Goal: Register for event/course

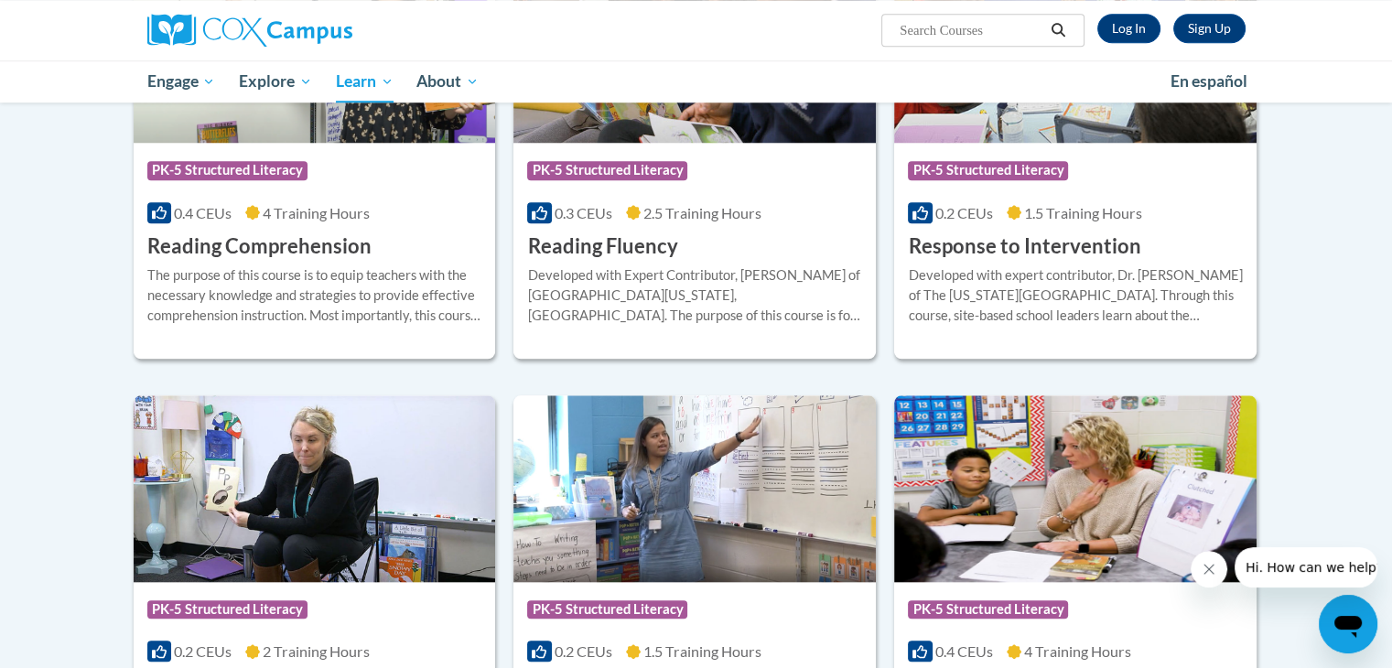
scroll to position [2072, 0]
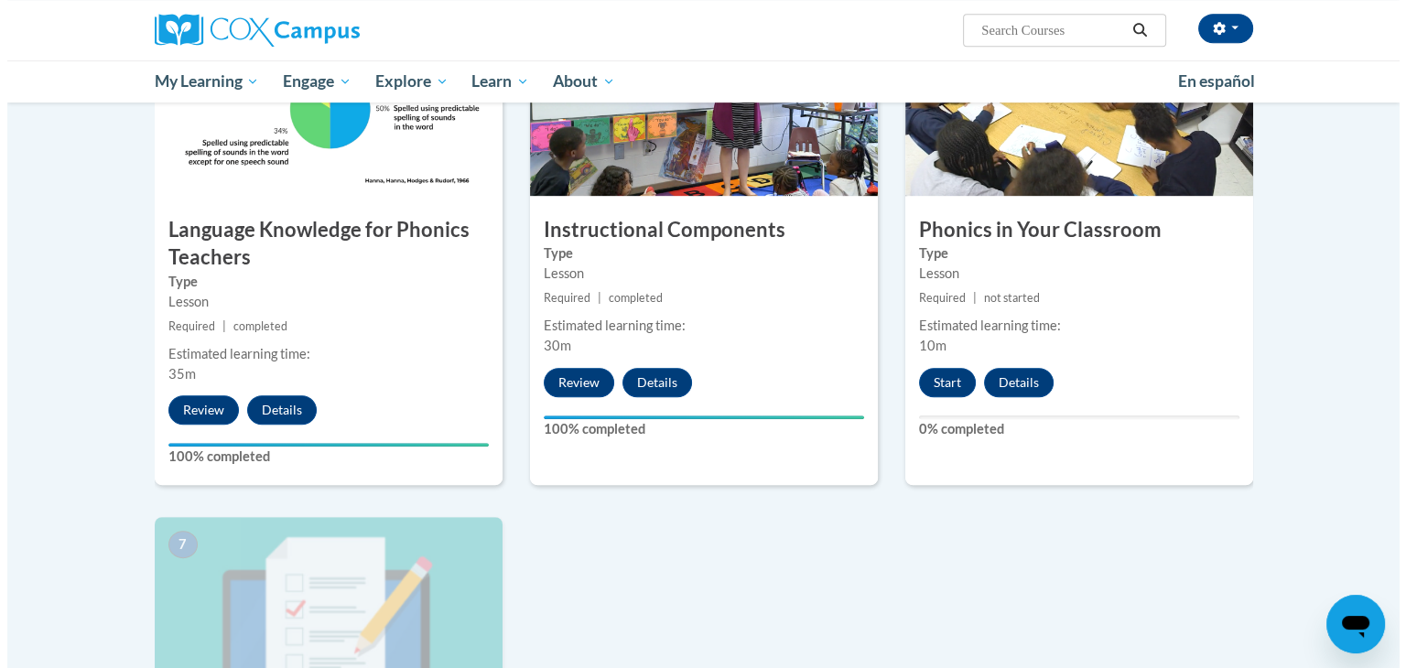
scroll to position [915, 0]
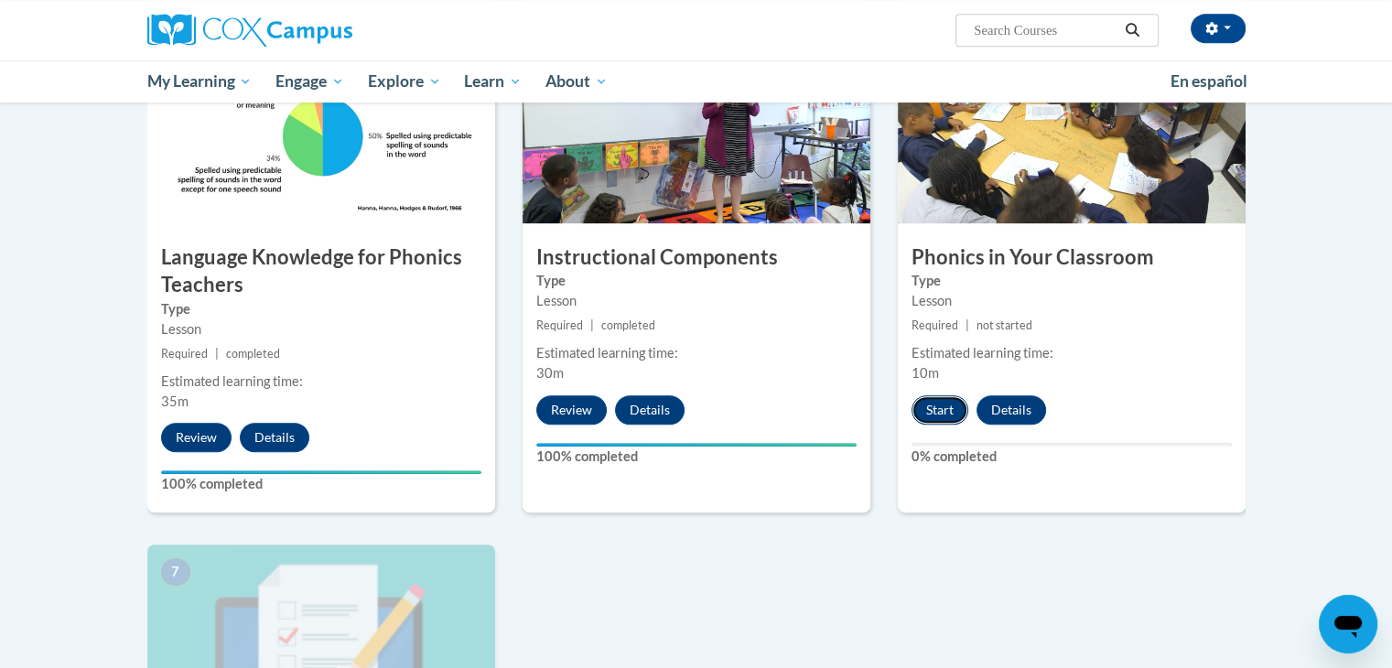
click at [948, 413] on button "Start" at bounding box center [940, 409] width 57 height 29
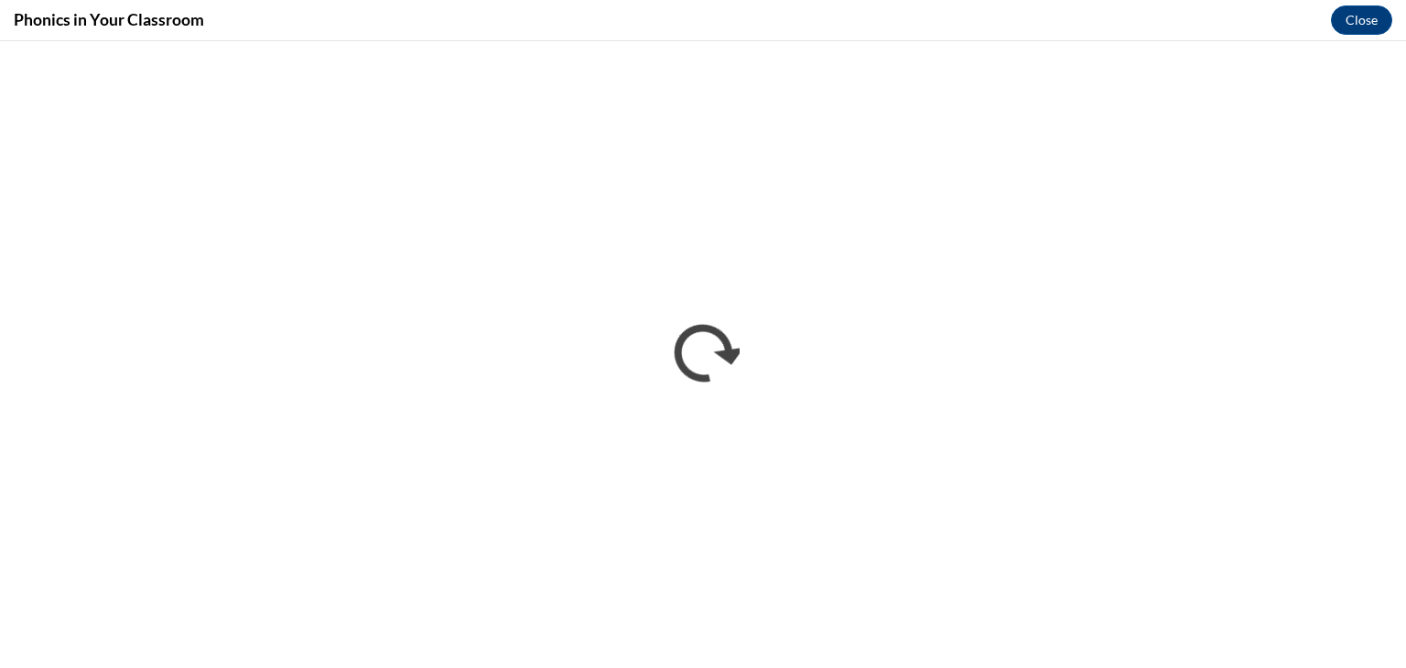
scroll to position [0, 0]
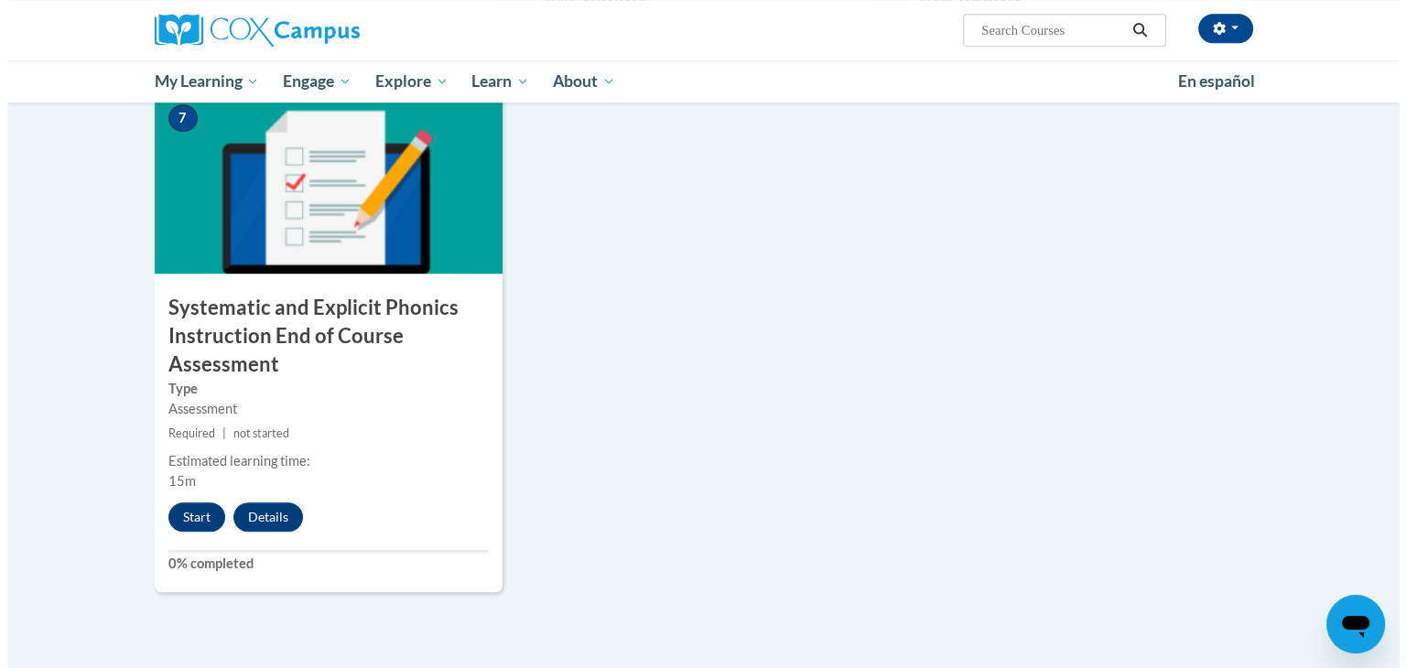
scroll to position [1373, 0]
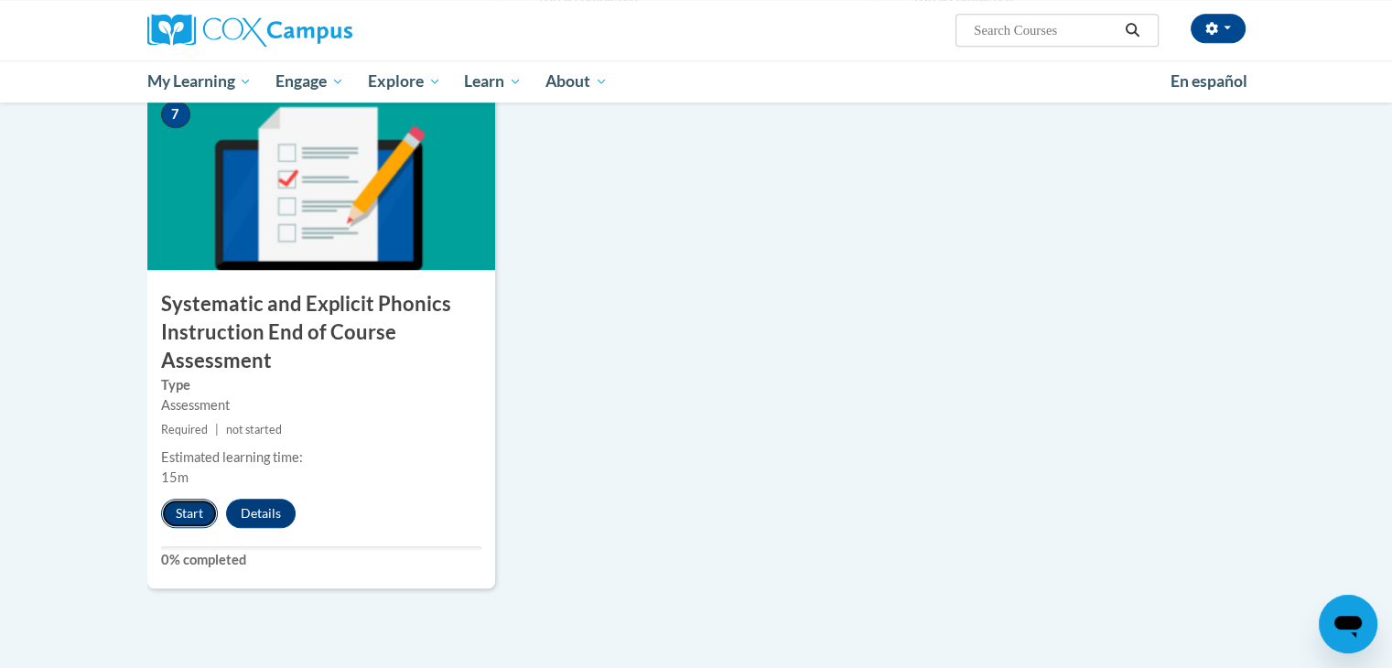
click at [187, 514] on button "Start" at bounding box center [189, 513] width 57 height 29
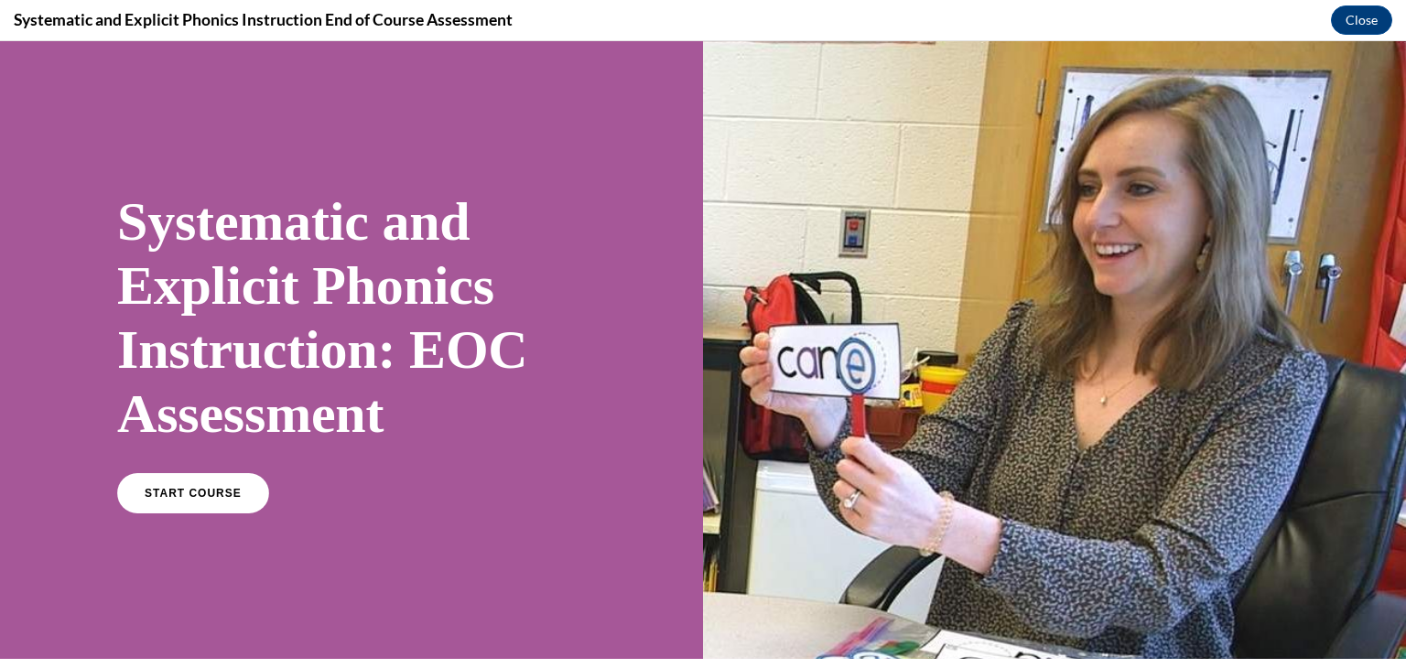
scroll to position [0, 0]
click at [172, 487] on span "START COURSE" at bounding box center [193, 494] width 102 height 14
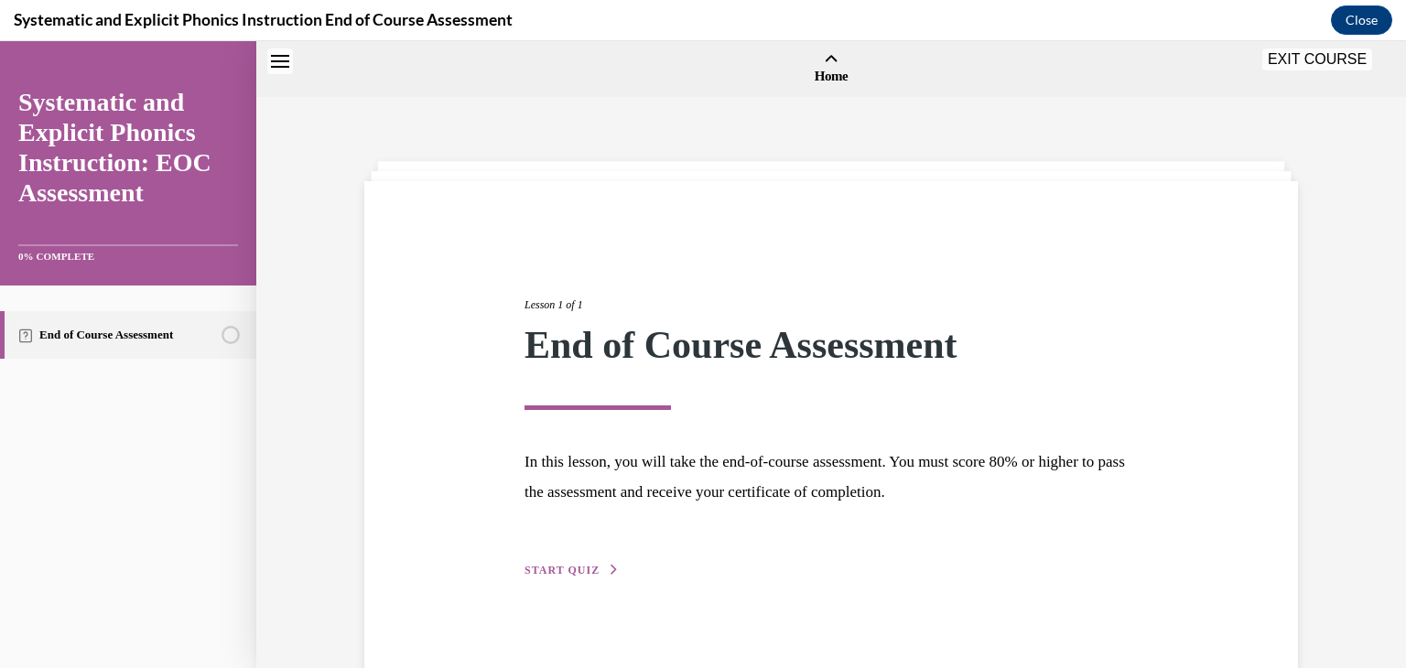
scroll to position [57, 0]
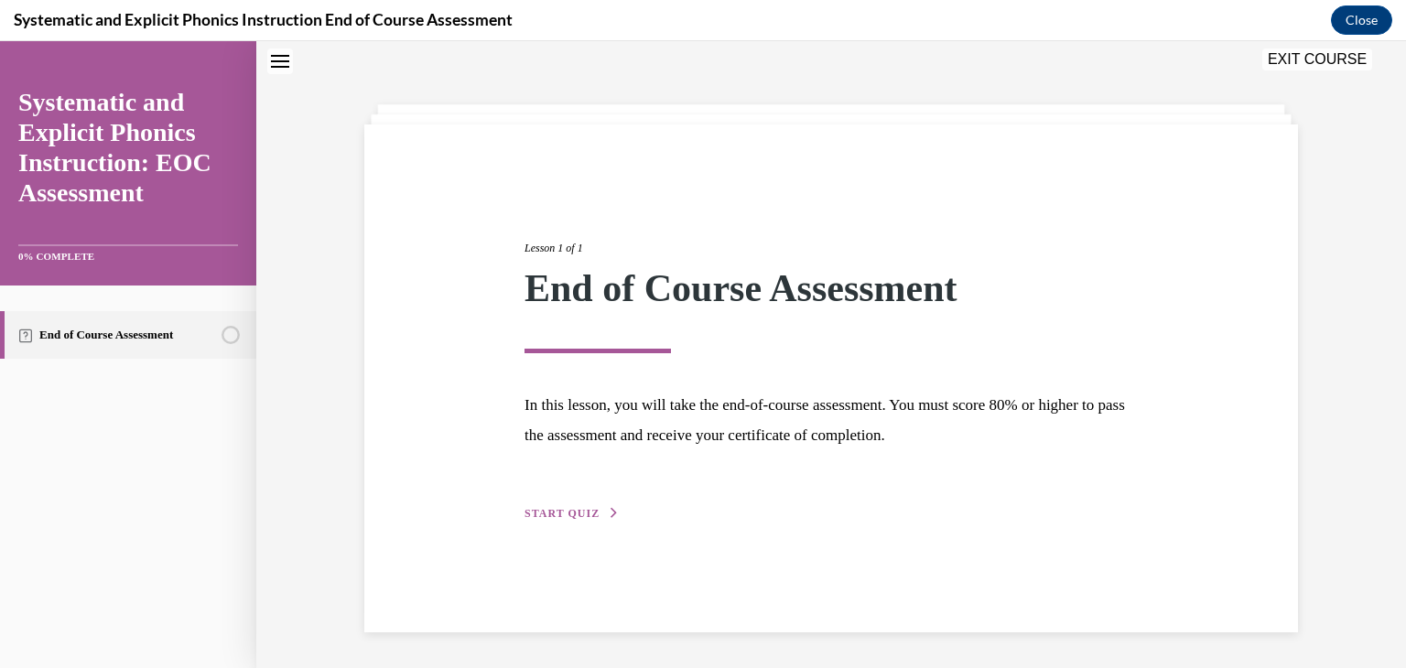
click at [593, 510] on button "START QUIZ" at bounding box center [572, 513] width 95 height 16
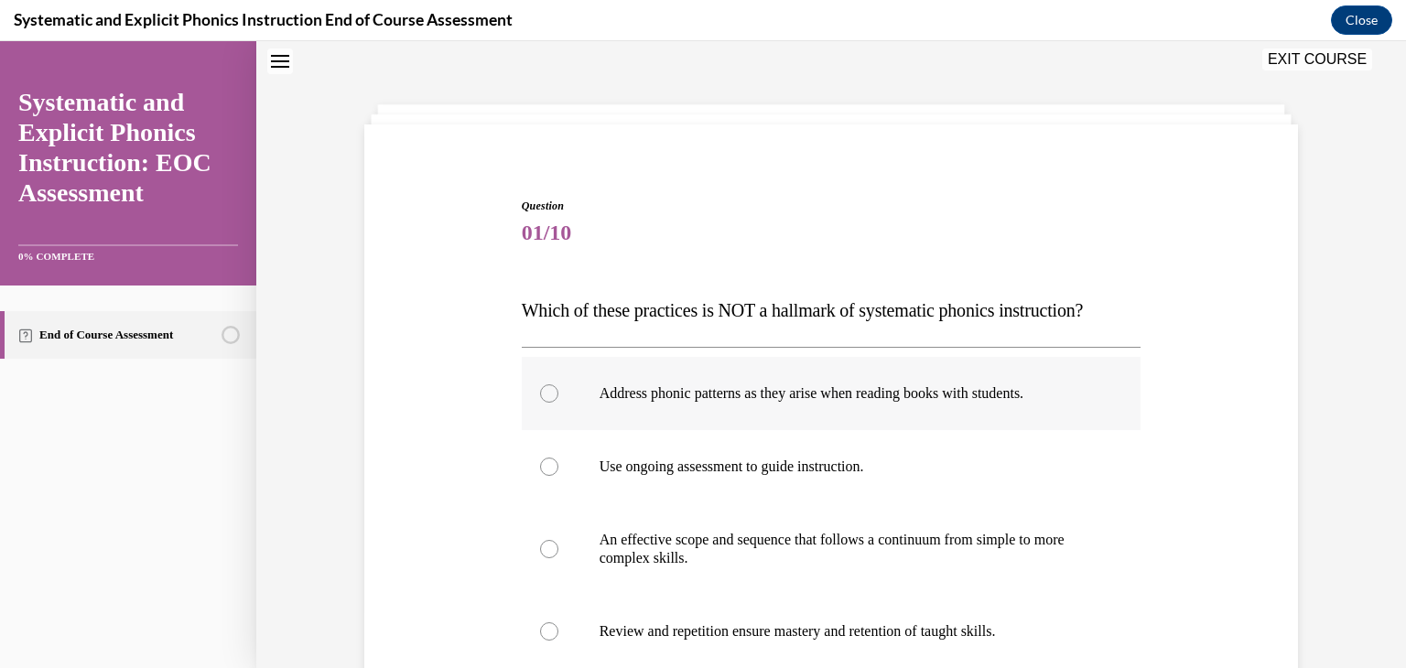
click at [685, 404] on div at bounding box center [832, 393] width 620 height 73
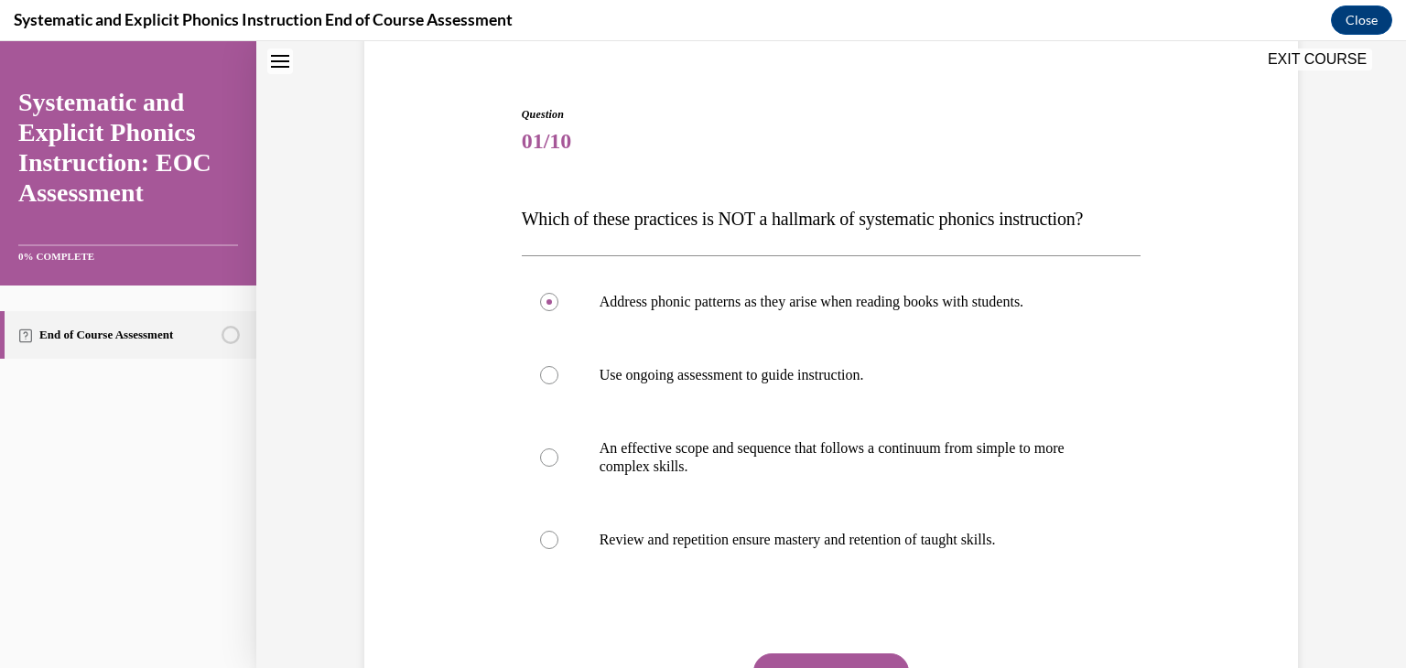
click at [806, 658] on button "SUBMIT" at bounding box center [831, 672] width 156 height 37
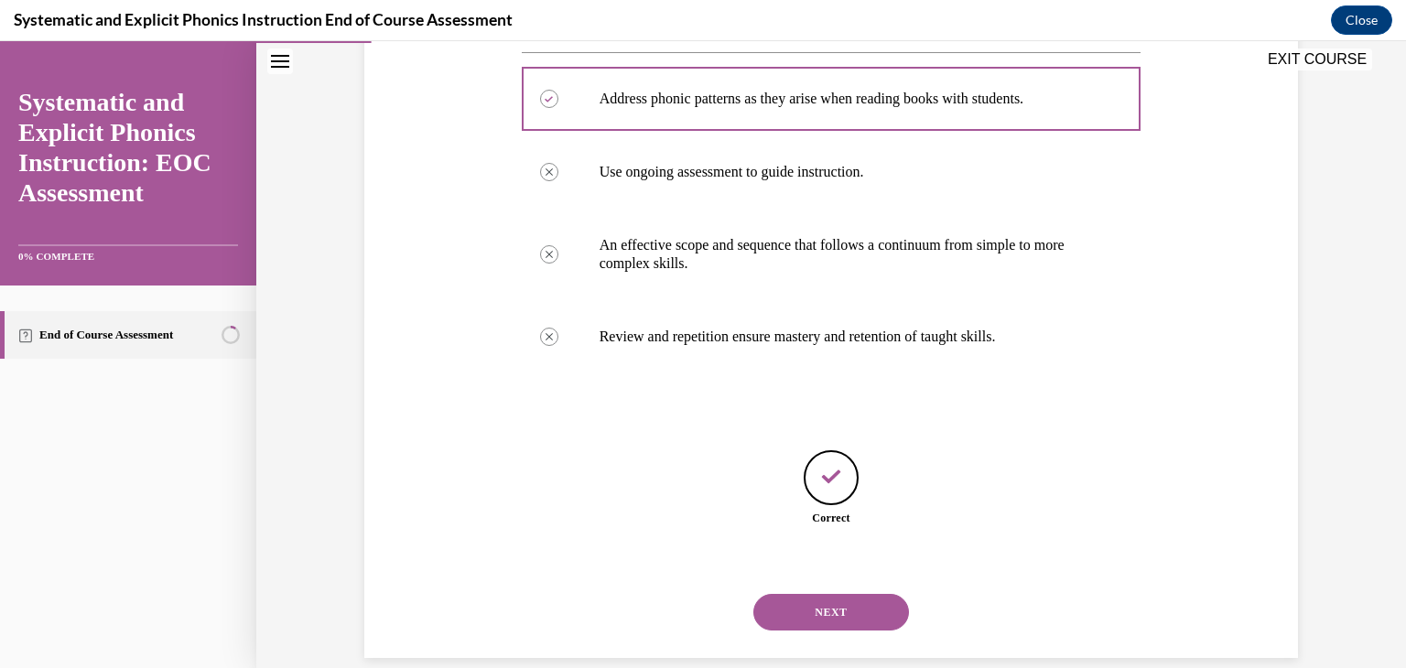
scroll to position [377, 0]
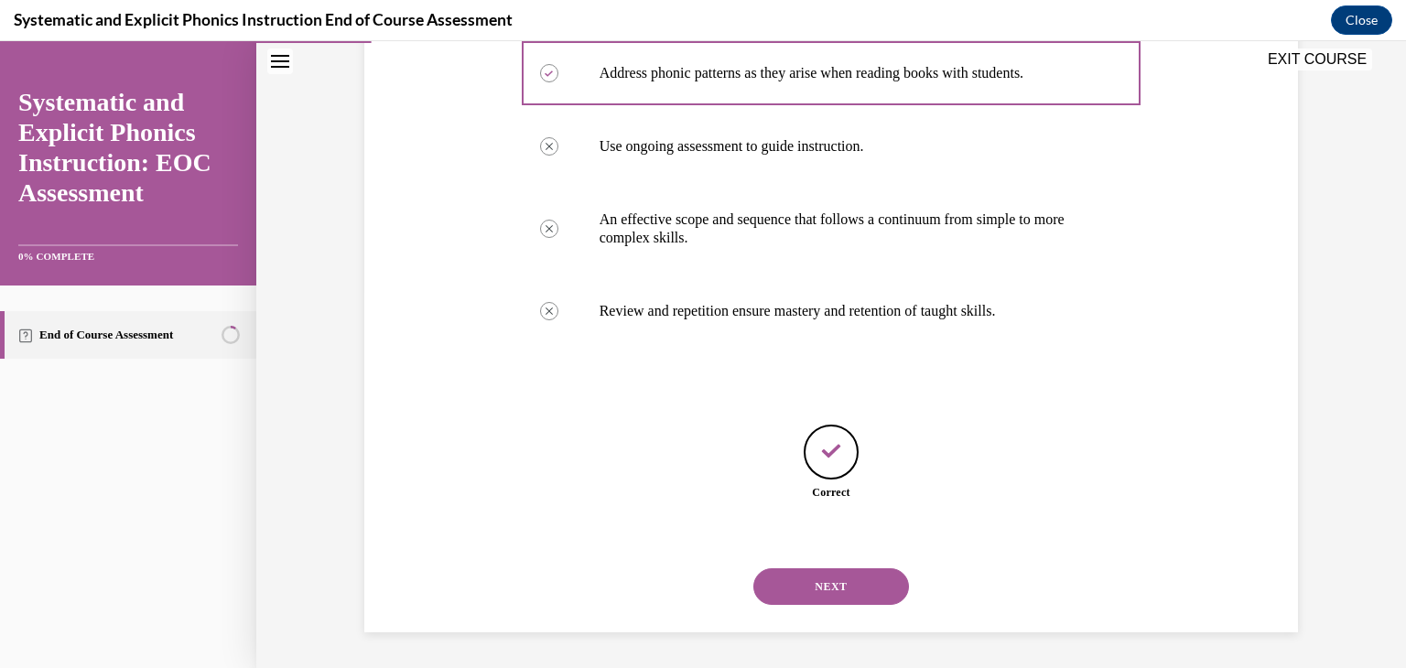
click at [813, 609] on div "NEXT" at bounding box center [832, 586] width 620 height 73
click at [813, 598] on button "NEXT" at bounding box center [831, 586] width 156 height 37
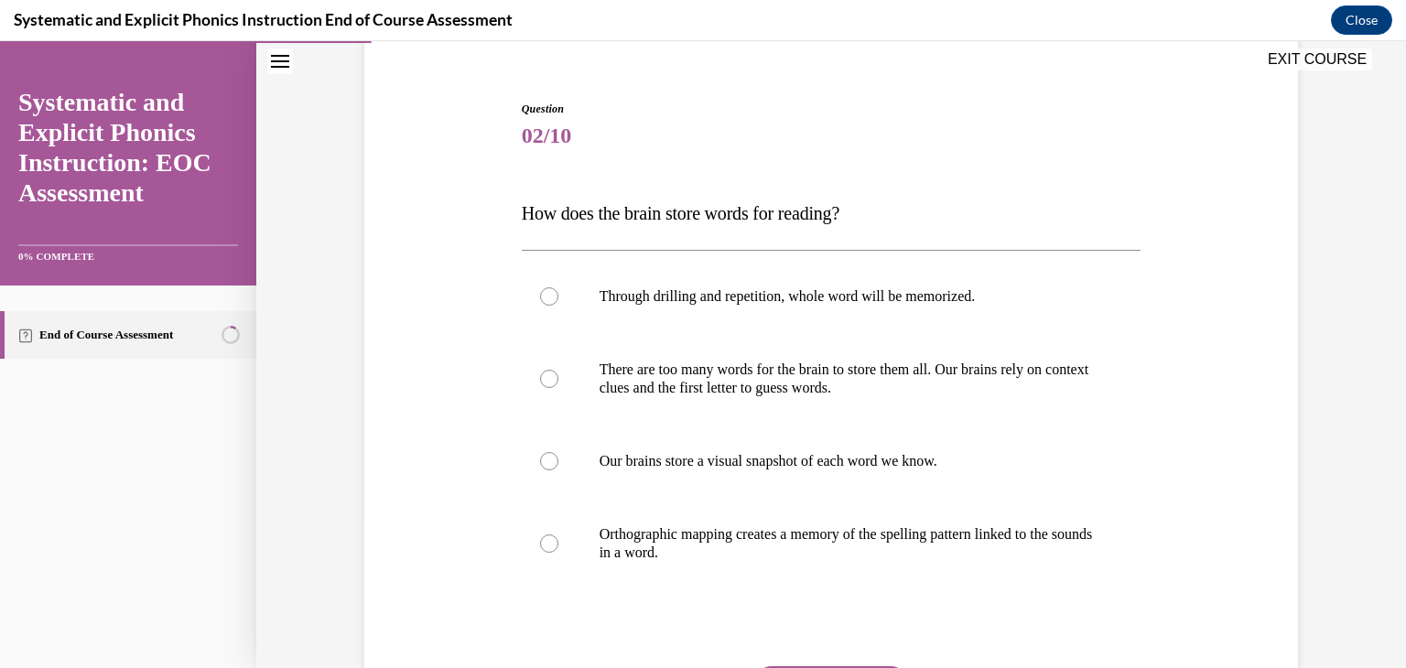
scroll to position [183, 0]
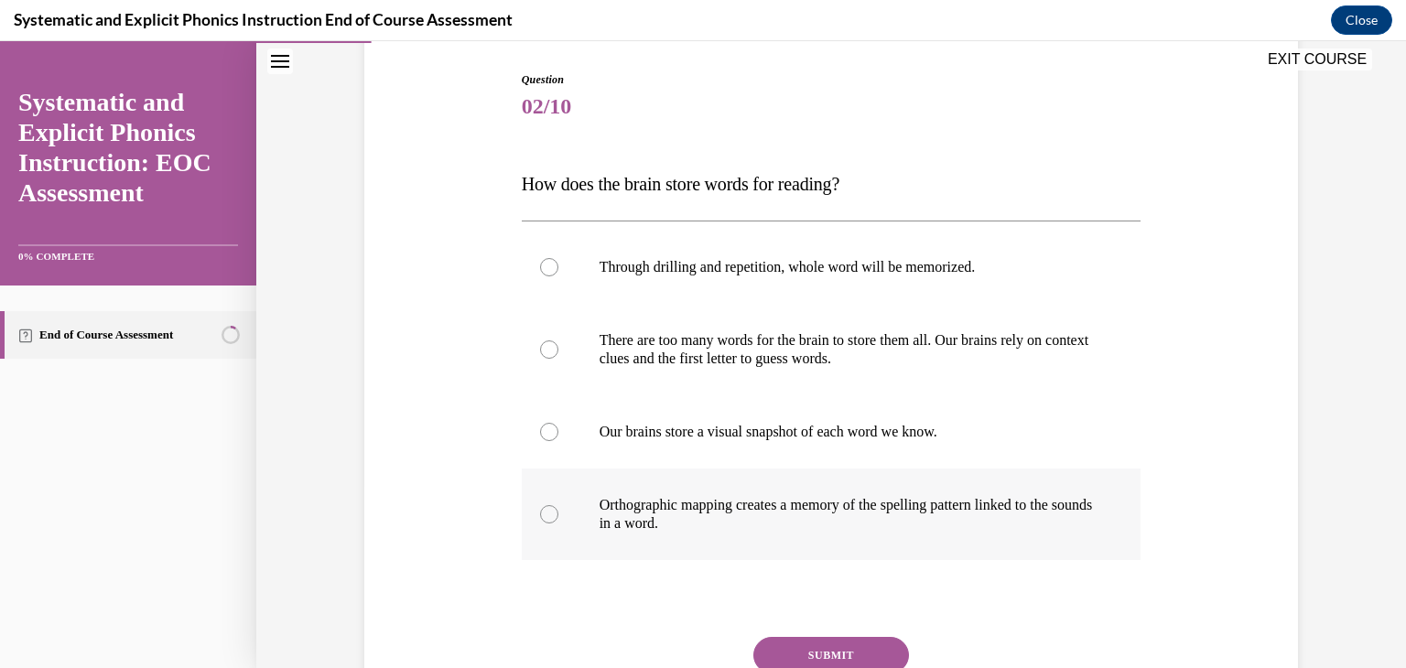
click at [608, 525] on p "Orthographic mapping creates a memory of the spelling pattern linked to the sou…" at bounding box center [848, 514] width 496 height 37
click at [805, 653] on button "SUBMIT" at bounding box center [831, 655] width 156 height 37
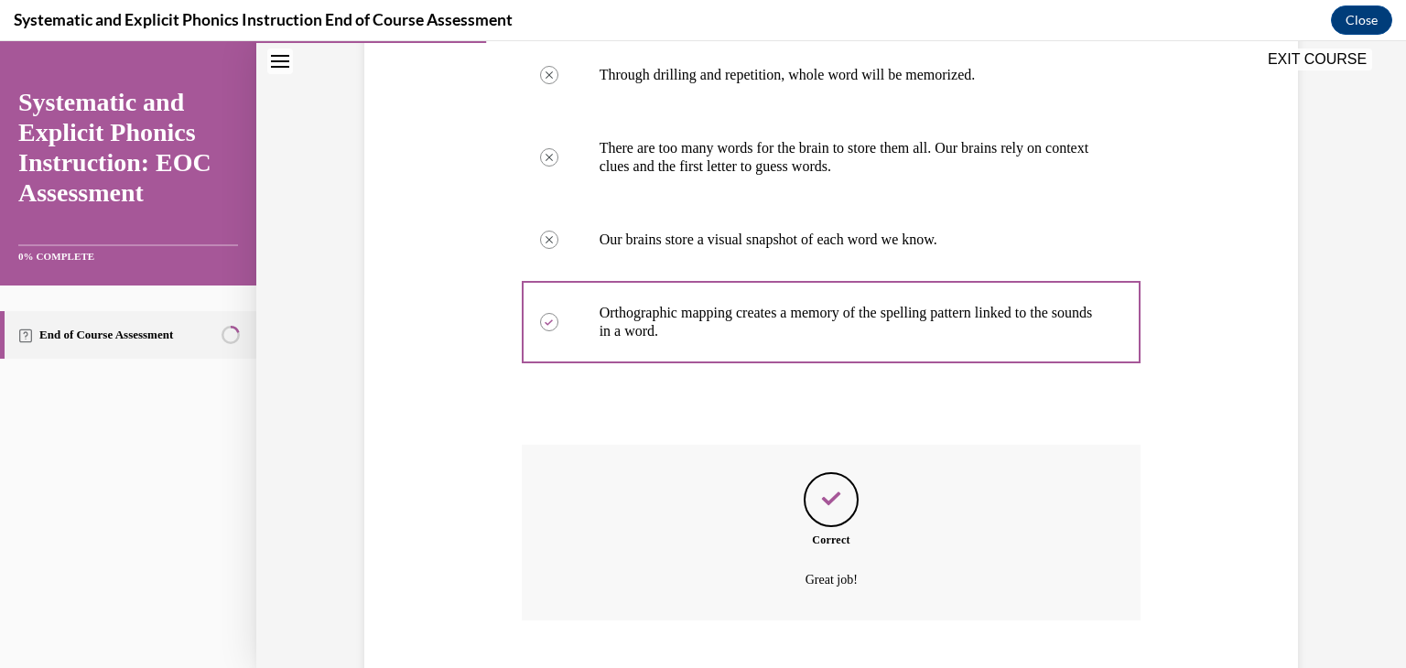
scroll to position [487, 0]
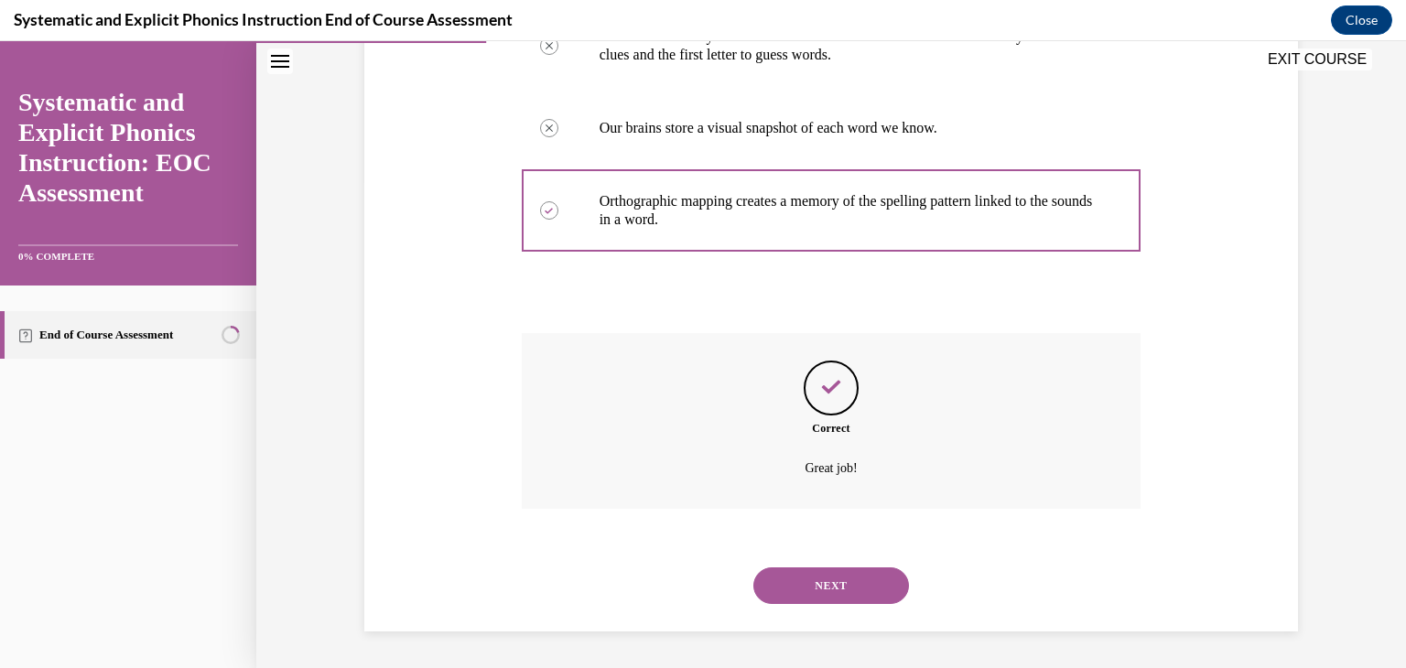
click at [817, 587] on button "NEXT" at bounding box center [831, 586] width 156 height 37
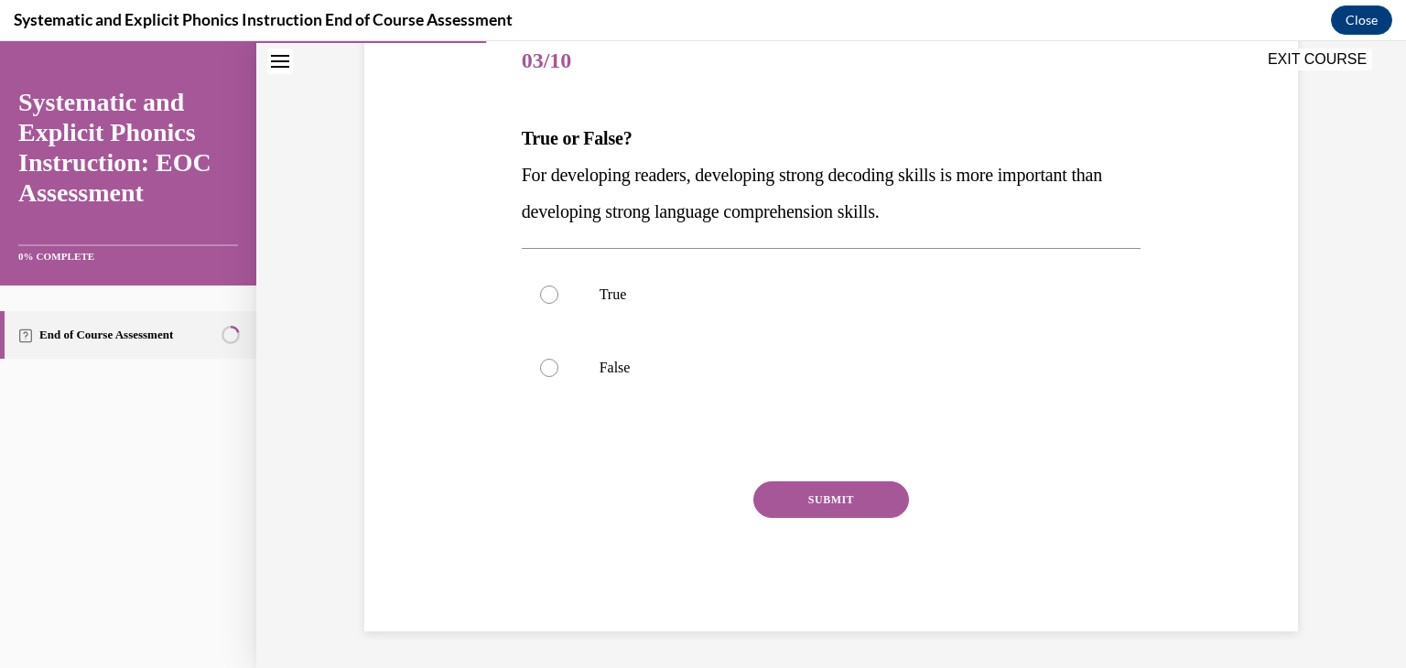
scroll to position [203, 0]
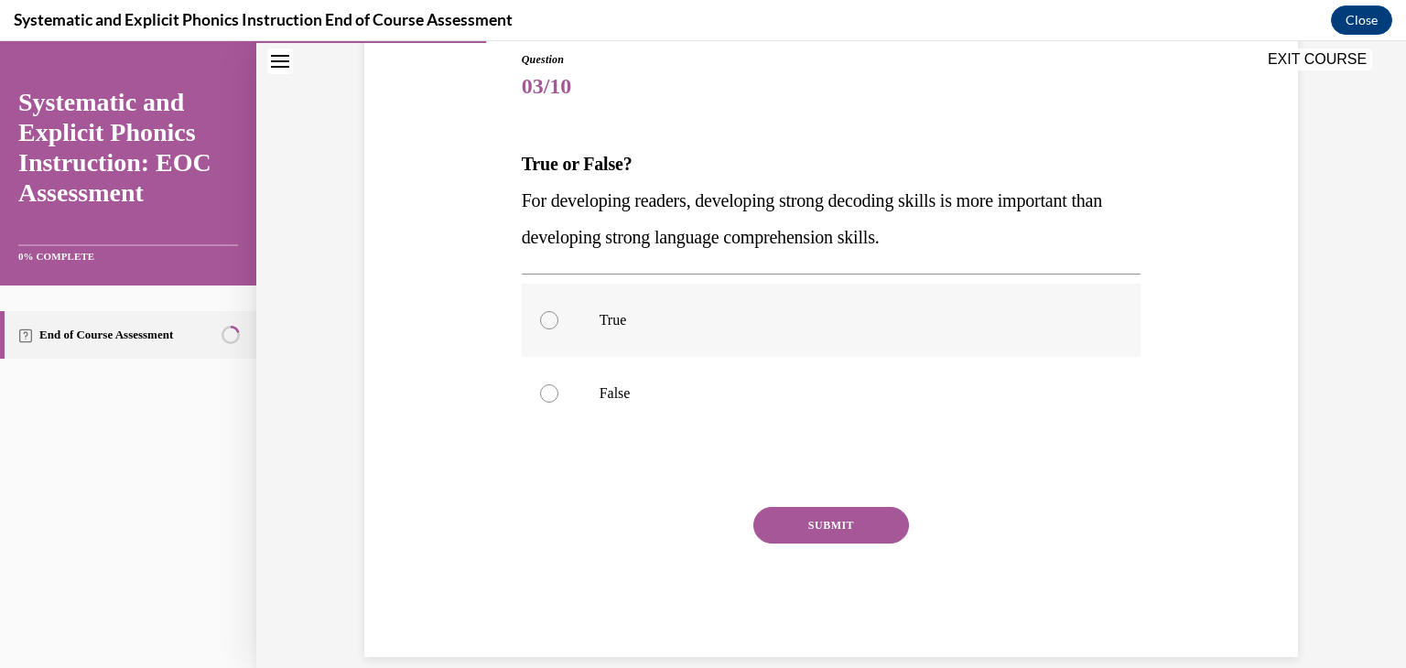
click at [611, 319] on p "True" at bounding box center [848, 320] width 496 height 18
click at [786, 514] on button "SUBMIT" at bounding box center [831, 525] width 156 height 37
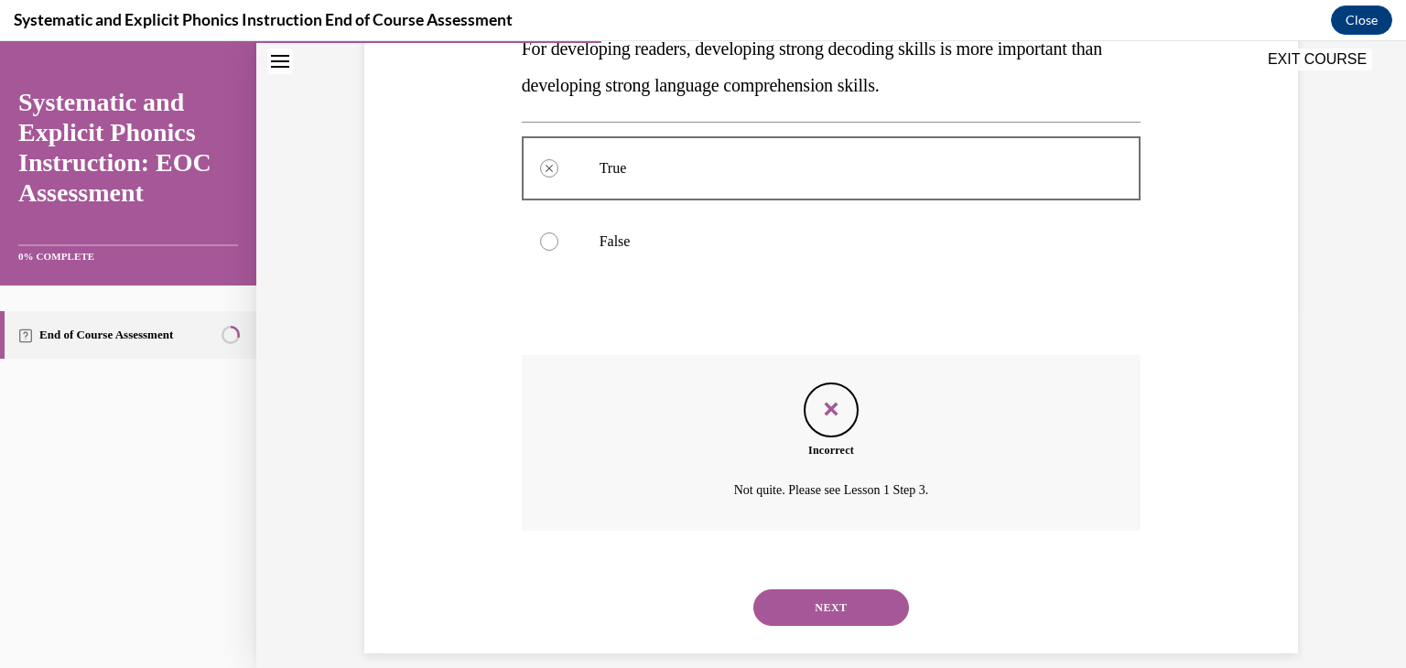
scroll to position [377, 0]
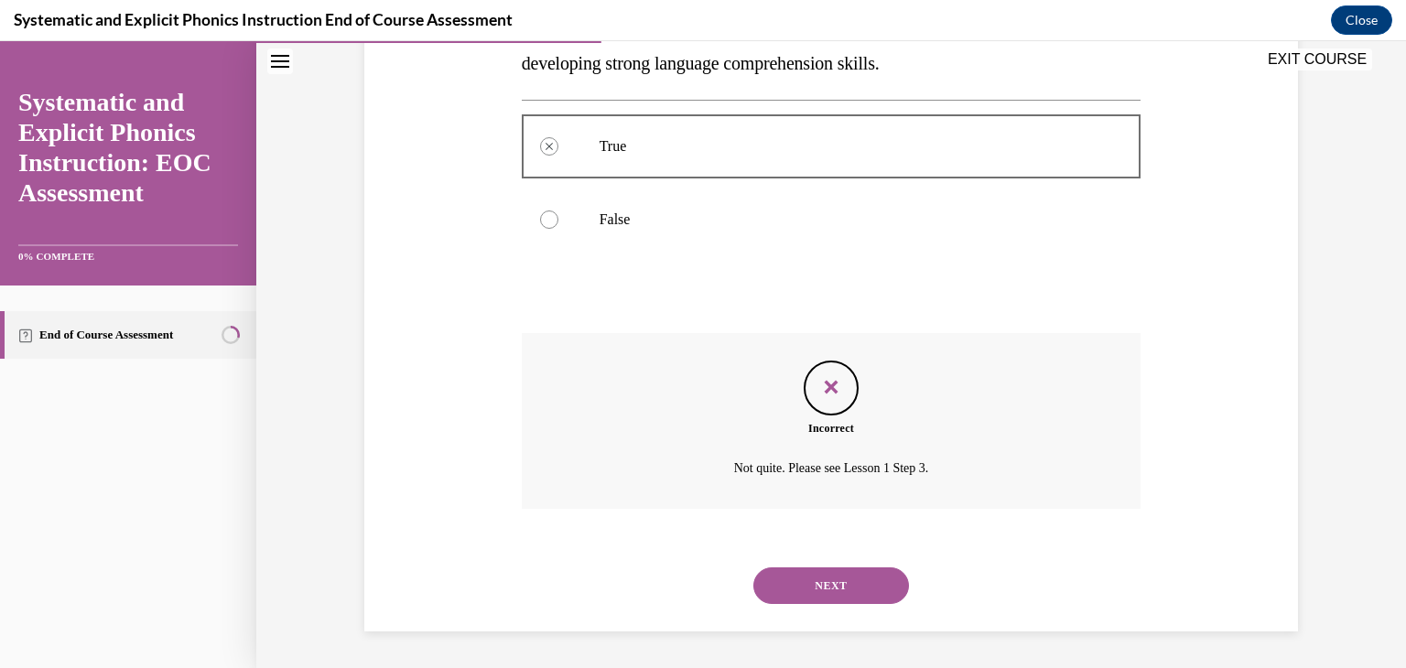
click at [773, 577] on button "NEXT" at bounding box center [831, 586] width 156 height 37
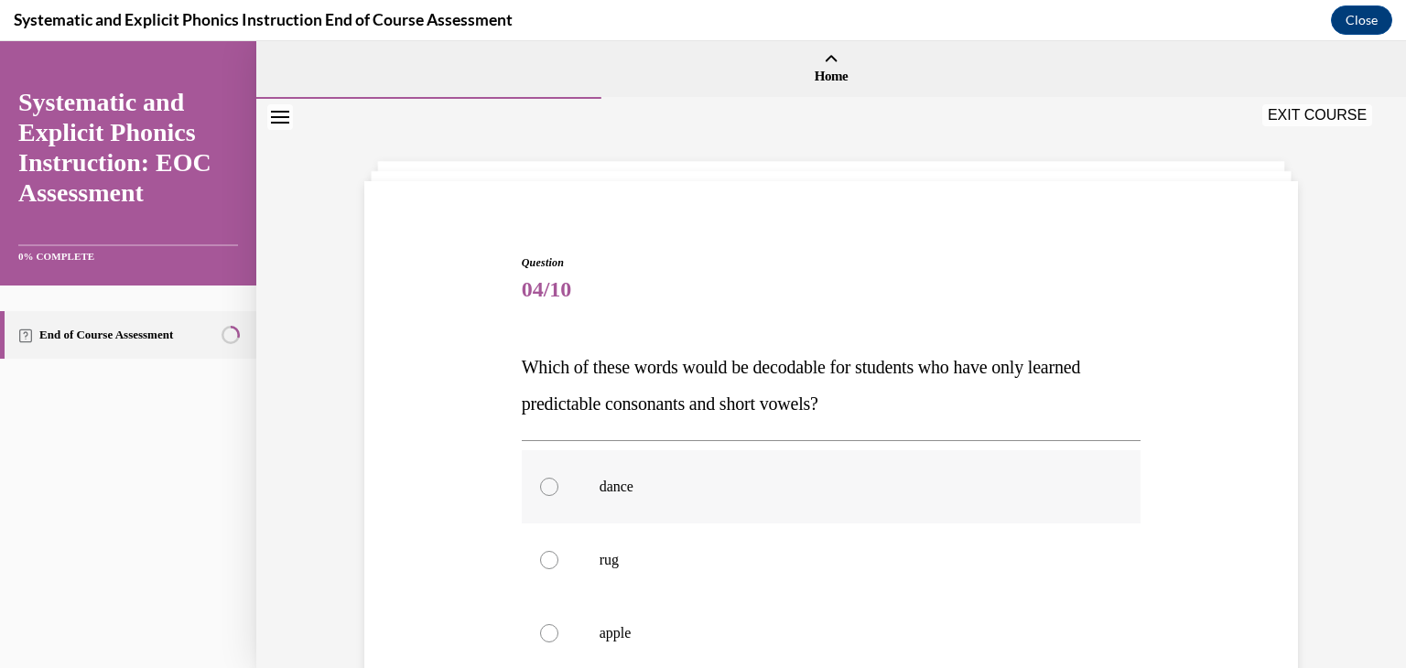
scroll to position [92, 0]
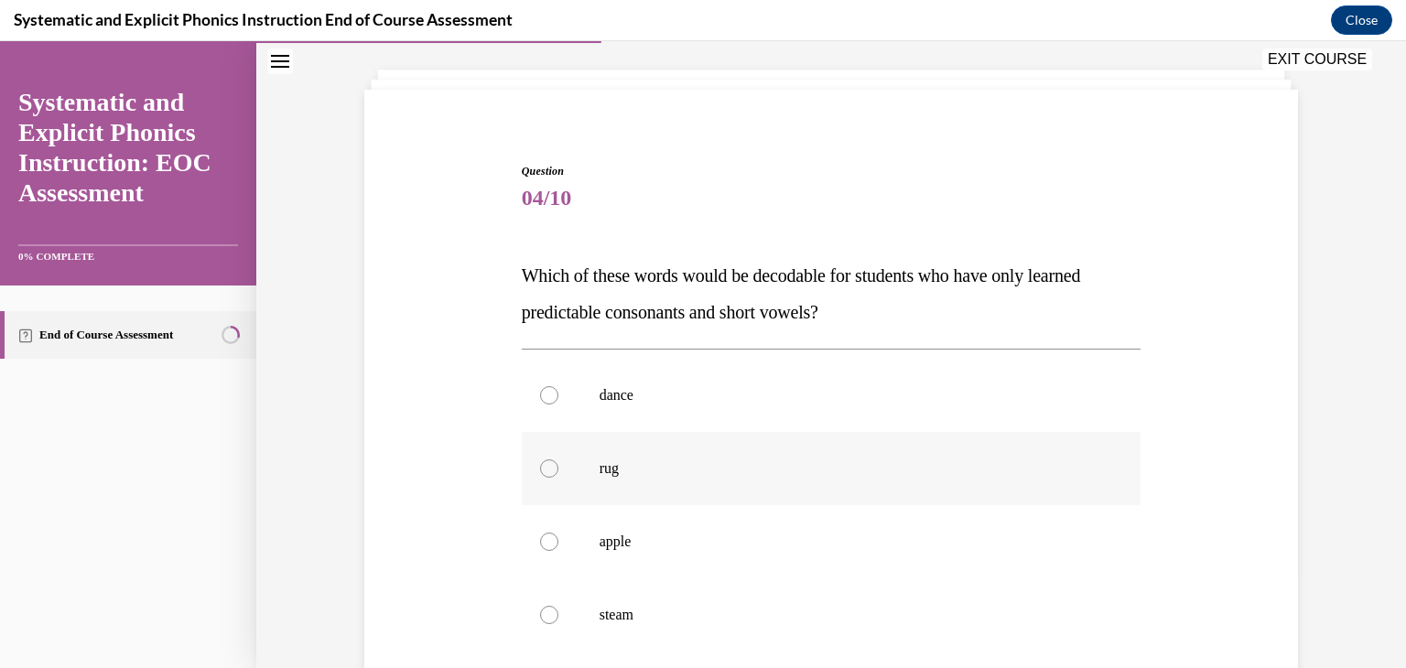
click at [595, 449] on div at bounding box center [832, 468] width 620 height 73
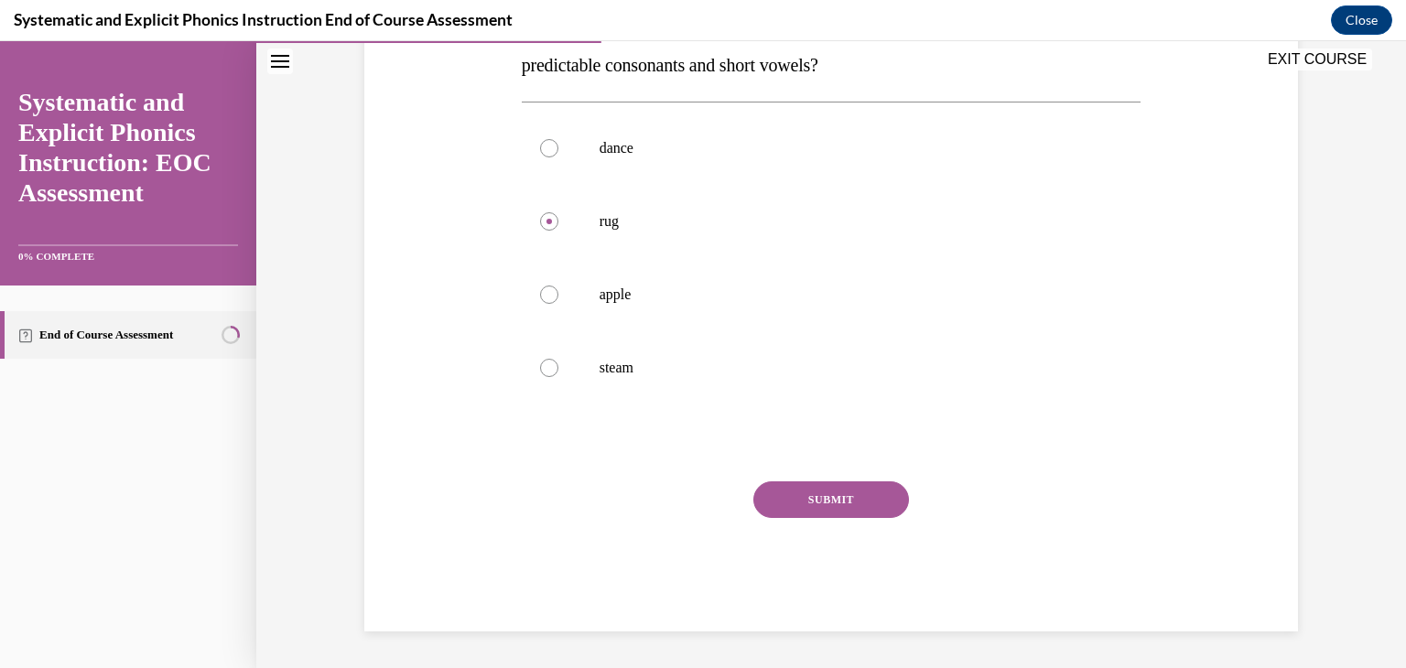
click at [814, 505] on button "SUBMIT" at bounding box center [831, 499] width 156 height 37
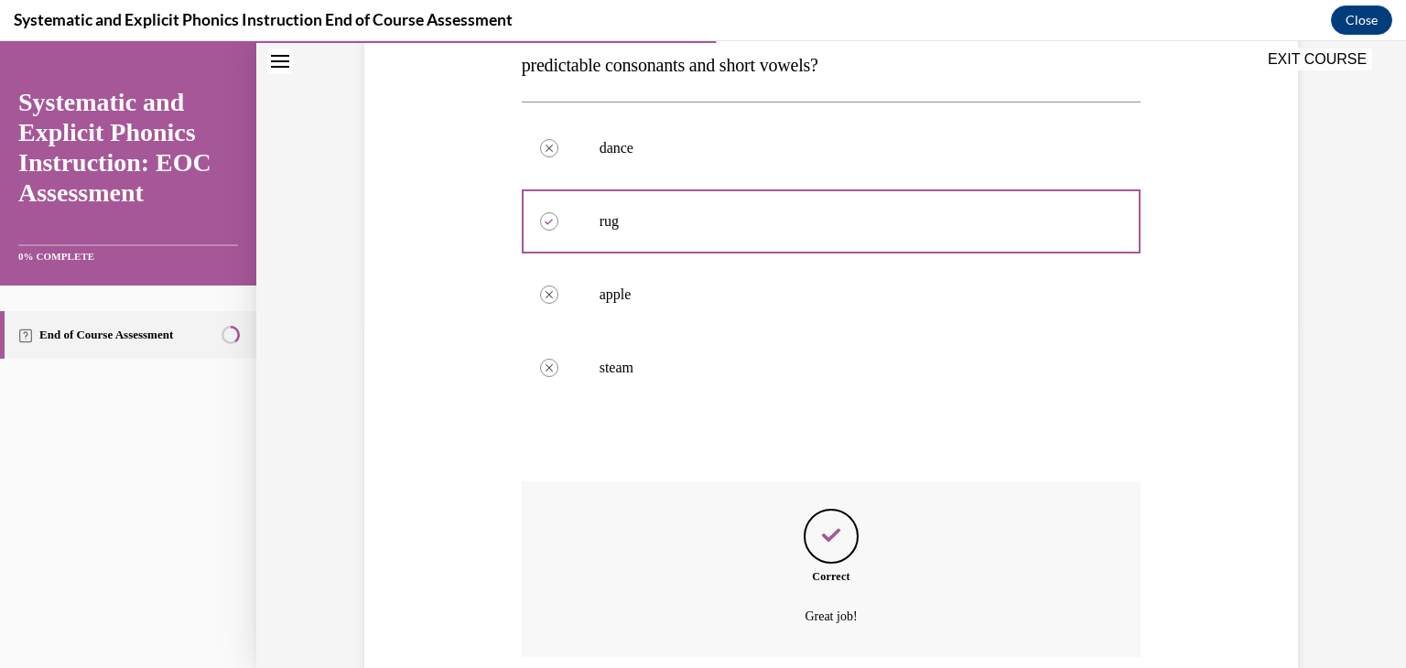
scroll to position [487, 0]
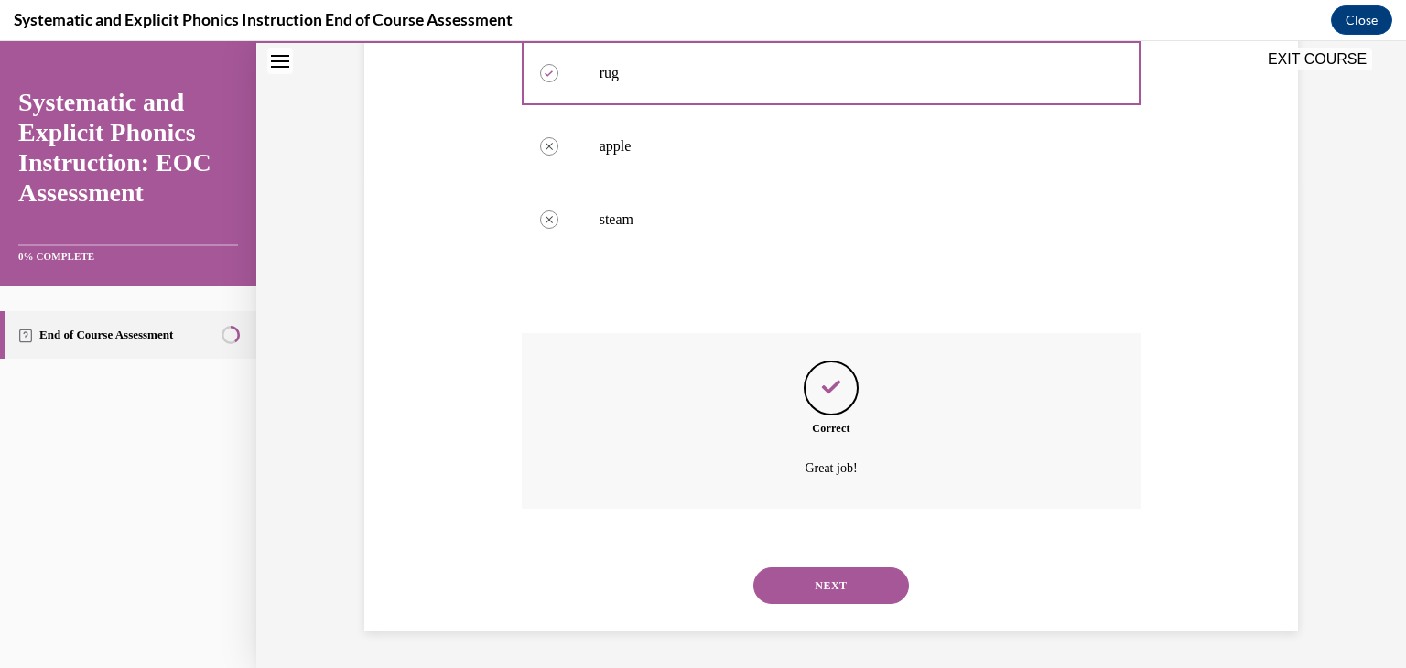
click at [829, 577] on button "NEXT" at bounding box center [831, 586] width 156 height 37
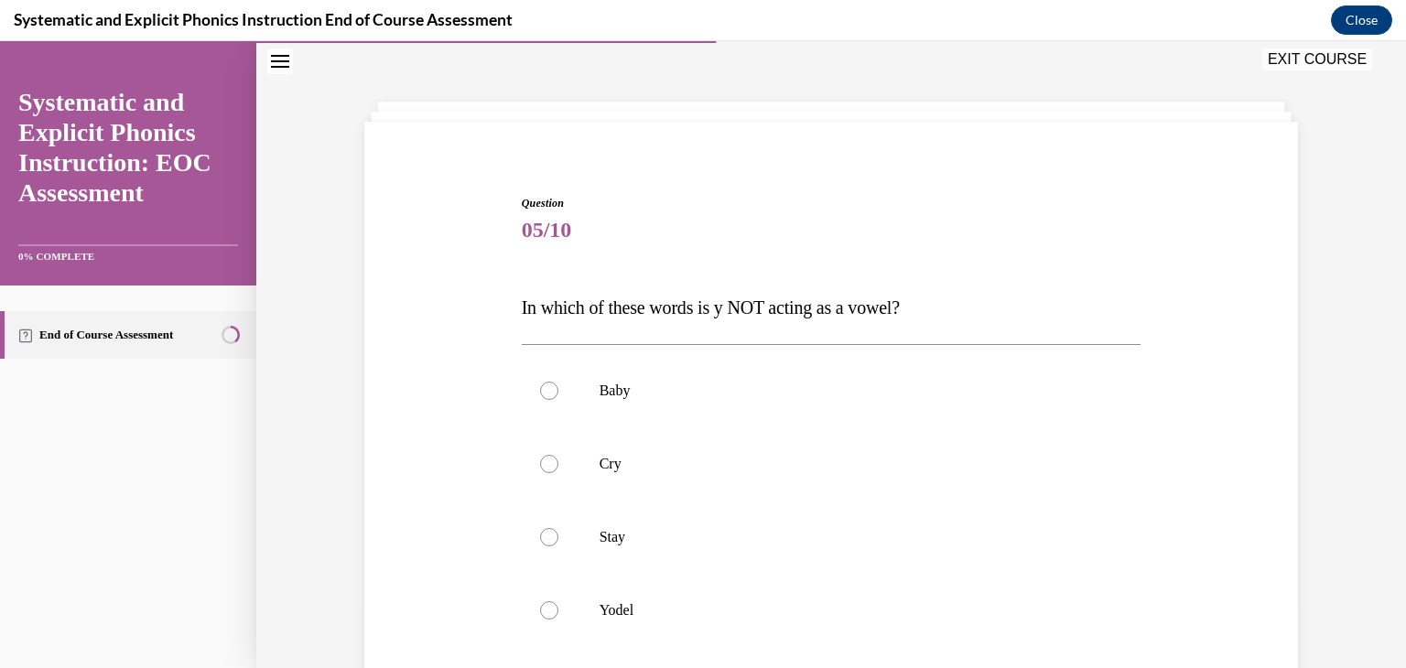
scroll to position [92, 0]
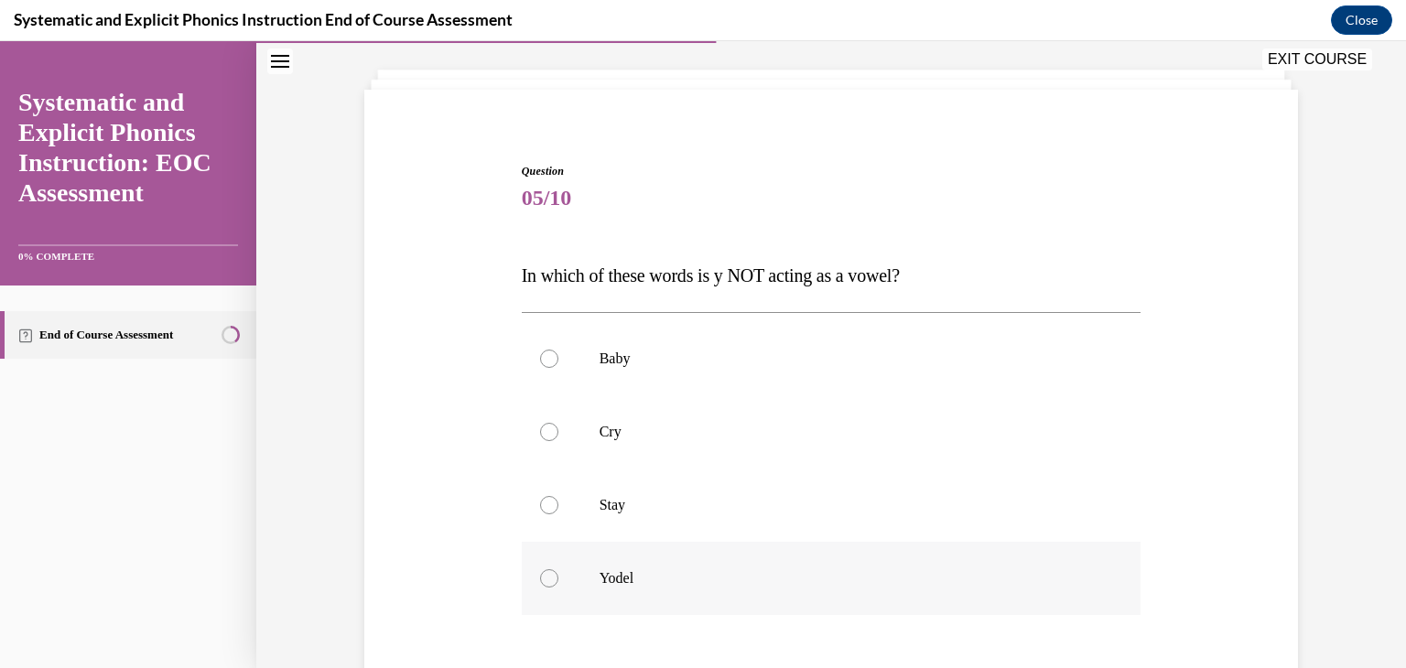
click at [701, 559] on div at bounding box center [832, 578] width 620 height 73
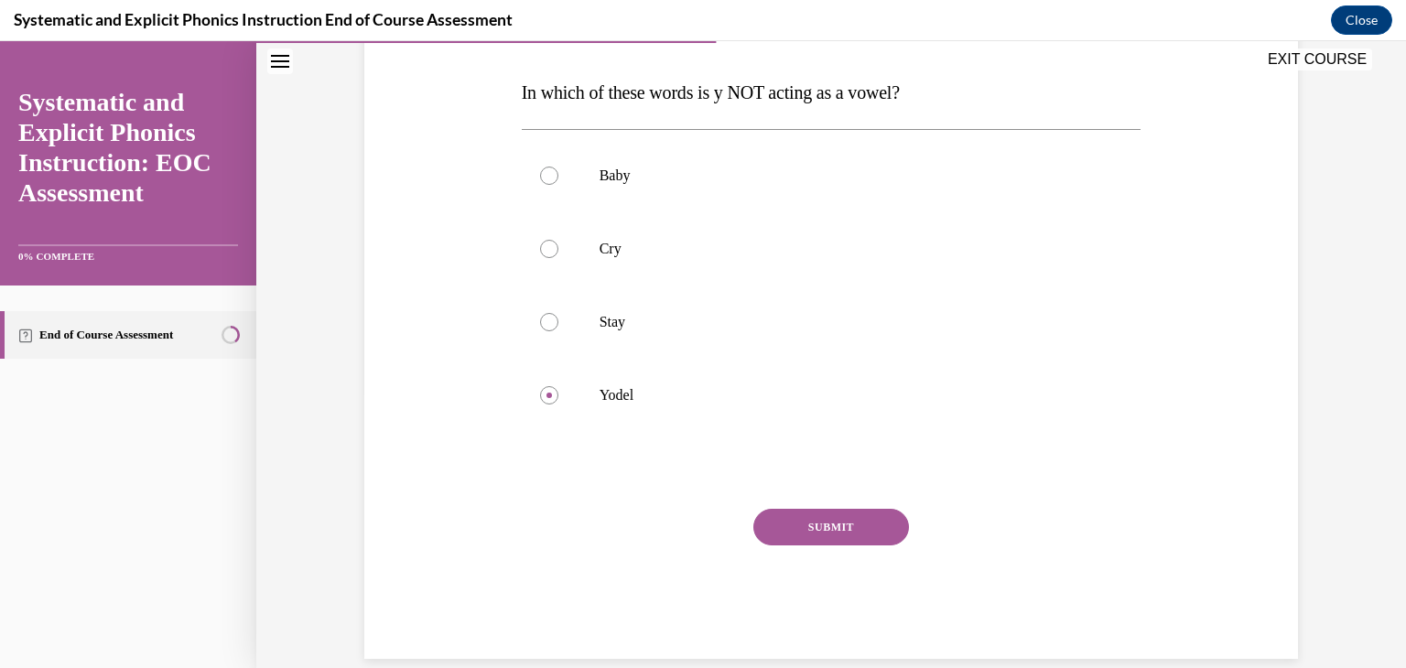
click at [832, 534] on button "SUBMIT" at bounding box center [831, 527] width 156 height 37
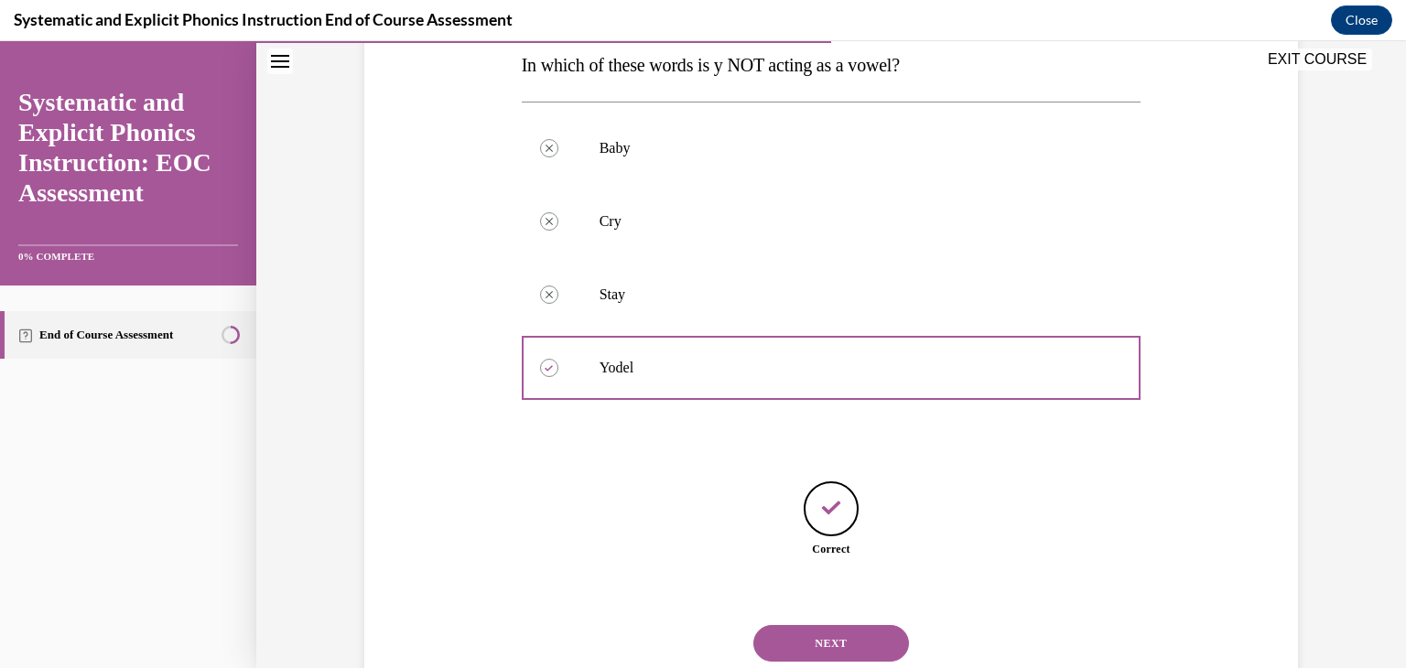
scroll to position [359, 0]
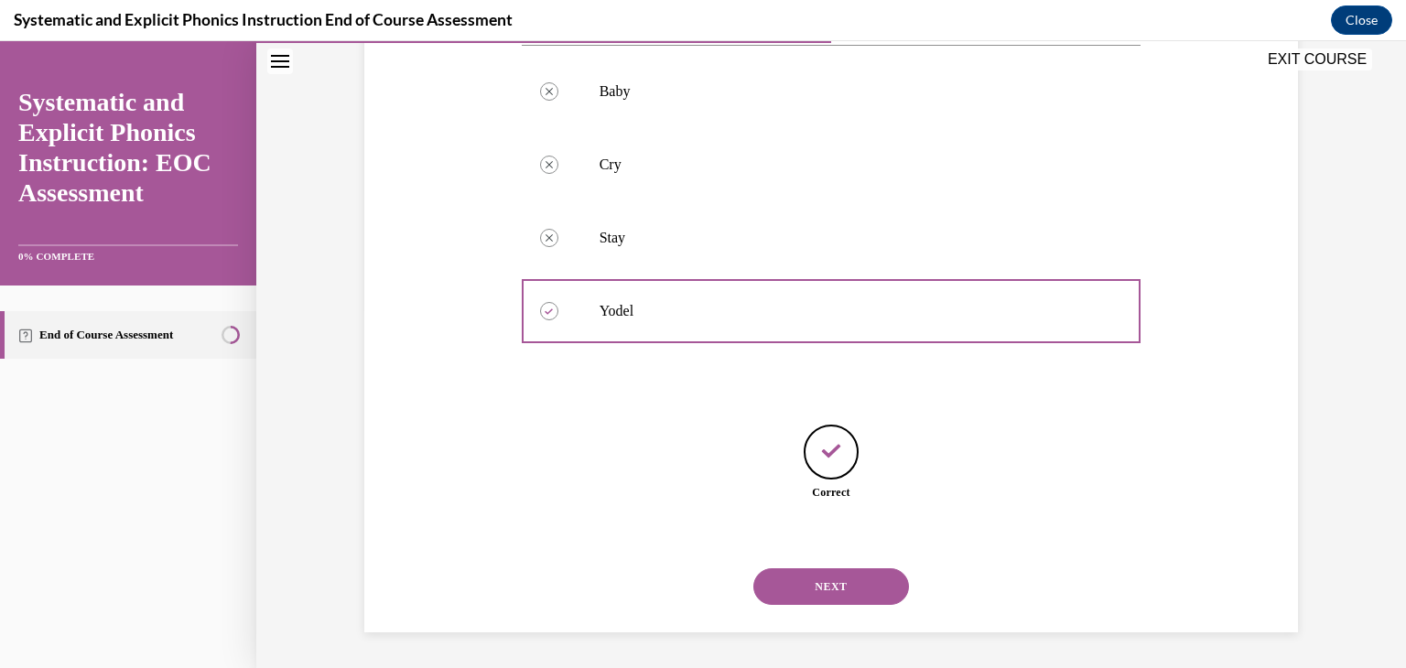
click at [811, 568] on button "NEXT" at bounding box center [831, 586] width 156 height 37
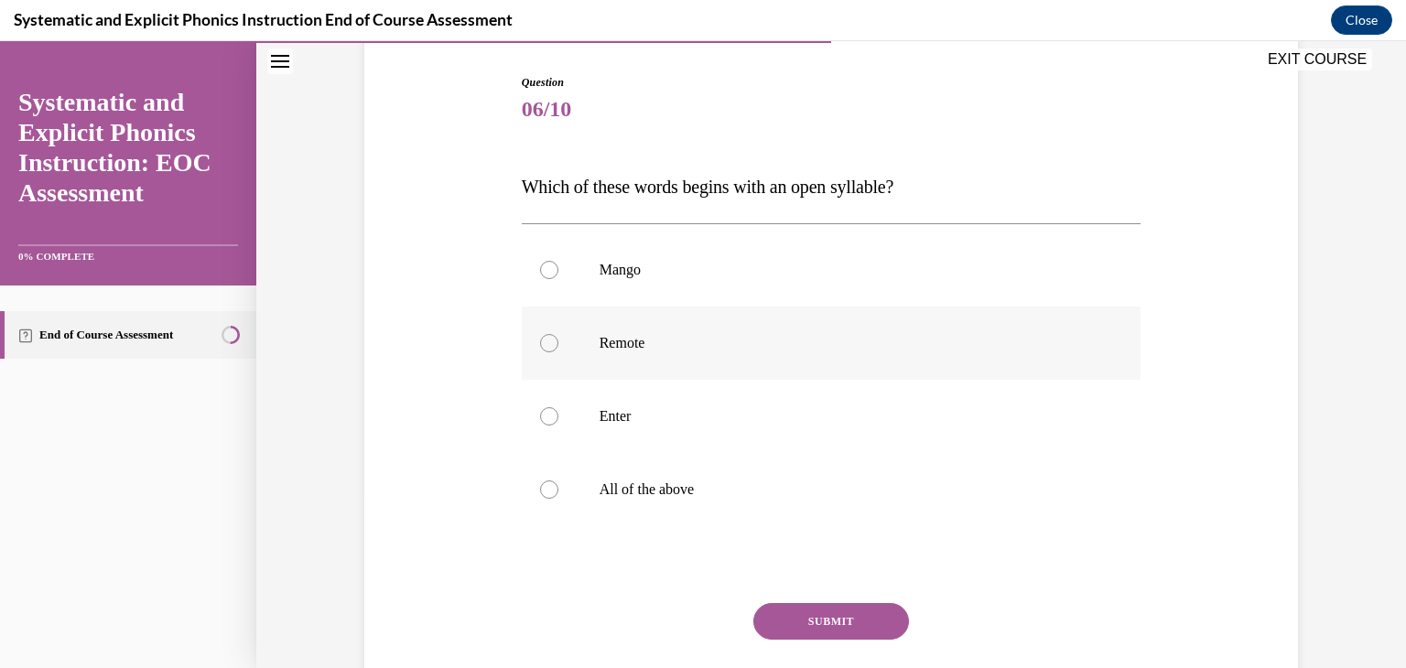
scroll to position [183, 0]
click at [658, 351] on div at bounding box center [832, 340] width 620 height 73
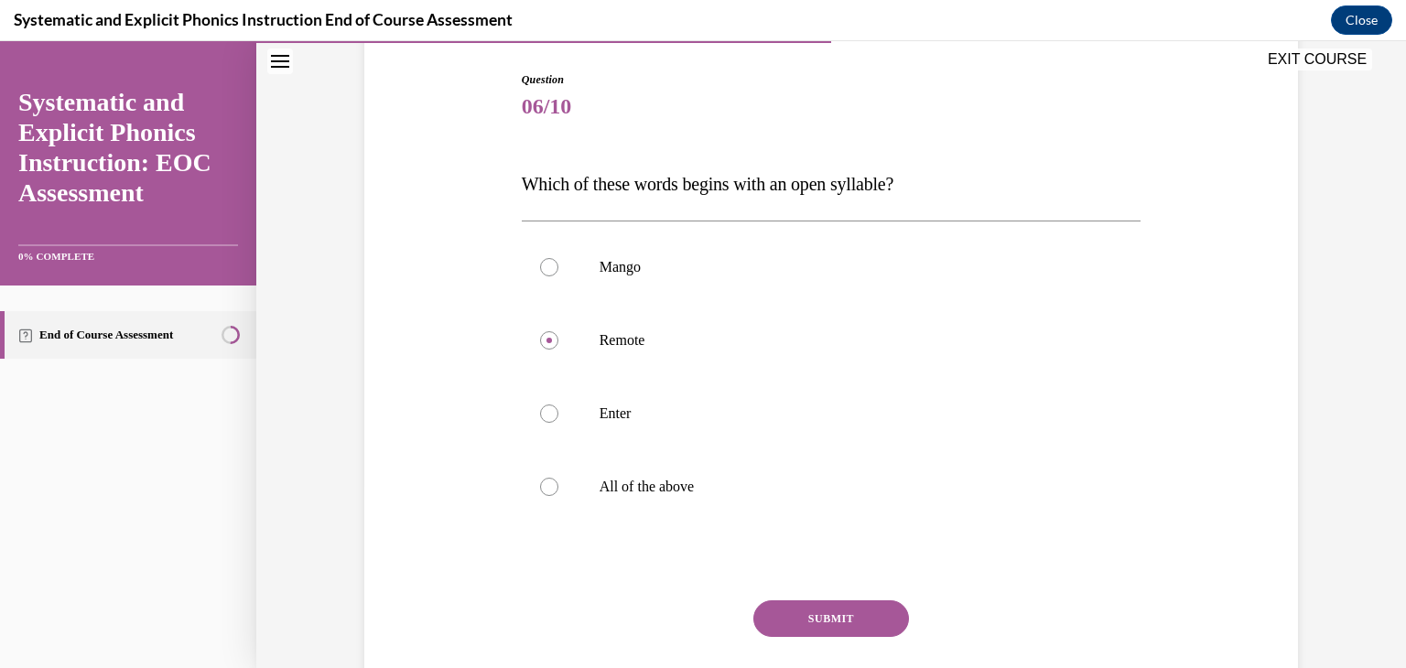
click at [773, 627] on button "SUBMIT" at bounding box center [831, 618] width 156 height 37
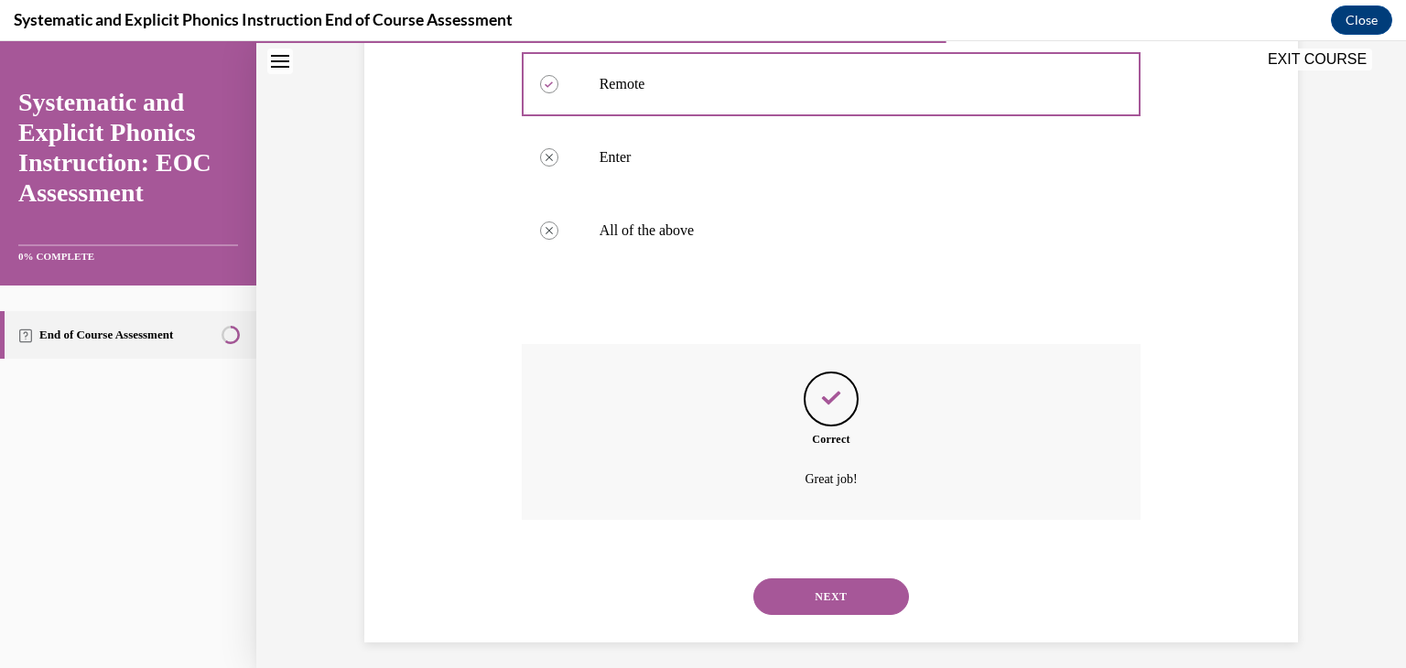
scroll to position [450, 0]
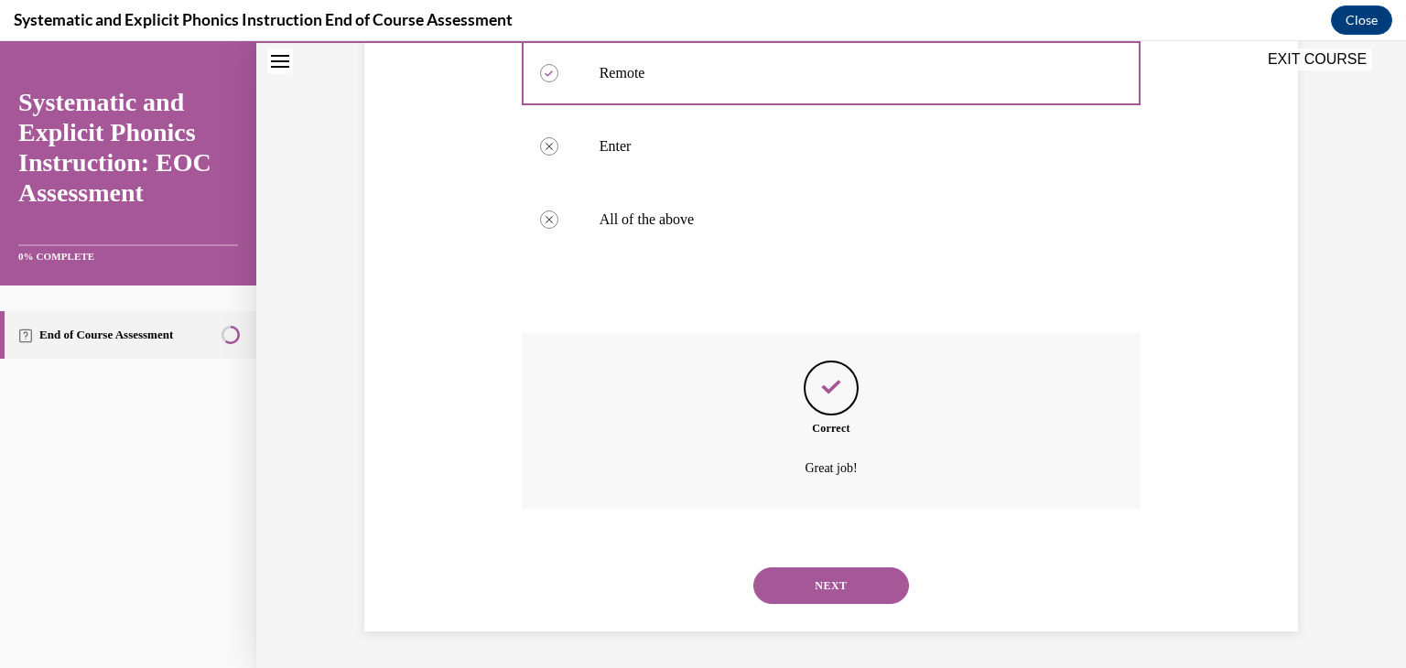
click at [838, 598] on button "NEXT" at bounding box center [831, 586] width 156 height 37
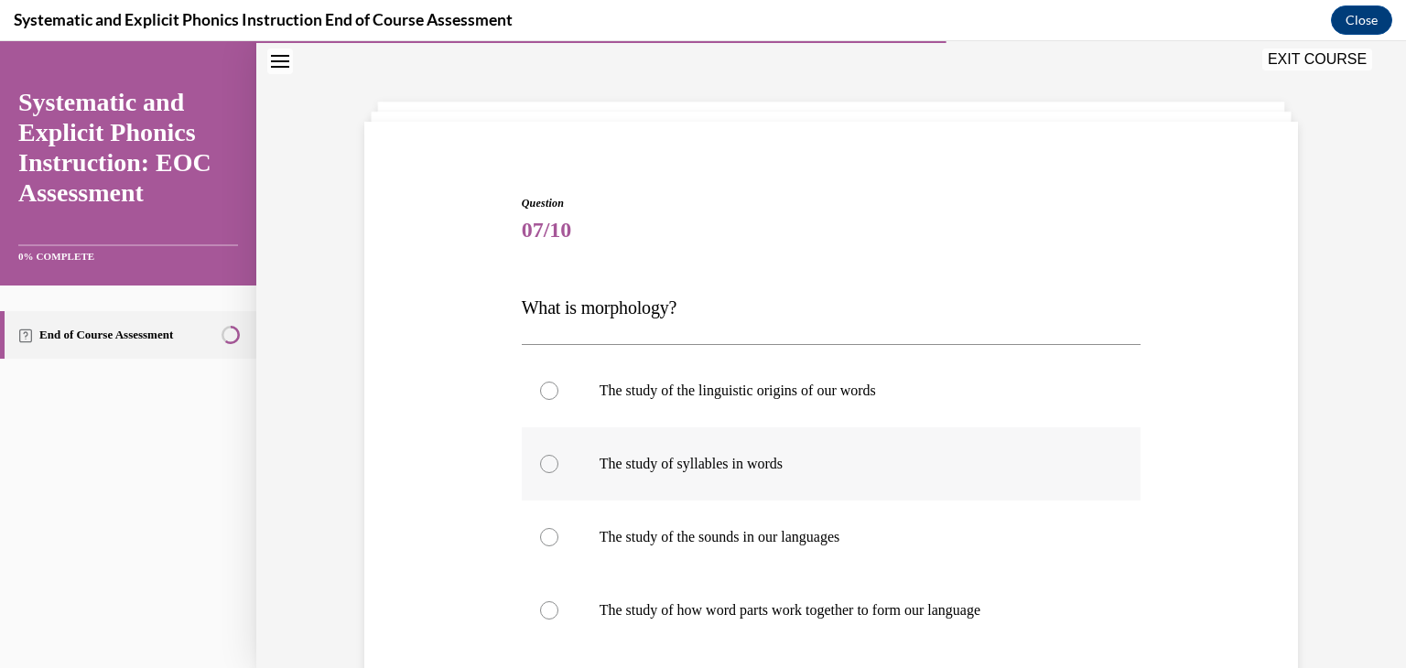
scroll to position [92, 0]
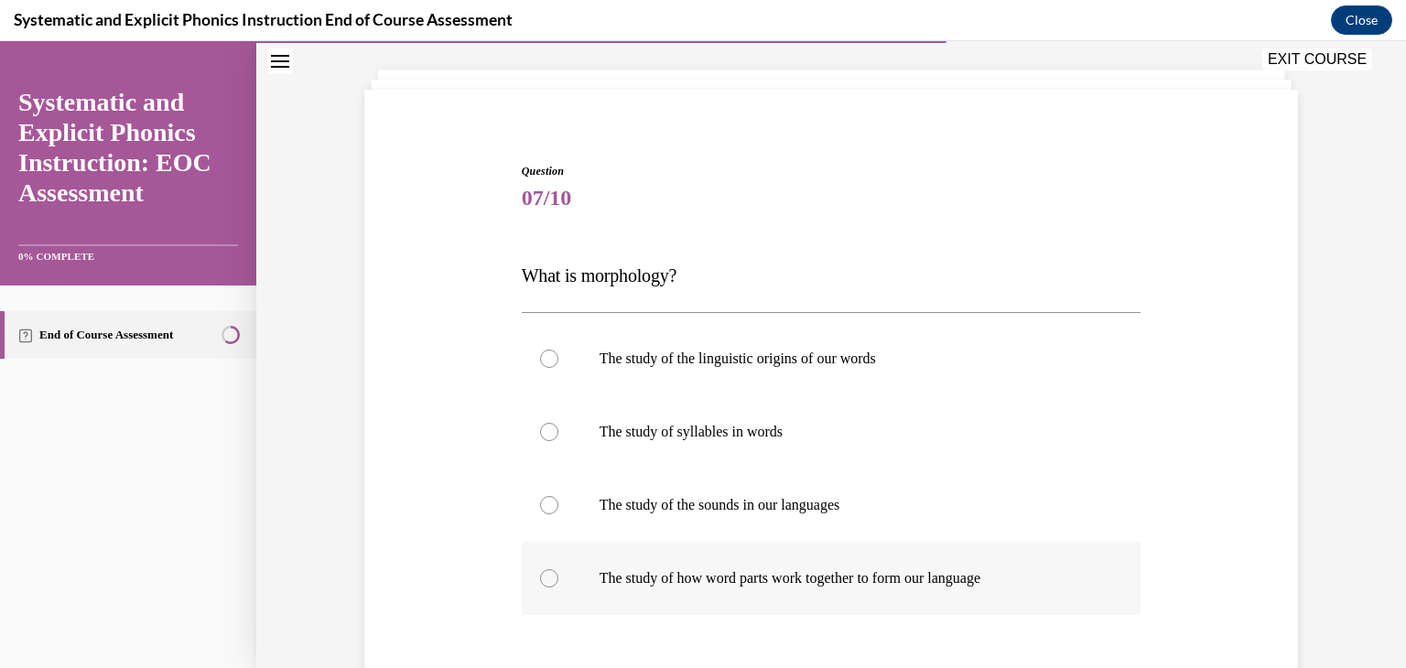
click at [857, 579] on p "The study of how word parts work together to form our language" at bounding box center [848, 578] width 496 height 18
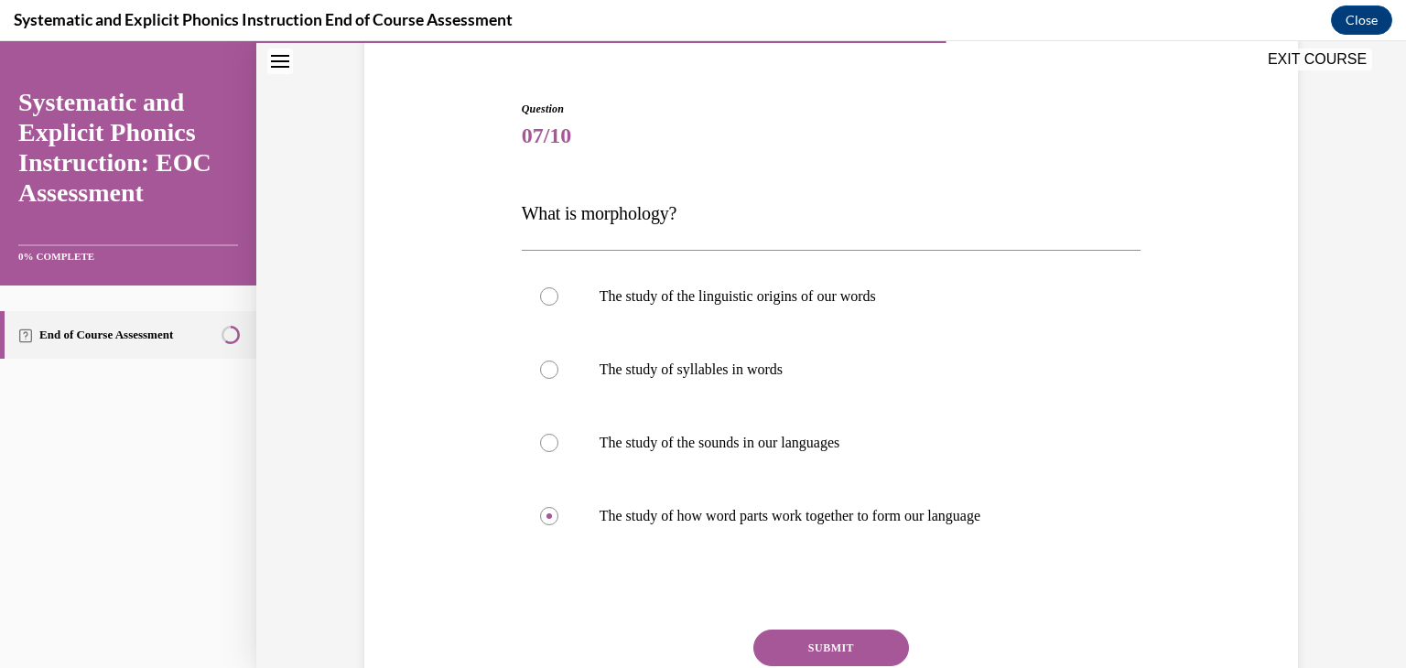
scroll to position [183, 0]
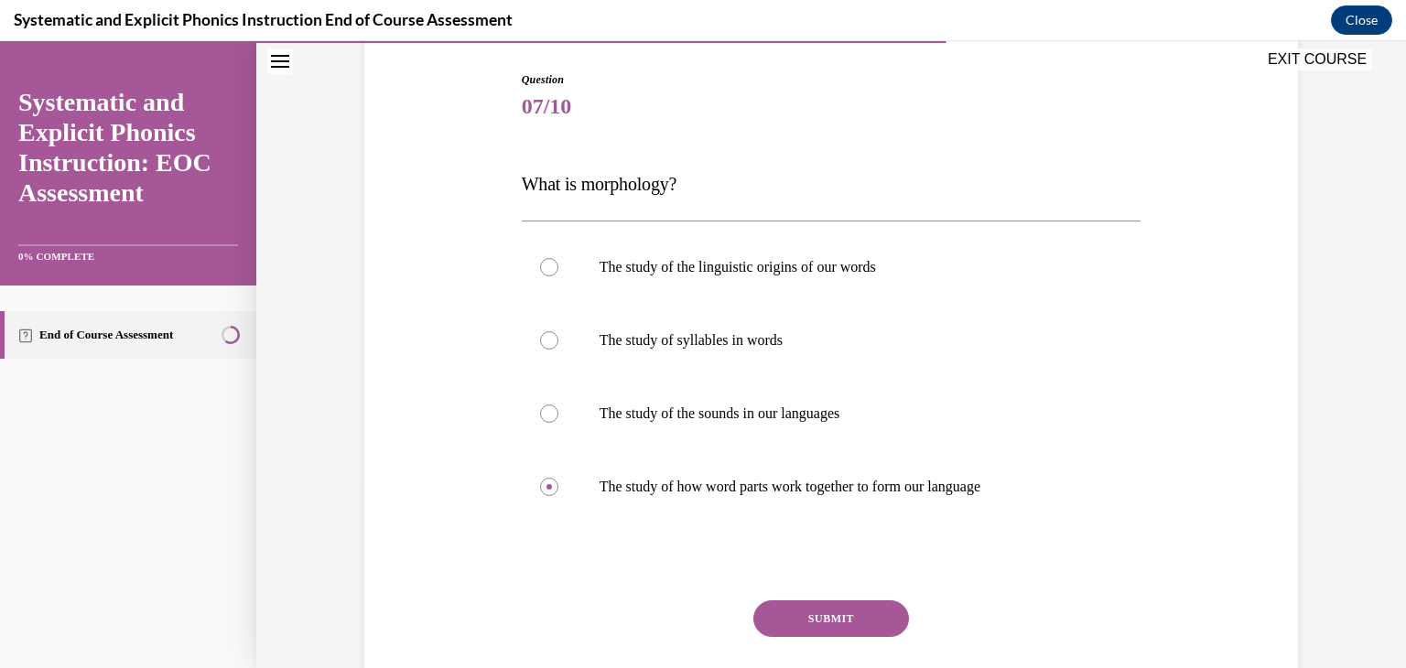
click at [850, 608] on button "SUBMIT" at bounding box center [831, 618] width 156 height 37
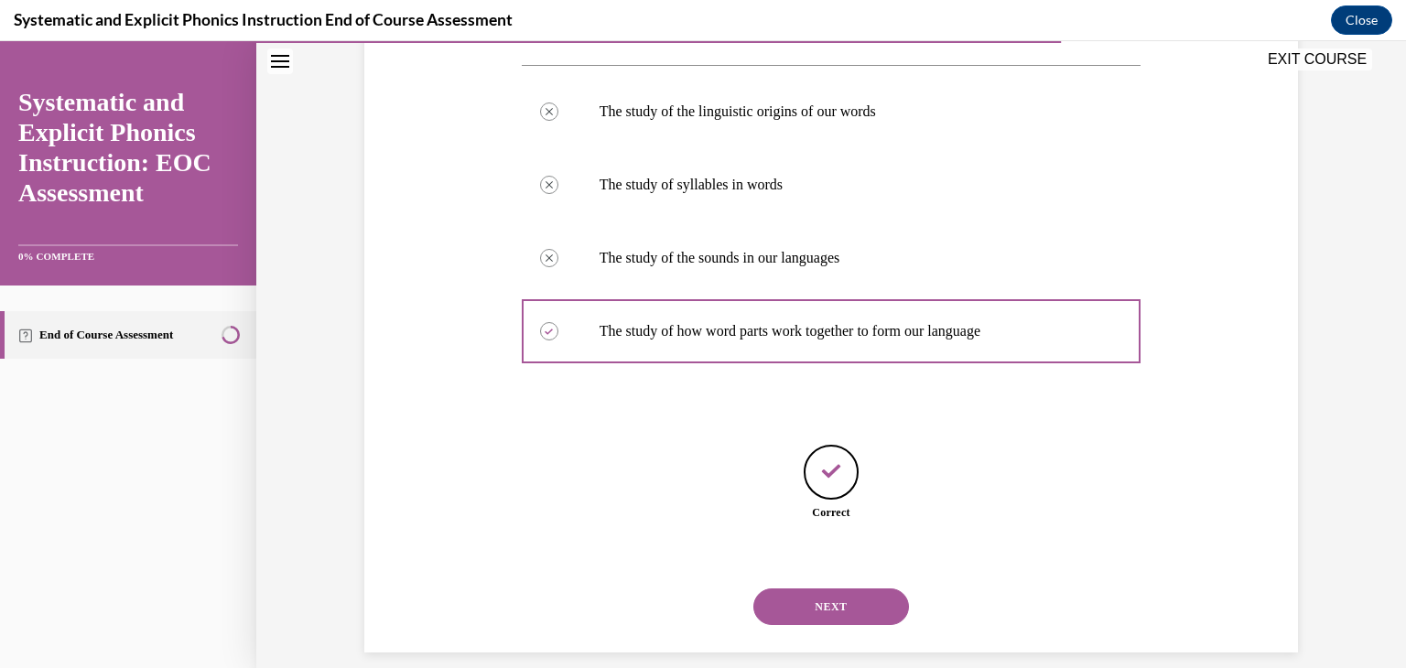
scroll to position [359, 0]
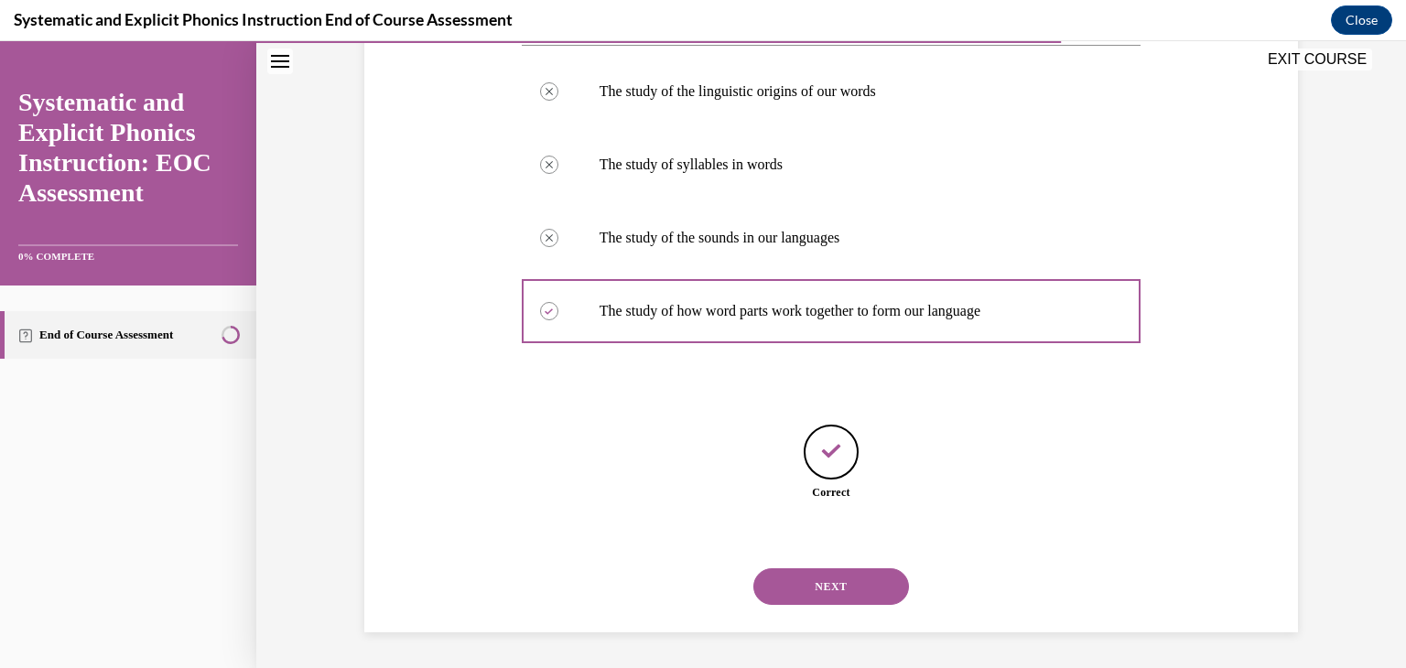
click at [840, 586] on button "NEXT" at bounding box center [831, 586] width 156 height 37
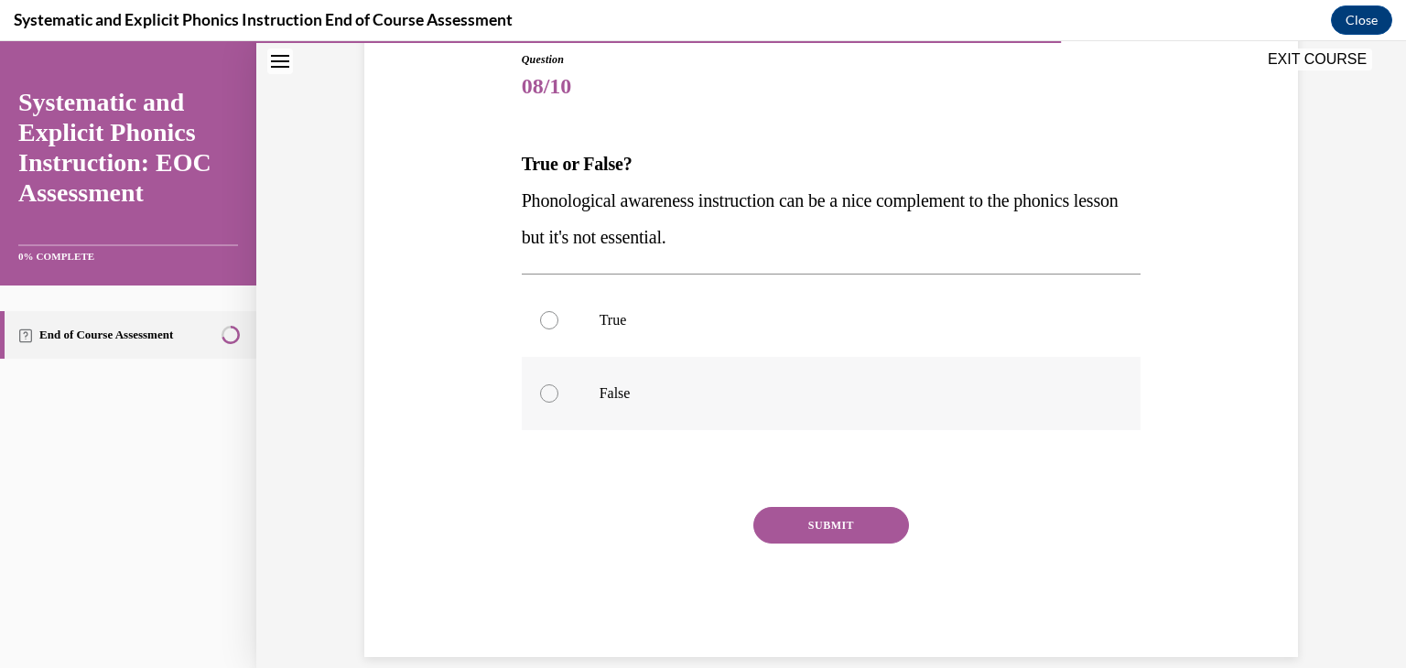
click at [645, 389] on p "False" at bounding box center [848, 393] width 496 height 18
click at [855, 511] on button "SUBMIT" at bounding box center [831, 525] width 156 height 37
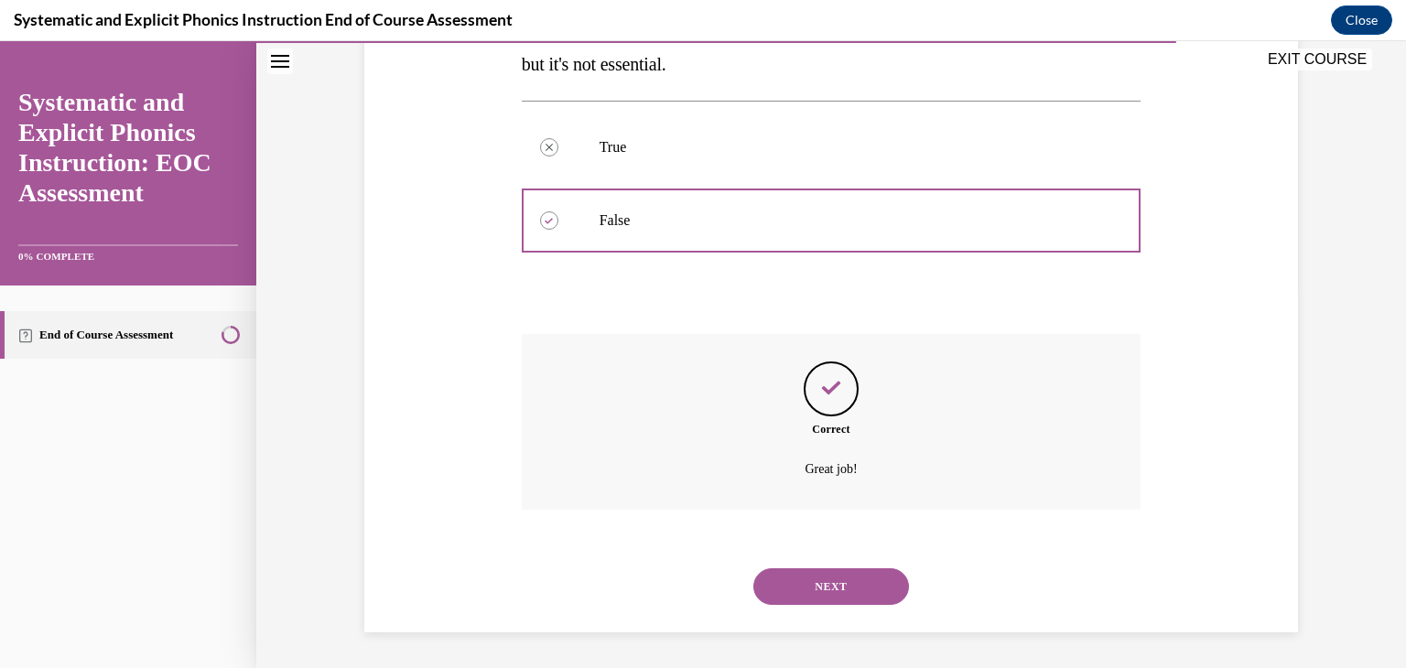
scroll to position [377, 0]
click at [845, 579] on button "NEXT" at bounding box center [831, 586] width 156 height 37
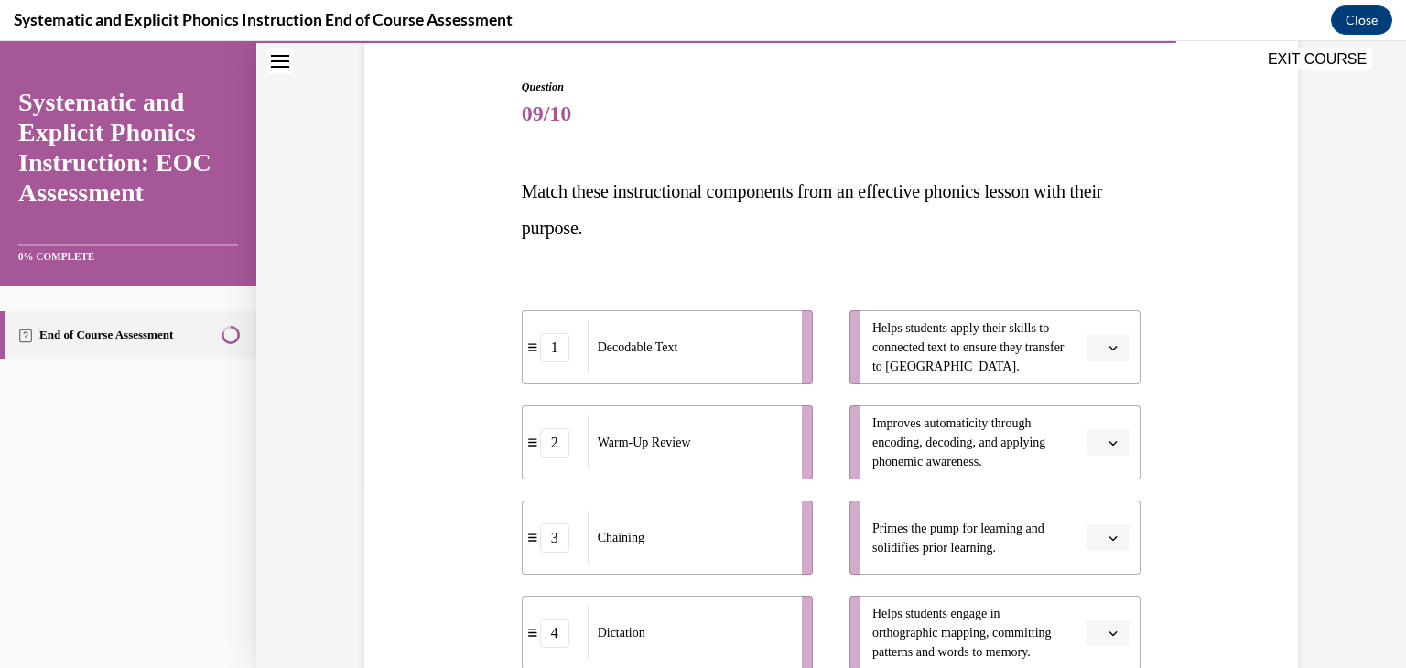
scroll to position [275, 0]
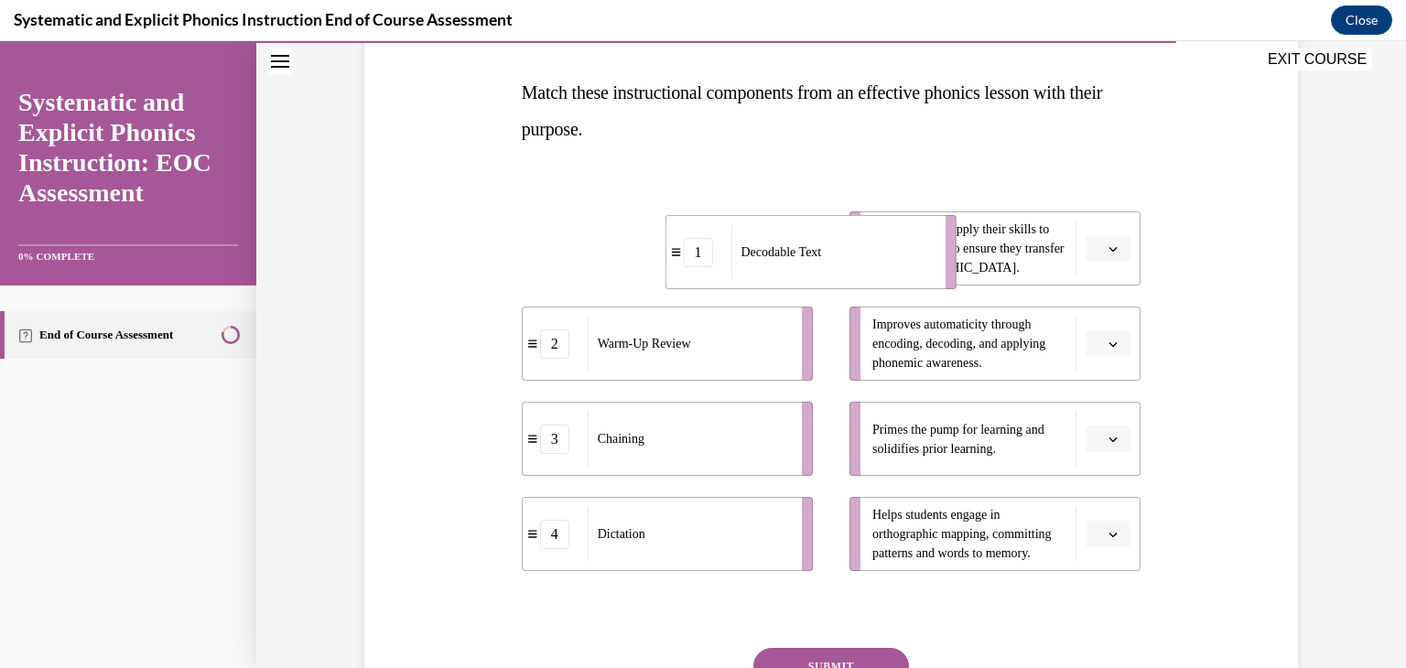
drag, startPoint x: 769, startPoint y: 265, endPoint x: 913, endPoint y: 265, distance: 143.7
click at [913, 265] on div "Decodable Text" at bounding box center [831, 252] width 202 height 54
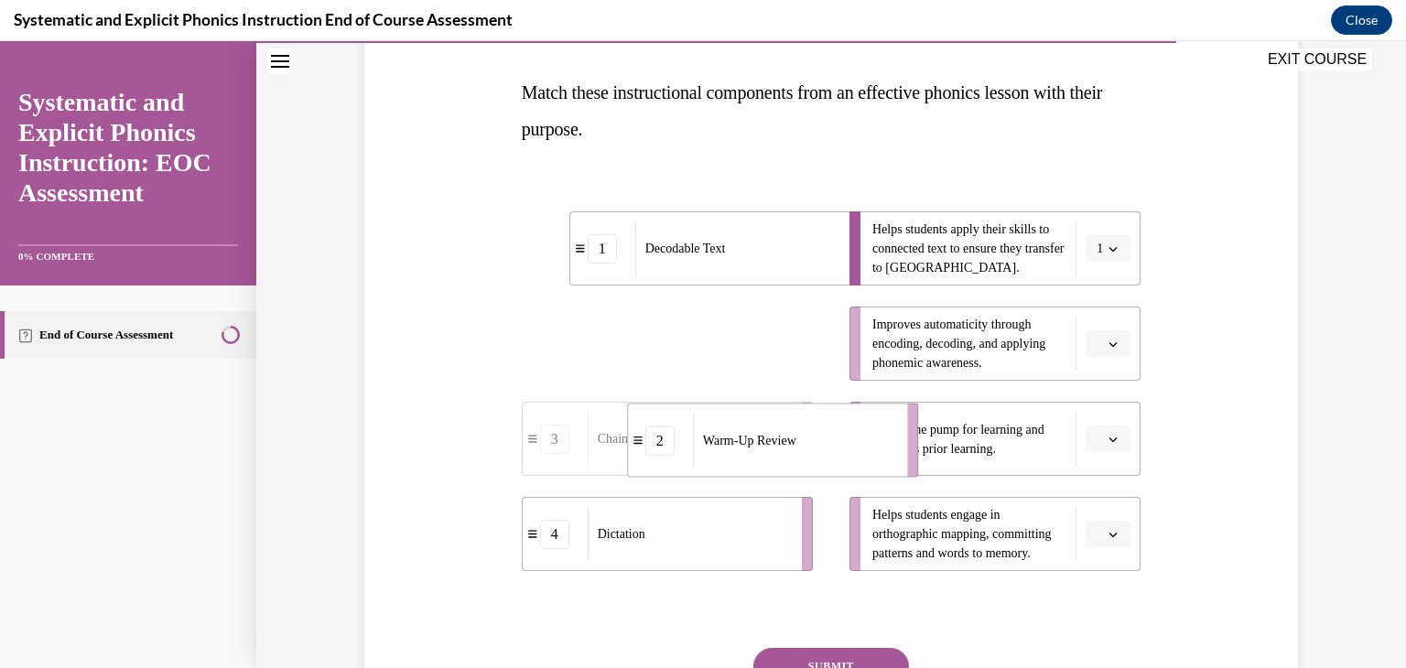
drag, startPoint x: 734, startPoint y: 349, endPoint x: 839, endPoint y: 445, distance: 142.5
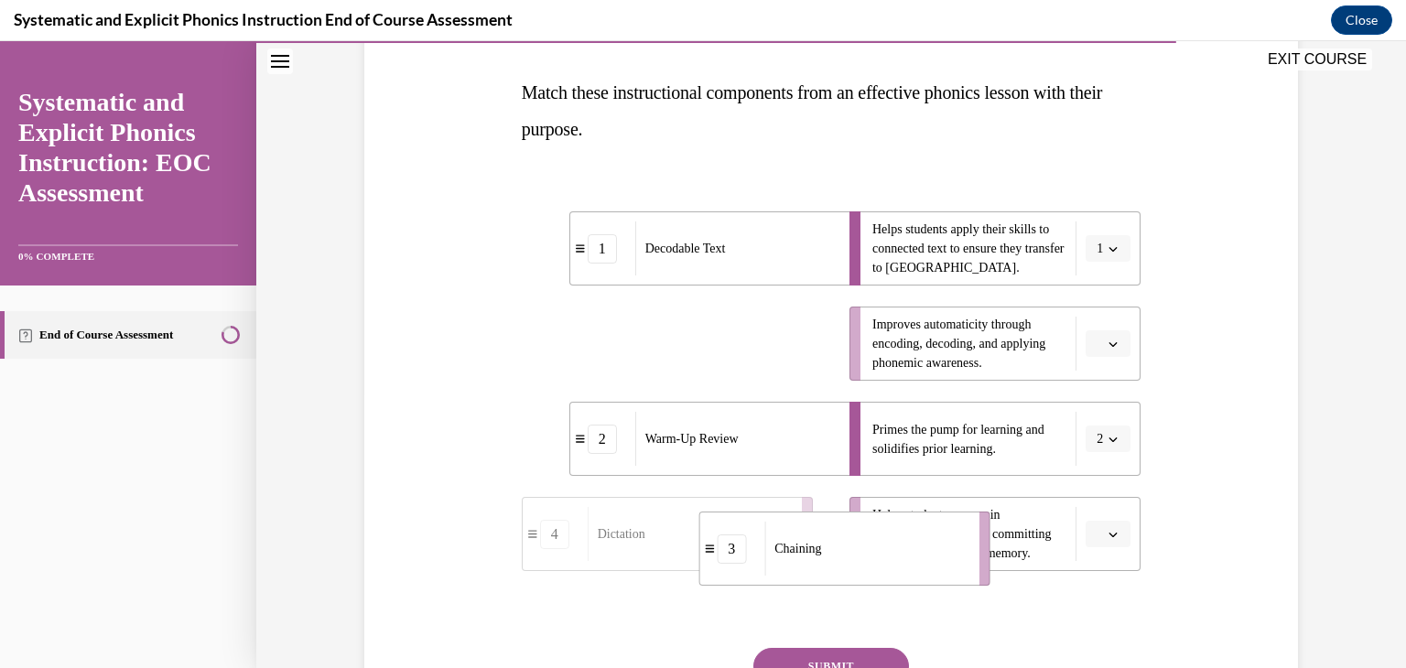
drag, startPoint x: 725, startPoint y: 365, endPoint x: 903, endPoint y: 569, distance: 270.6
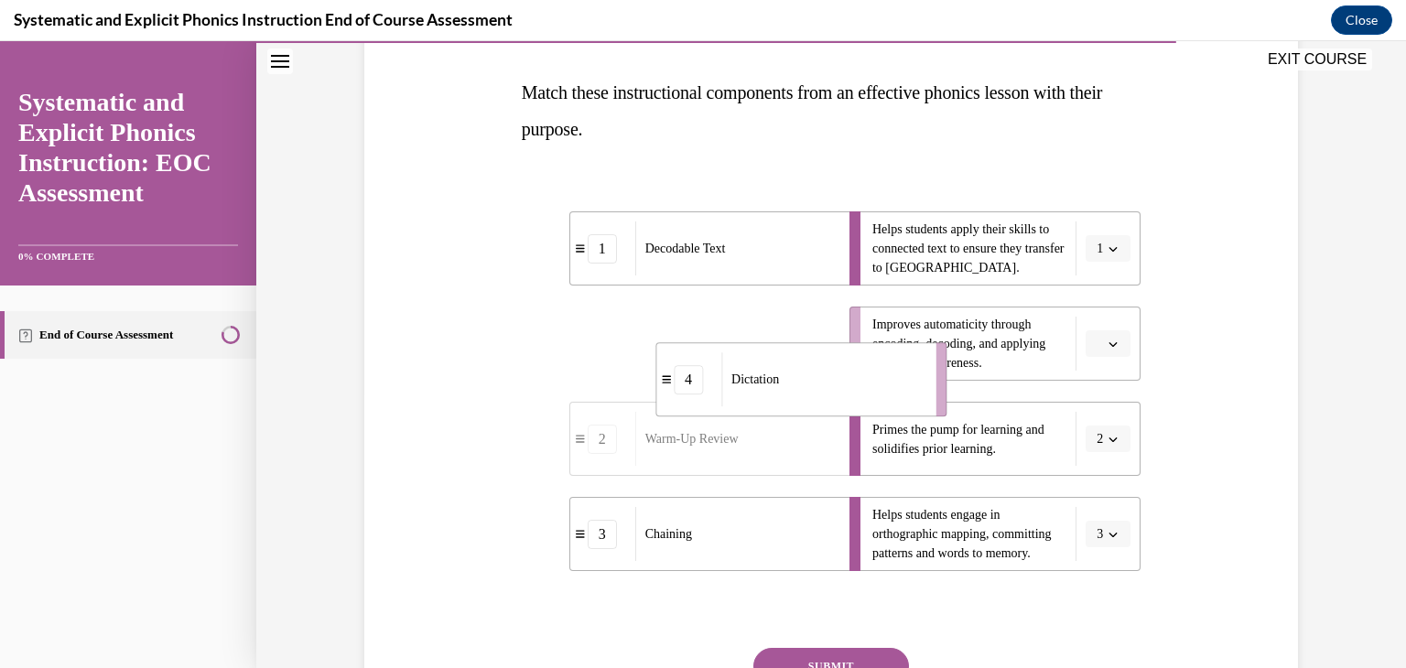
drag, startPoint x: 704, startPoint y: 306, endPoint x: 838, endPoint y: 341, distance: 139.2
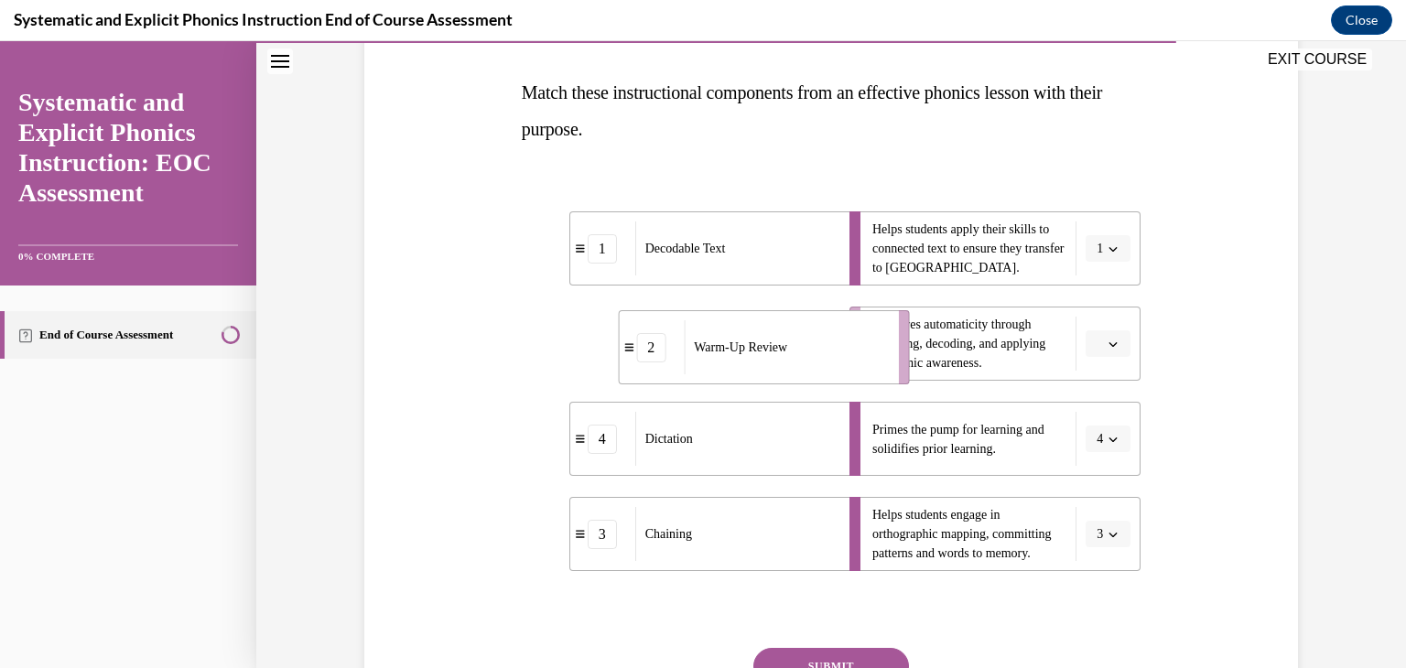
drag, startPoint x: 806, startPoint y: 345, endPoint x: 906, endPoint y: 349, distance: 100.8
click at [906, 349] on li "2 Warm-Up Review" at bounding box center [763, 347] width 291 height 74
click at [842, 662] on button "SUBMIT" at bounding box center [831, 666] width 156 height 37
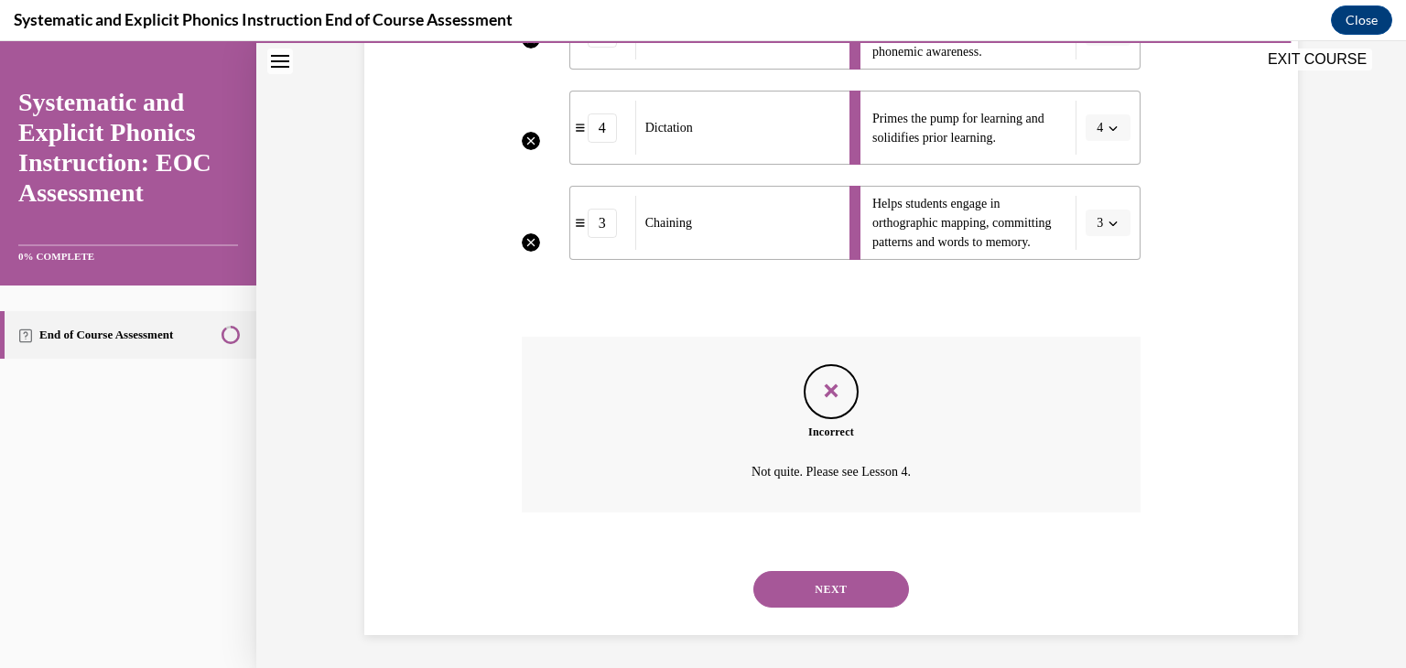
scroll to position [590, 0]
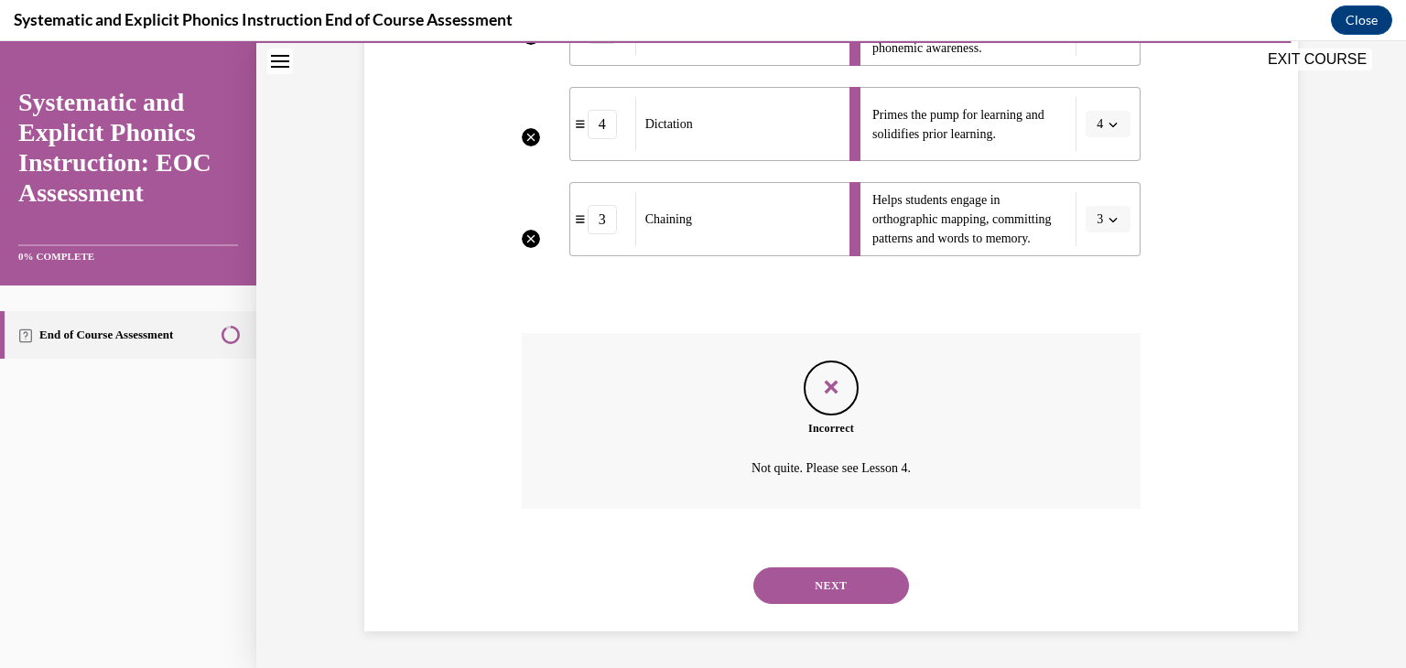
click at [849, 591] on button "NEXT" at bounding box center [831, 586] width 156 height 37
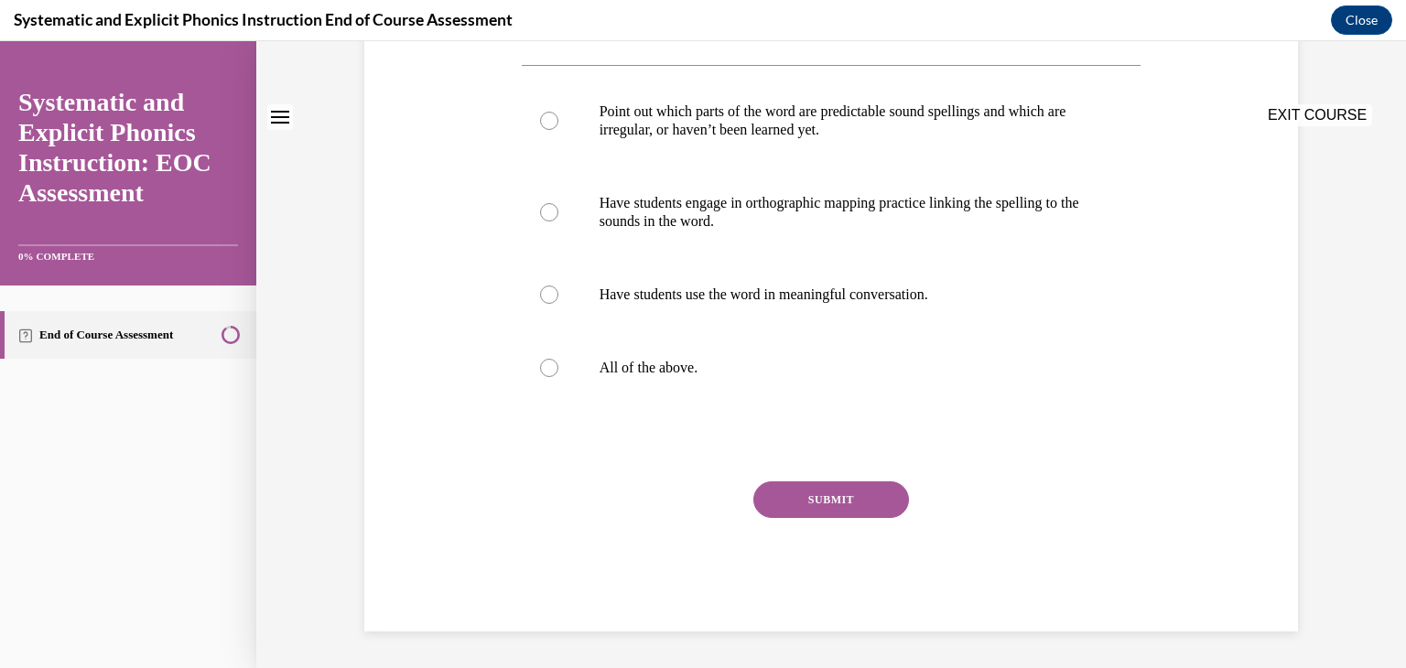
scroll to position [0, 0]
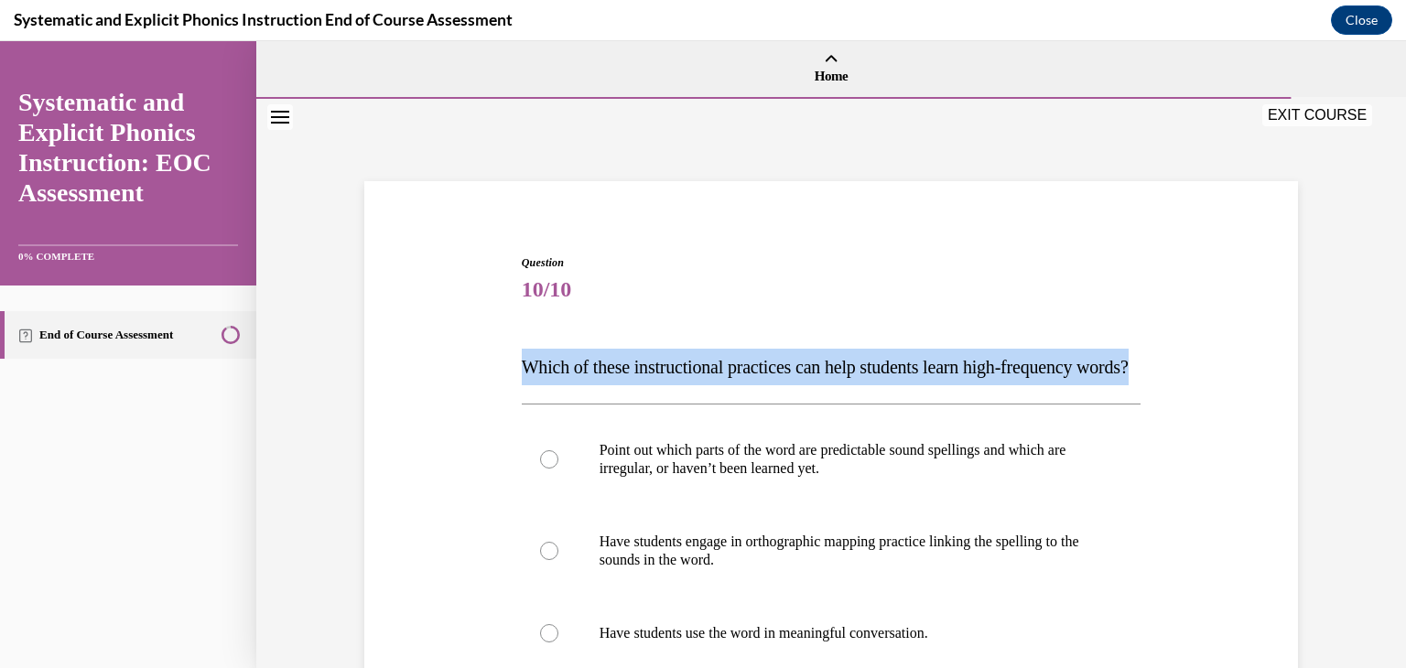
drag, startPoint x: 568, startPoint y: 400, endPoint x: 512, endPoint y: 356, distance: 71.8
click at [517, 356] on div "Question 10/10 Which of these instructional practices can help students learn h…" at bounding box center [831, 598] width 629 height 743
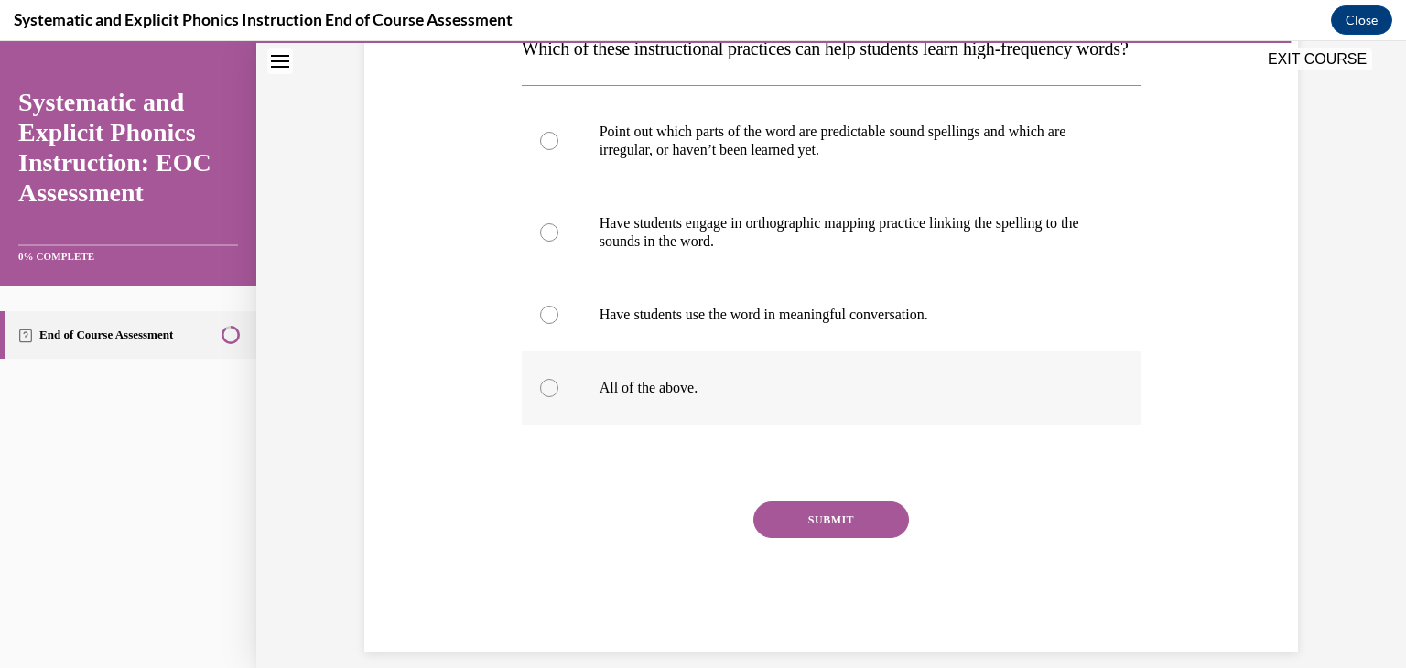
scroll to position [366, 0]
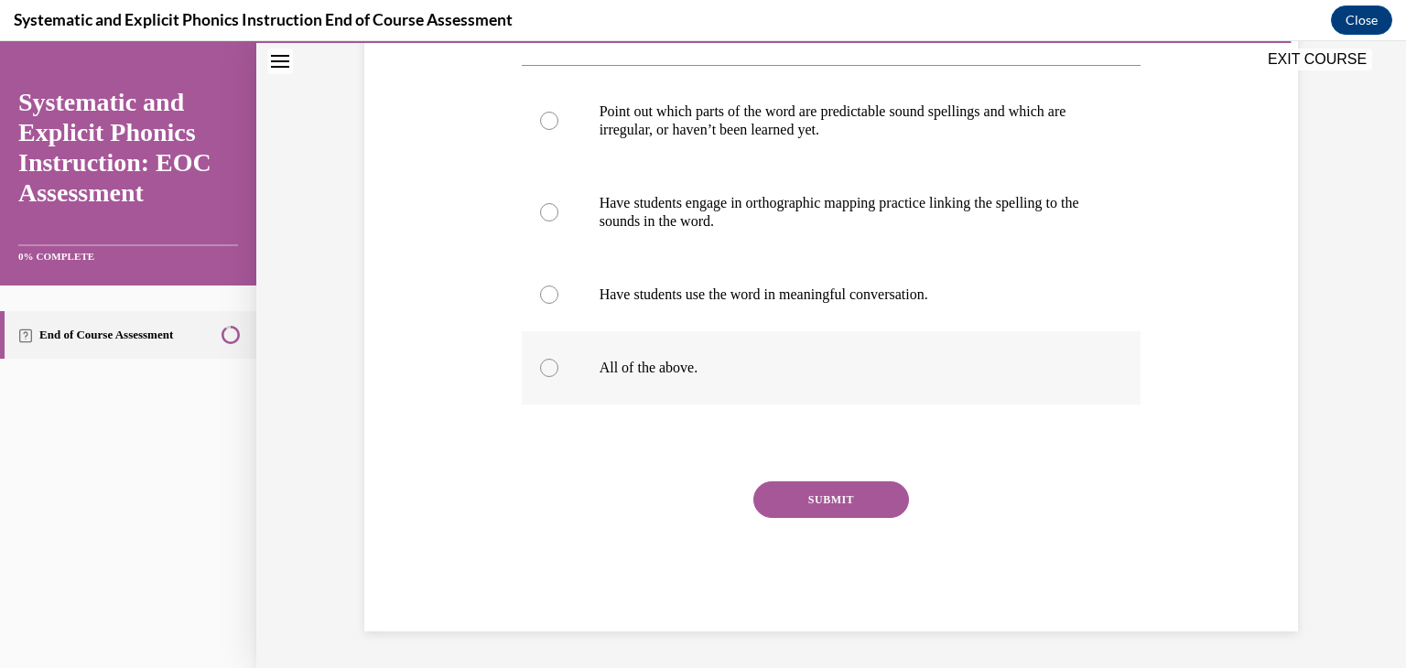
click at [675, 377] on p "All of the above." at bounding box center [848, 368] width 496 height 18
click at [822, 512] on button "SUBMIT" at bounding box center [831, 499] width 156 height 37
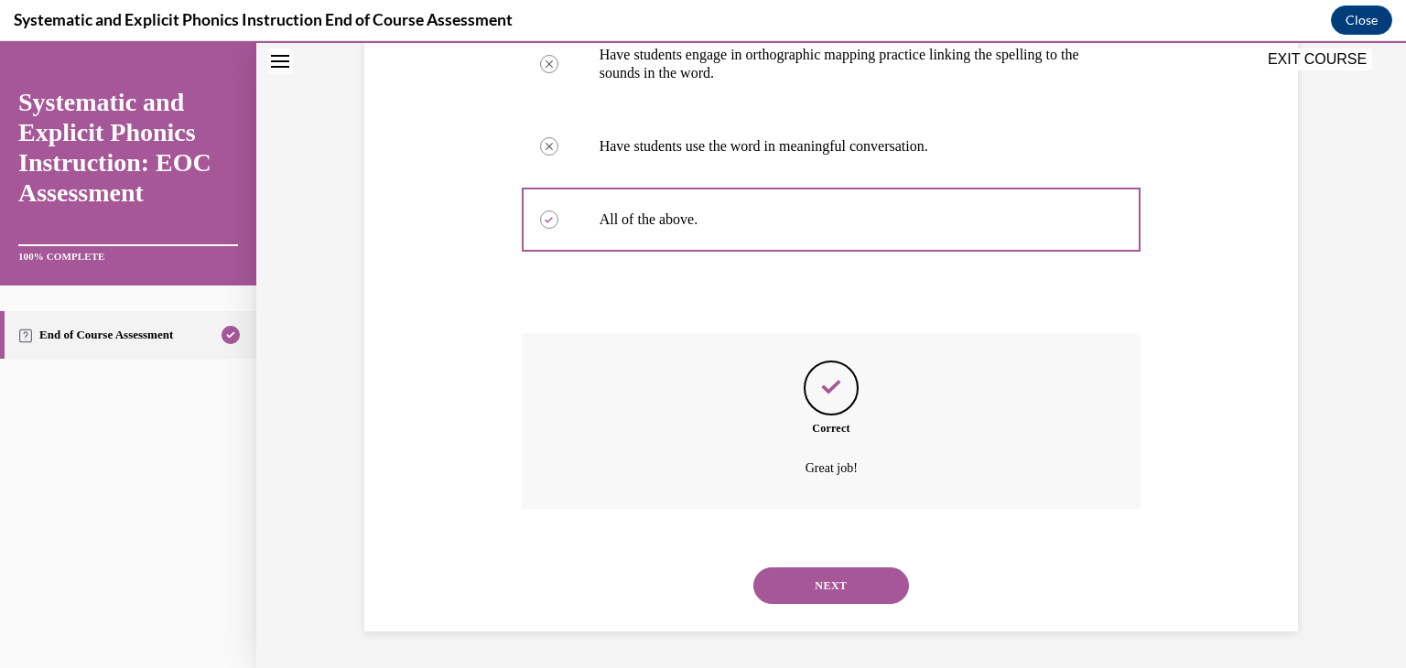
scroll to position [524, 0]
click at [846, 589] on button "NEXT" at bounding box center [831, 586] width 156 height 37
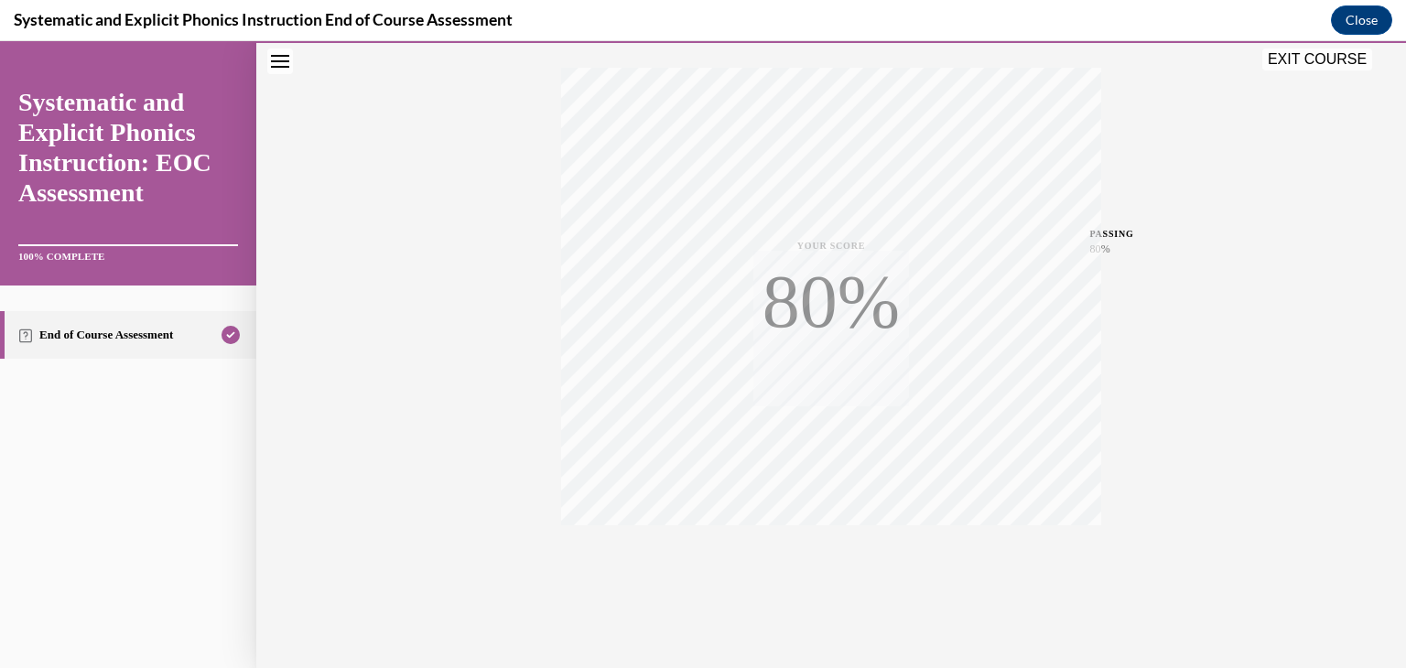
scroll to position [311, 0]
click at [1300, 49] on button "EXIT COURSE" at bounding box center [1317, 60] width 110 height 22
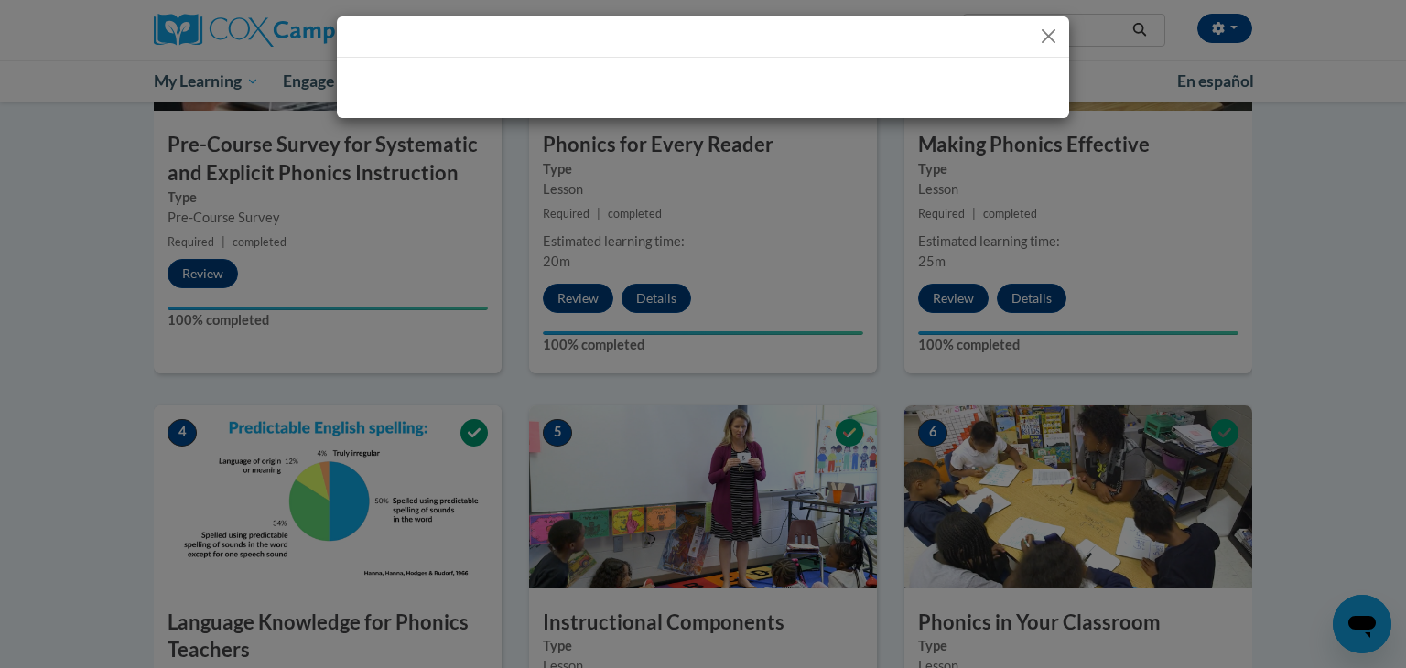
scroll to position [549, 0]
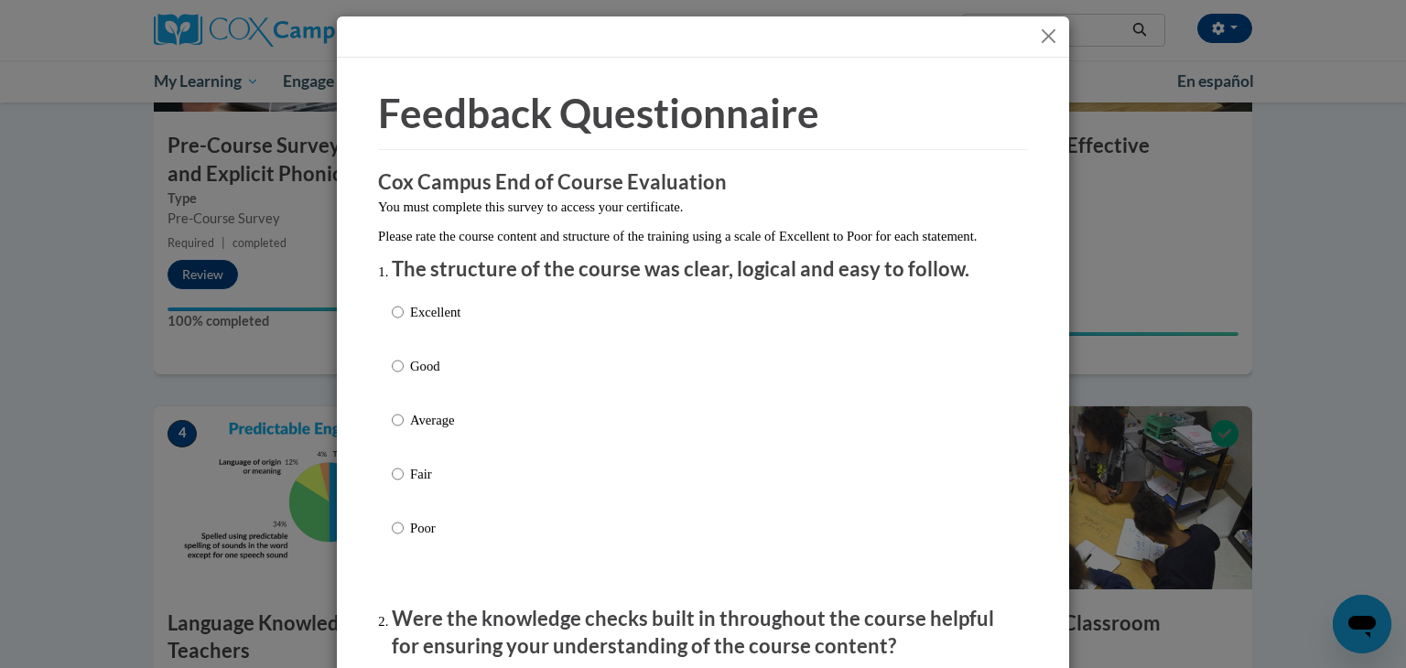
click at [454, 322] on p "Excellent" at bounding box center [435, 312] width 50 height 20
click at [404, 322] on input "Excellent" at bounding box center [398, 312] width 12 height 20
radio input "true"
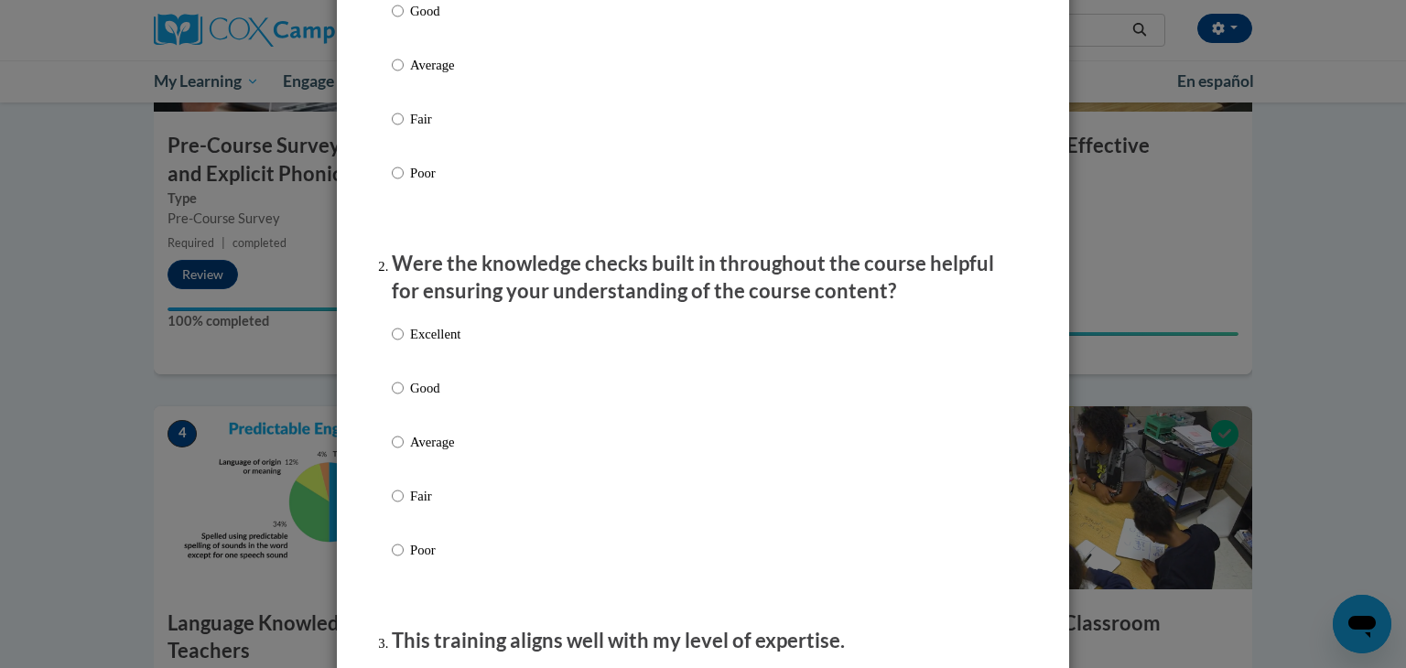
scroll to position [366, 0]
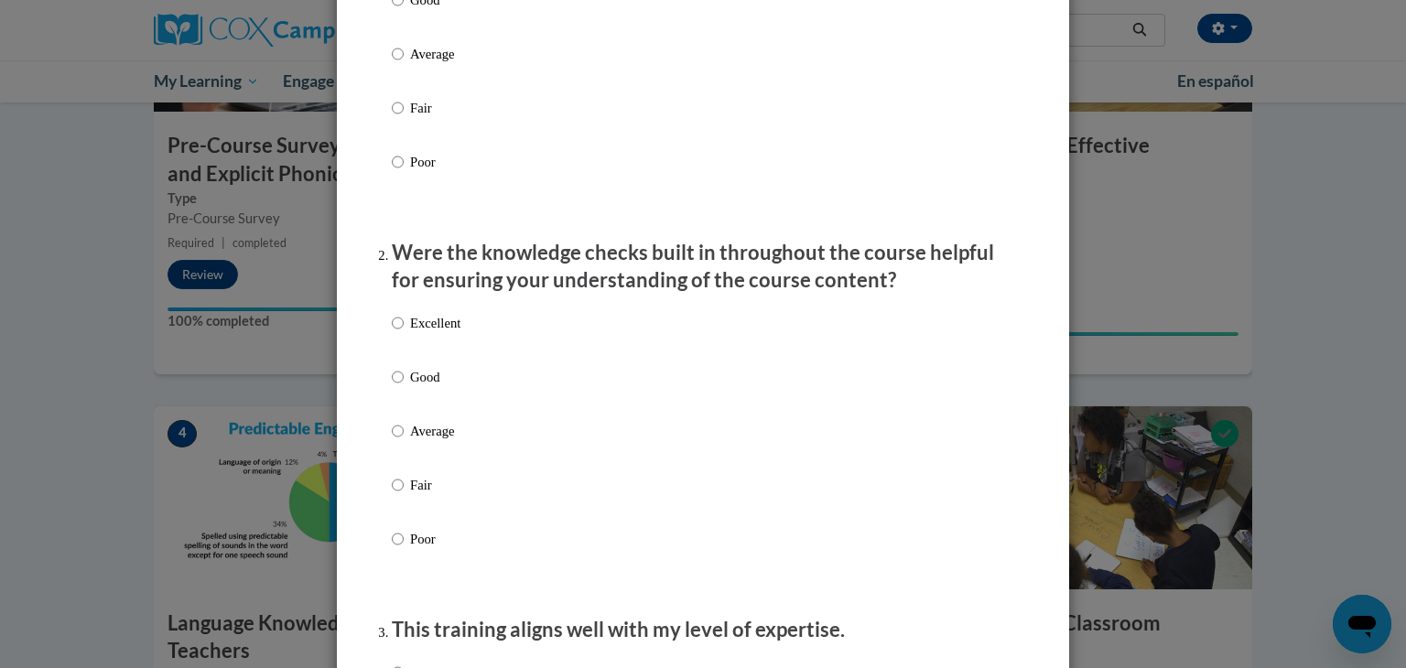
click at [457, 340] on div "Excellent Good Average Fair Poor" at bounding box center [703, 453] width 622 height 298
click at [449, 333] on p "Excellent" at bounding box center [435, 323] width 50 height 20
click at [404, 333] on input "Excellent" at bounding box center [398, 323] width 12 height 20
radio input "true"
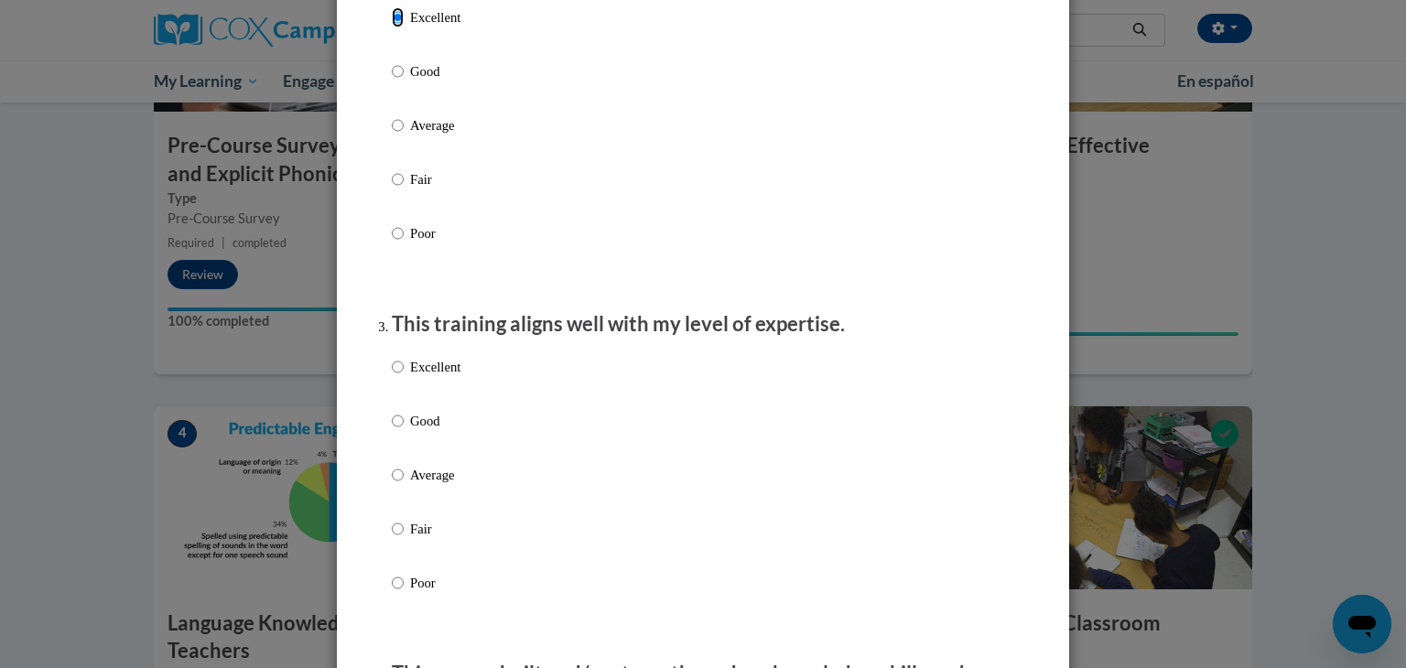
scroll to position [641, 0]
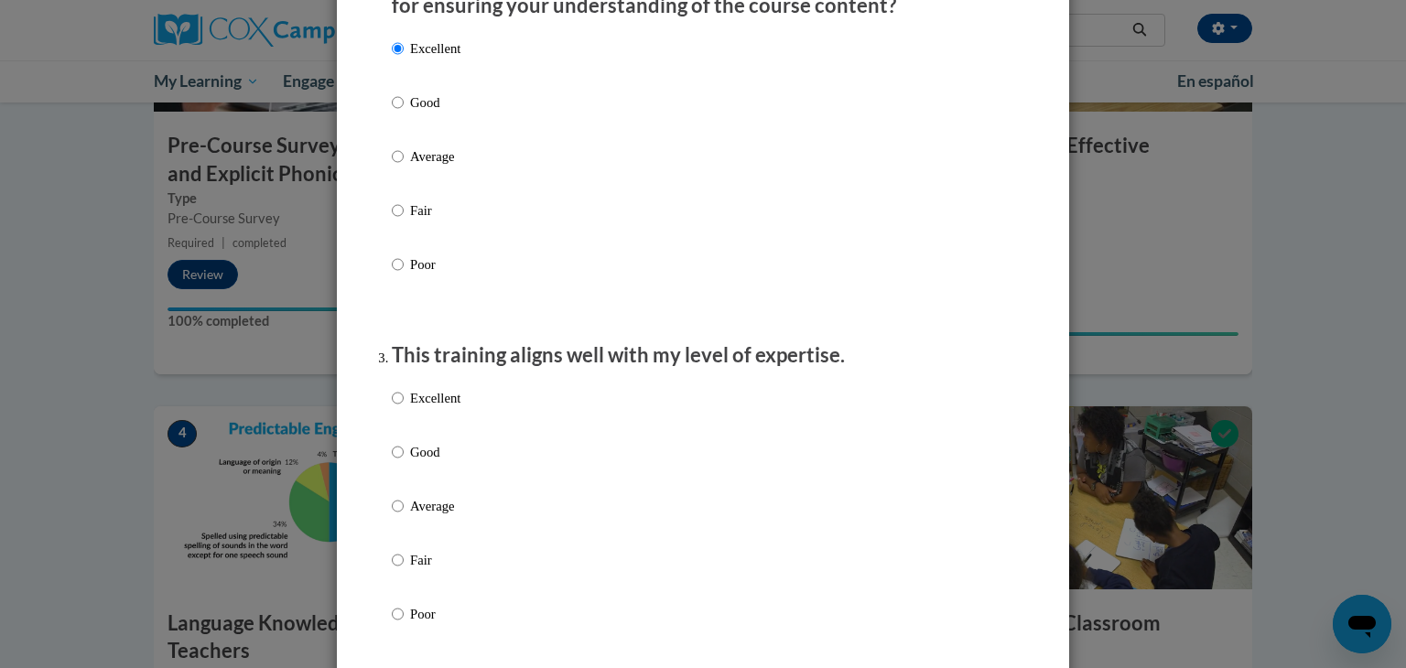
click at [458, 328] on div "Excellent Good Average Fair Poor" at bounding box center [703, 178] width 622 height 298
click at [448, 408] on p "Excellent" at bounding box center [435, 398] width 50 height 20
click at [404, 408] on input "Excellent" at bounding box center [398, 398] width 12 height 20
radio input "true"
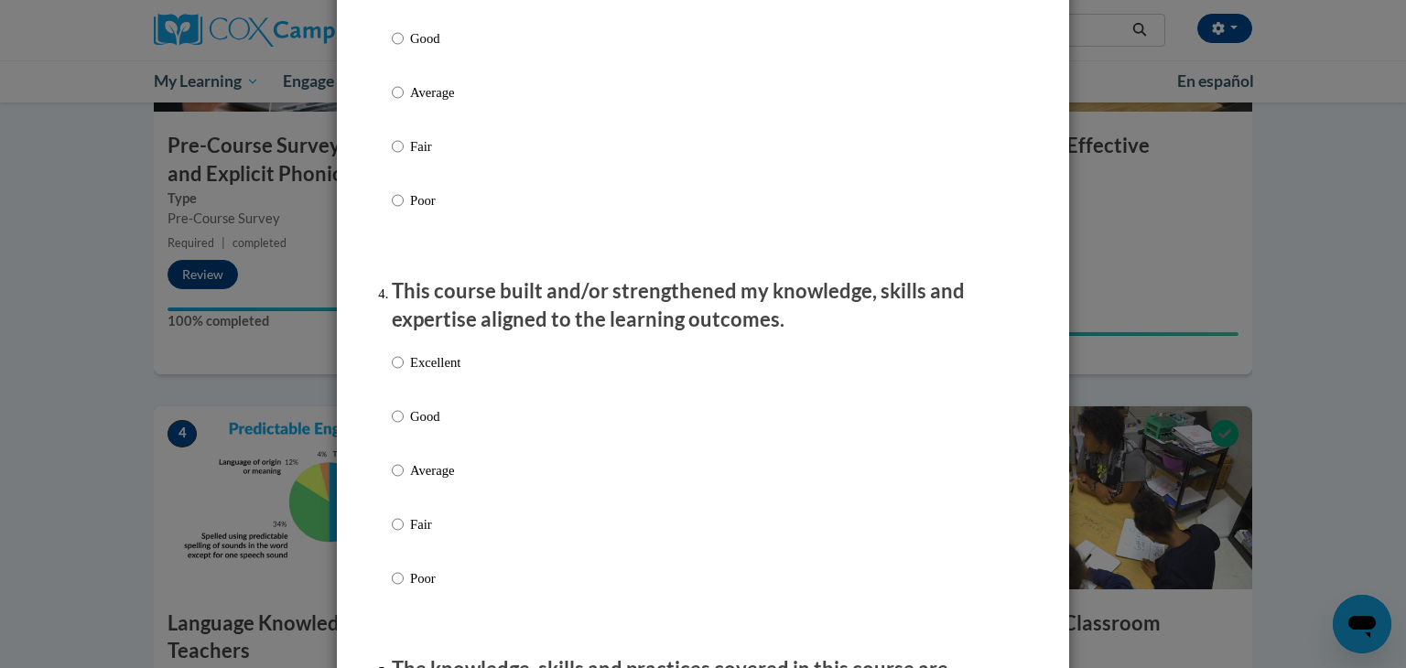
scroll to position [1190, 0]
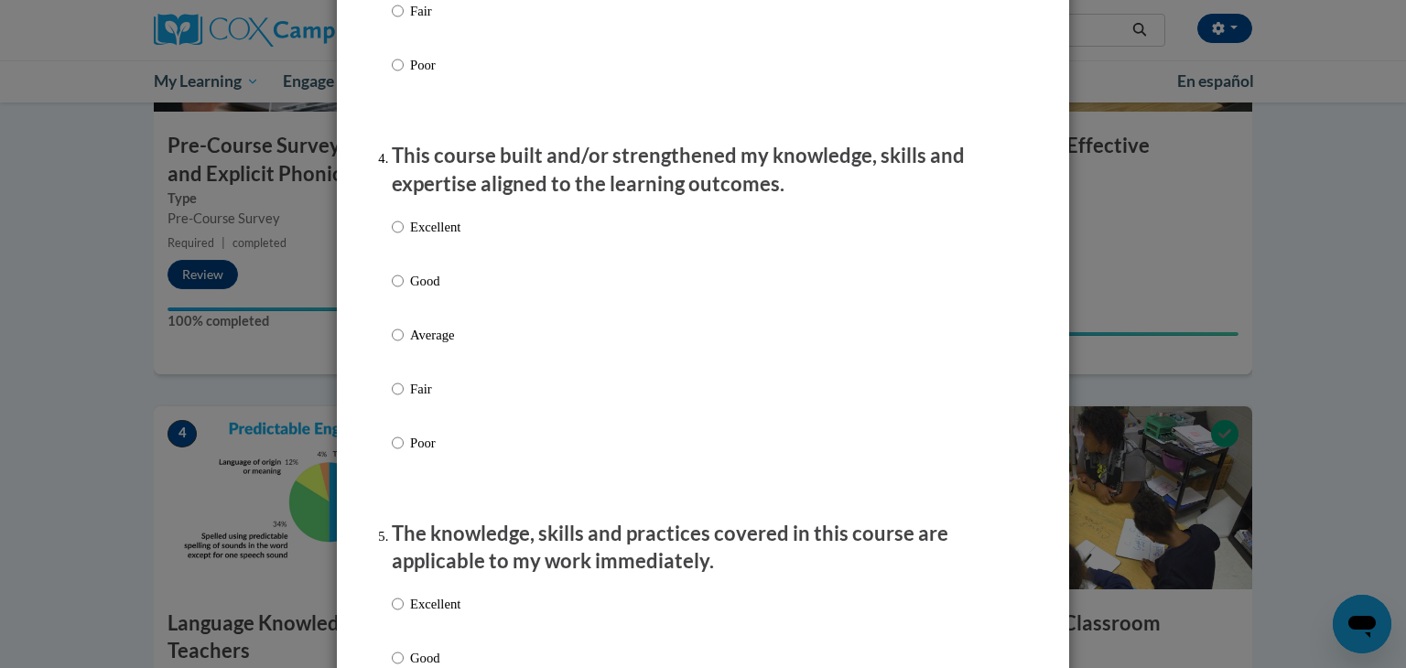
click at [448, 237] on p "Excellent" at bounding box center [435, 227] width 50 height 20
click at [404, 237] on input "Excellent" at bounding box center [398, 227] width 12 height 20
radio input "true"
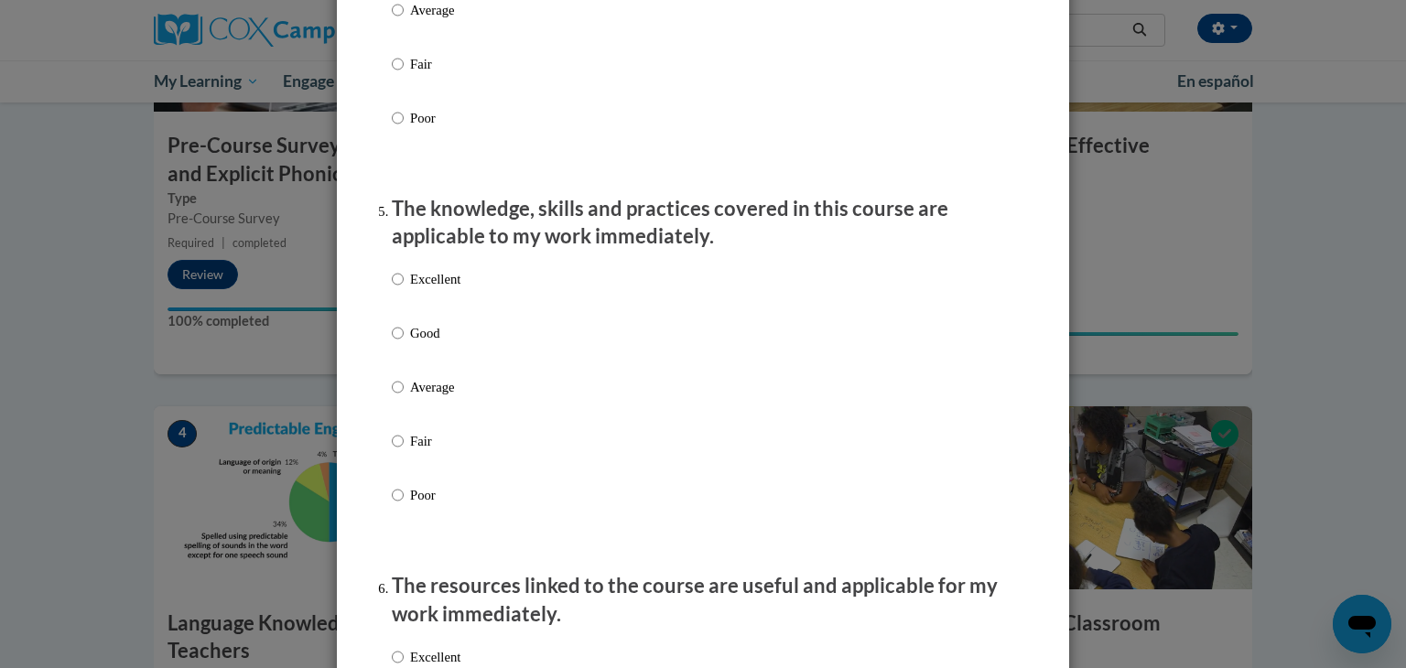
scroll to position [1556, 0]
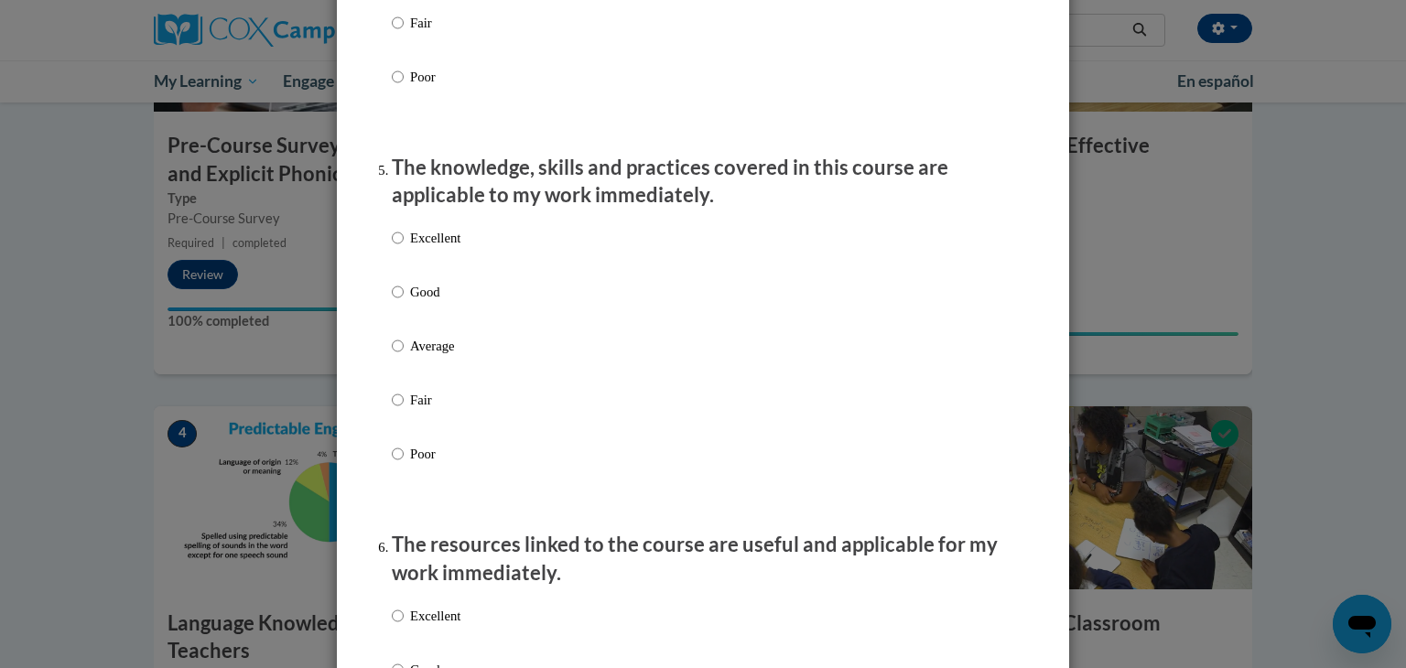
click at [455, 248] on p "Excellent" at bounding box center [435, 238] width 50 height 20
click at [404, 248] on input "Excellent" at bounding box center [398, 238] width 12 height 20
radio input "true"
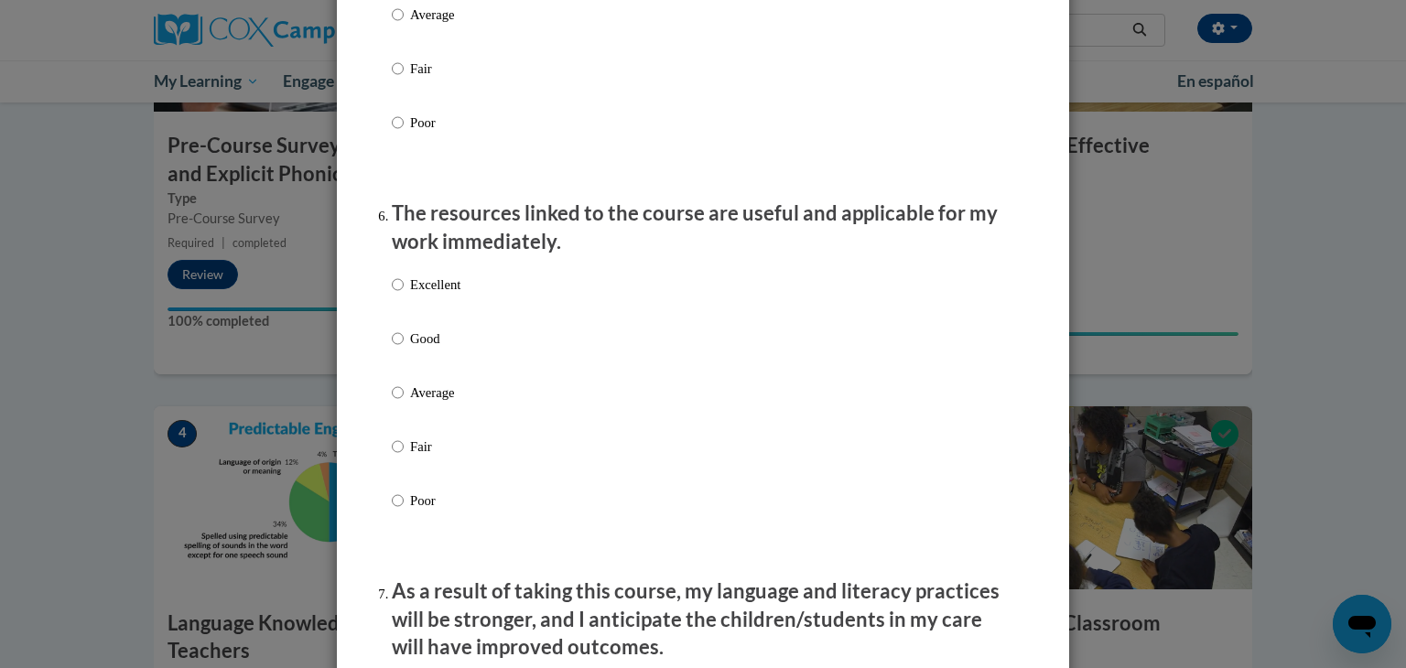
scroll to position [1922, 0]
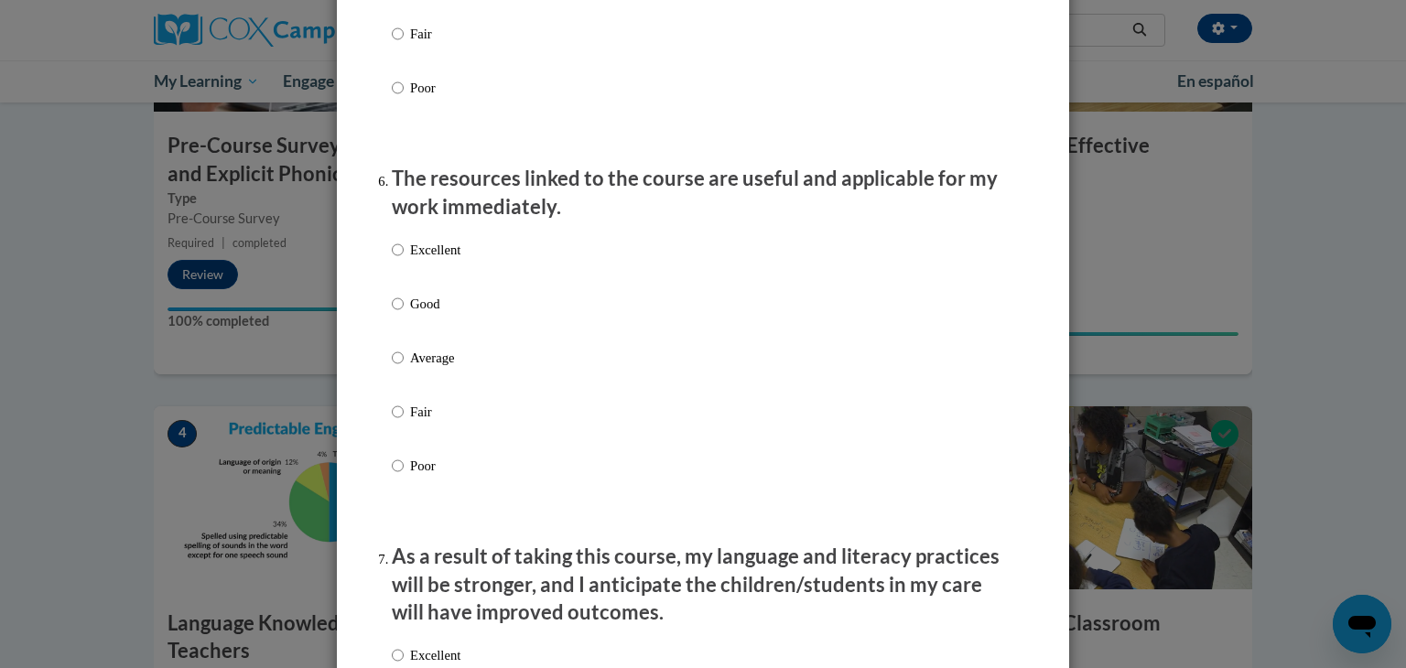
click at [446, 280] on label "Excellent" at bounding box center [426, 264] width 69 height 49
click at [404, 260] on input "Excellent" at bounding box center [398, 250] width 12 height 20
radio input "true"
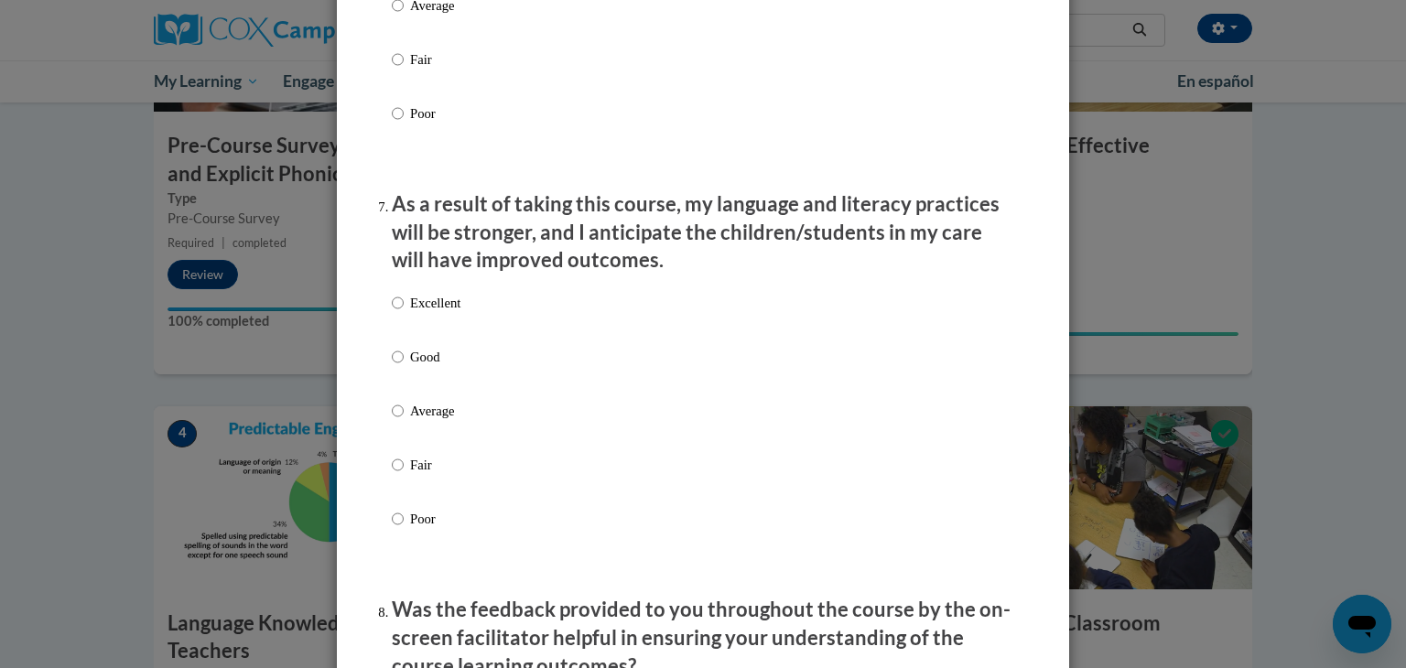
scroll to position [2288, 0]
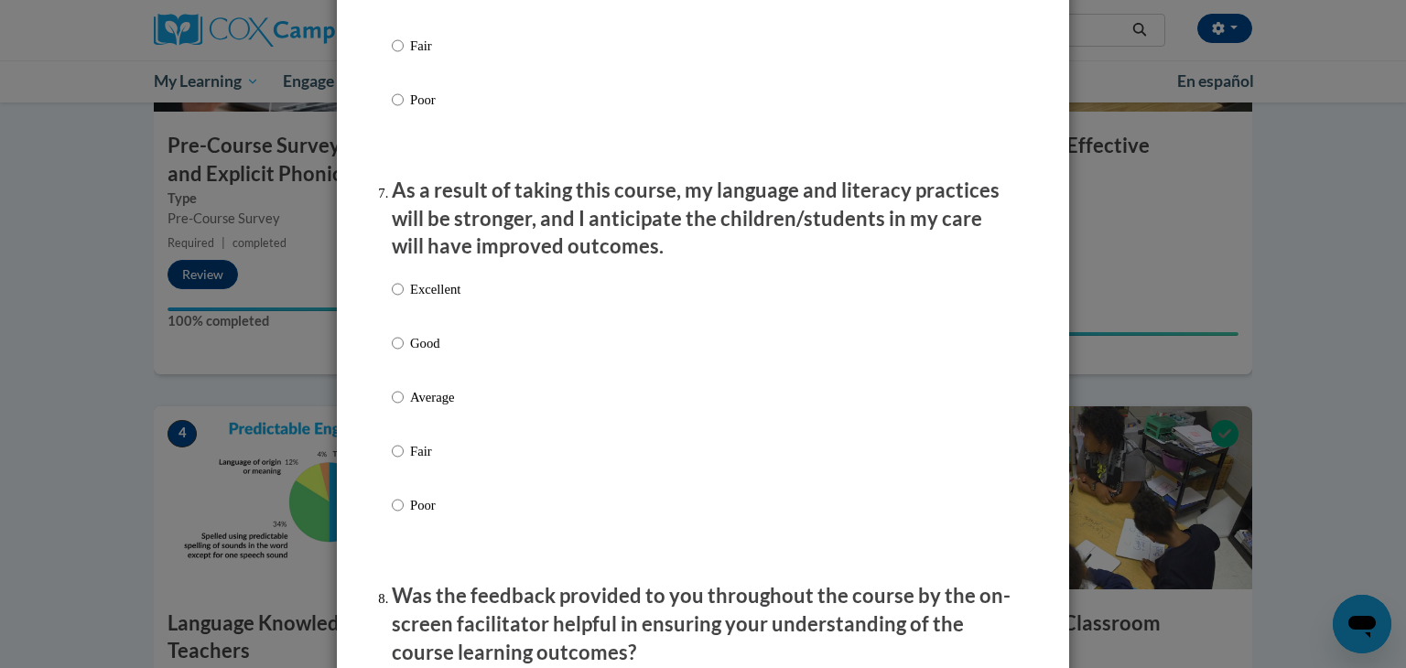
click at [453, 299] on p "Excellent" at bounding box center [435, 289] width 50 height 20
click at [404, 299] on input "Excellent" at bounding box center [398, 289] width 12 height 20
radio input "true"
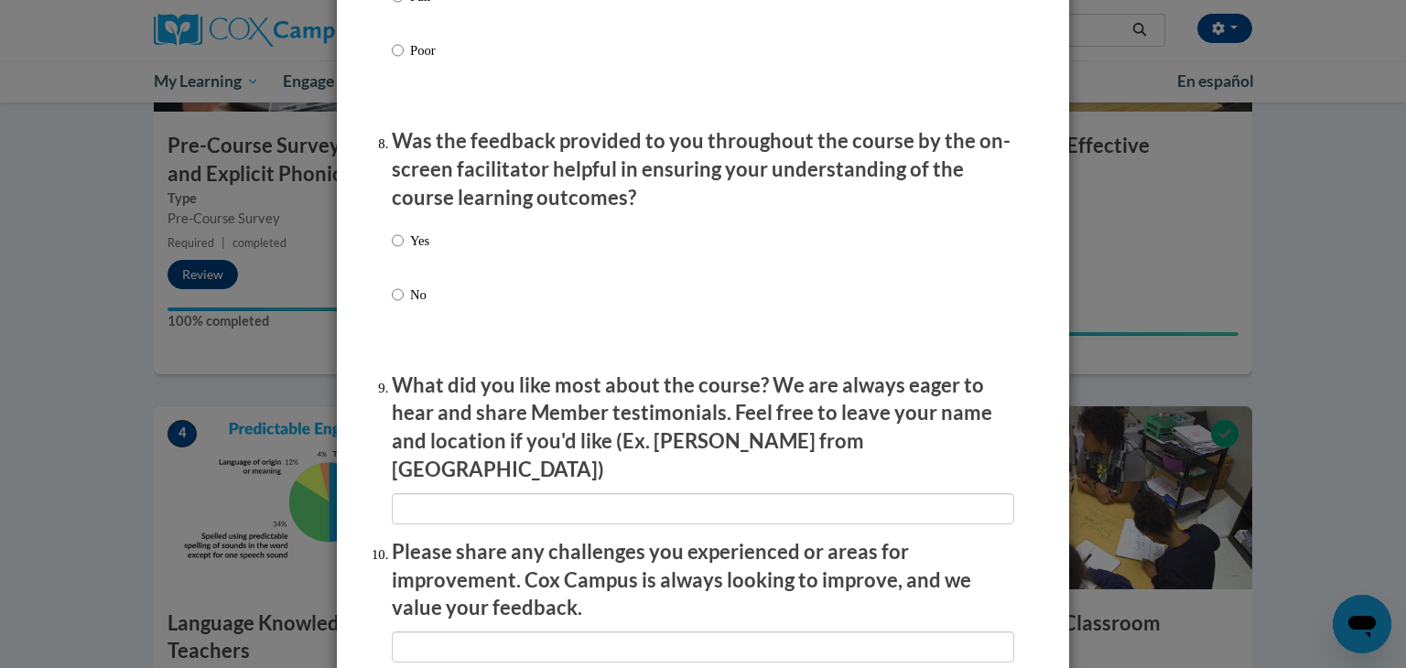
scroll to position [2746, 0]
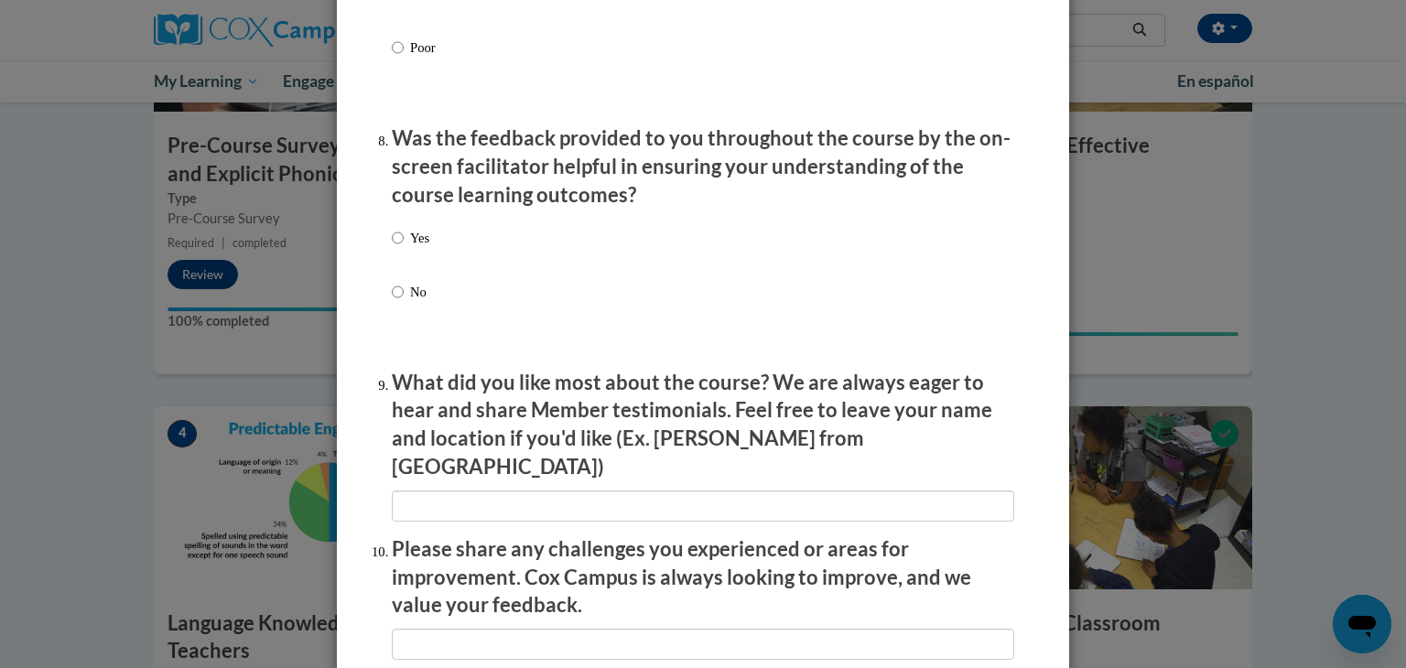
click at [429, 257] on div "Yes No" at bounding box center [703, 287] width 622 height 136
click at [417, 248] on p "Yes" at bounding box center [419, 238] width 19 height 20
click at [404, 248] on input "Yes" at bounding box center [398, 238] width 12 height 20
radio input "true"
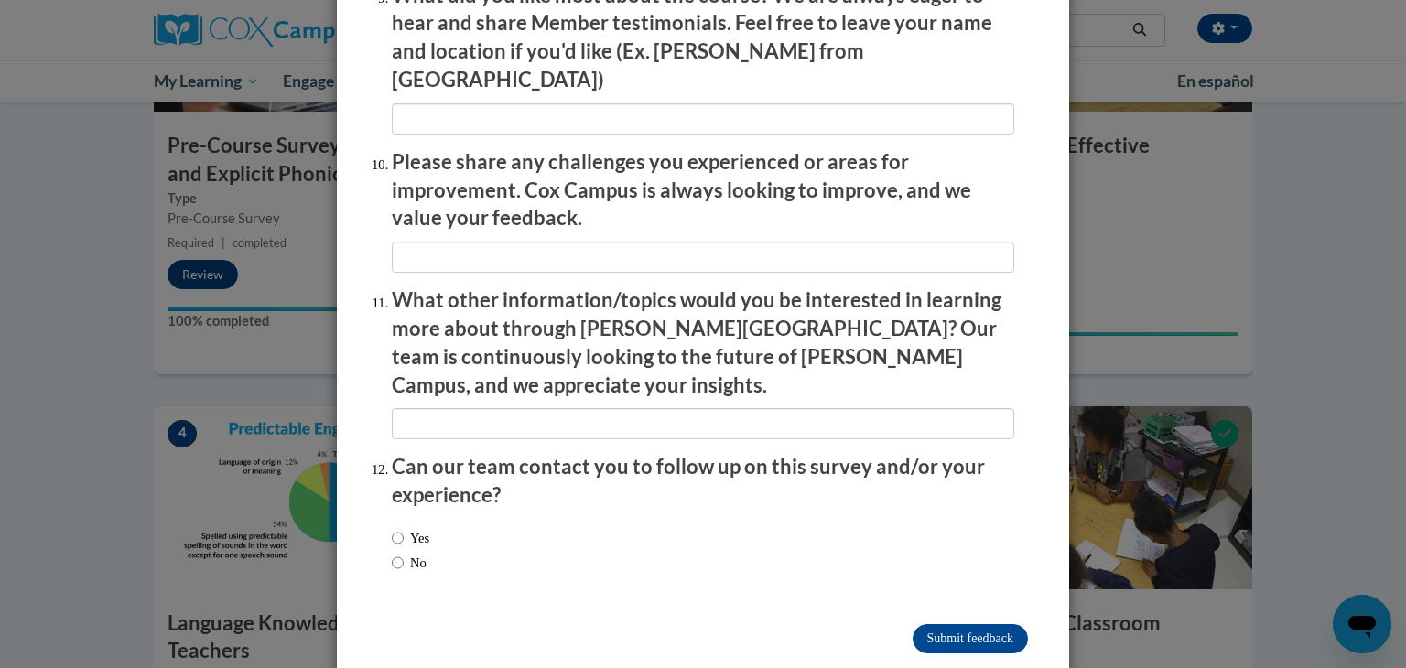
scroll to position [3144, 0]
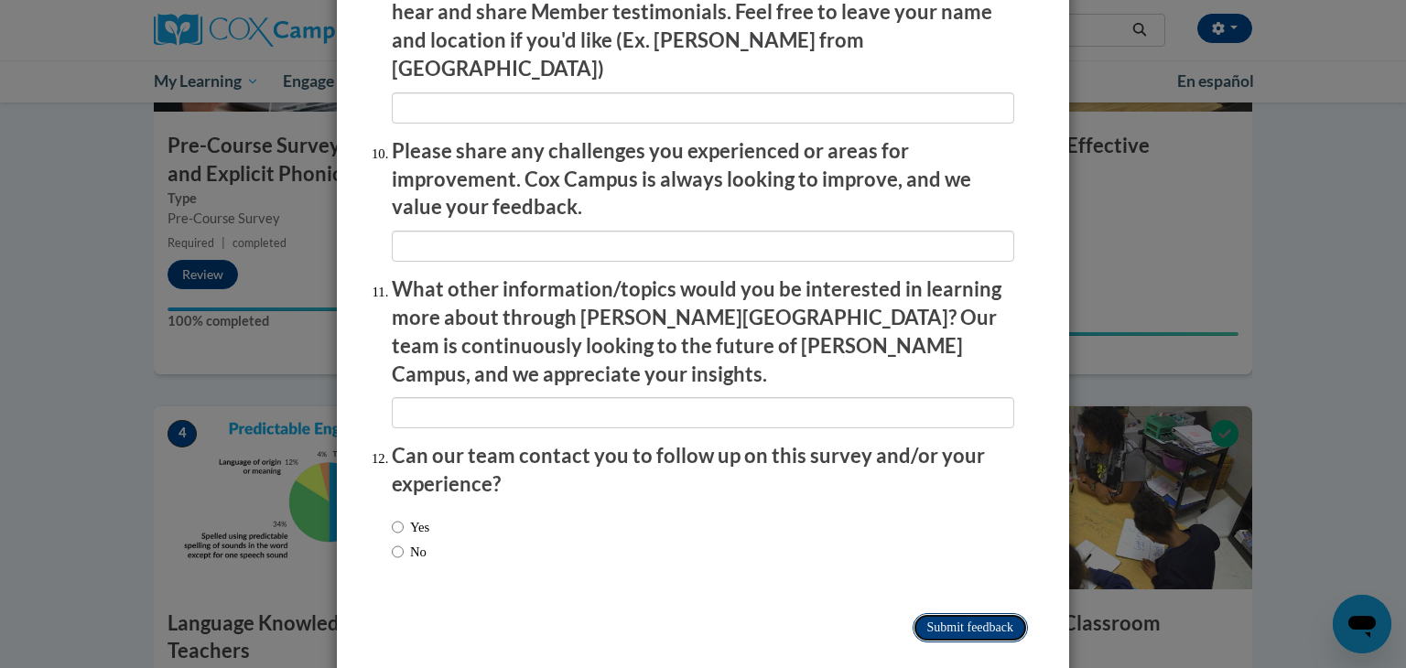
click at [929, 613] on input "Submit feedback" at bounding box center [970, 627] width 115 height 29
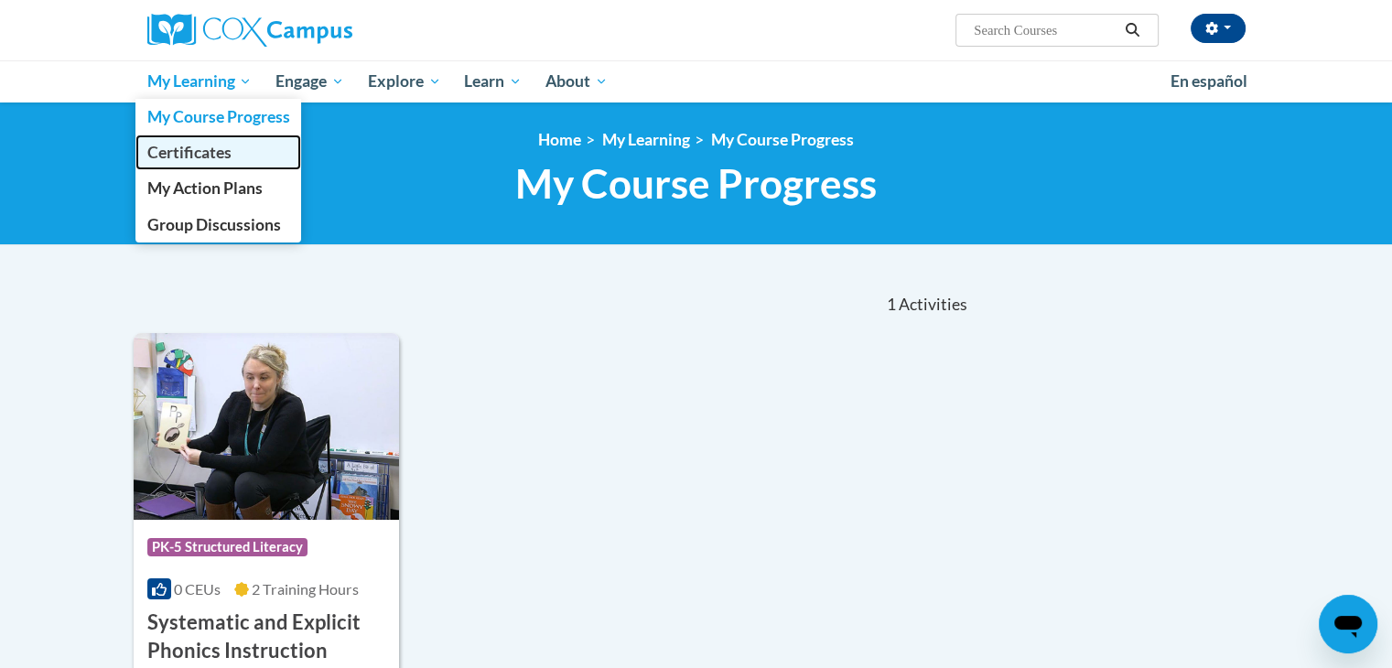
click at [223, 158] on span "Certificates" at bounding box center [188, 152] width 84 height 19
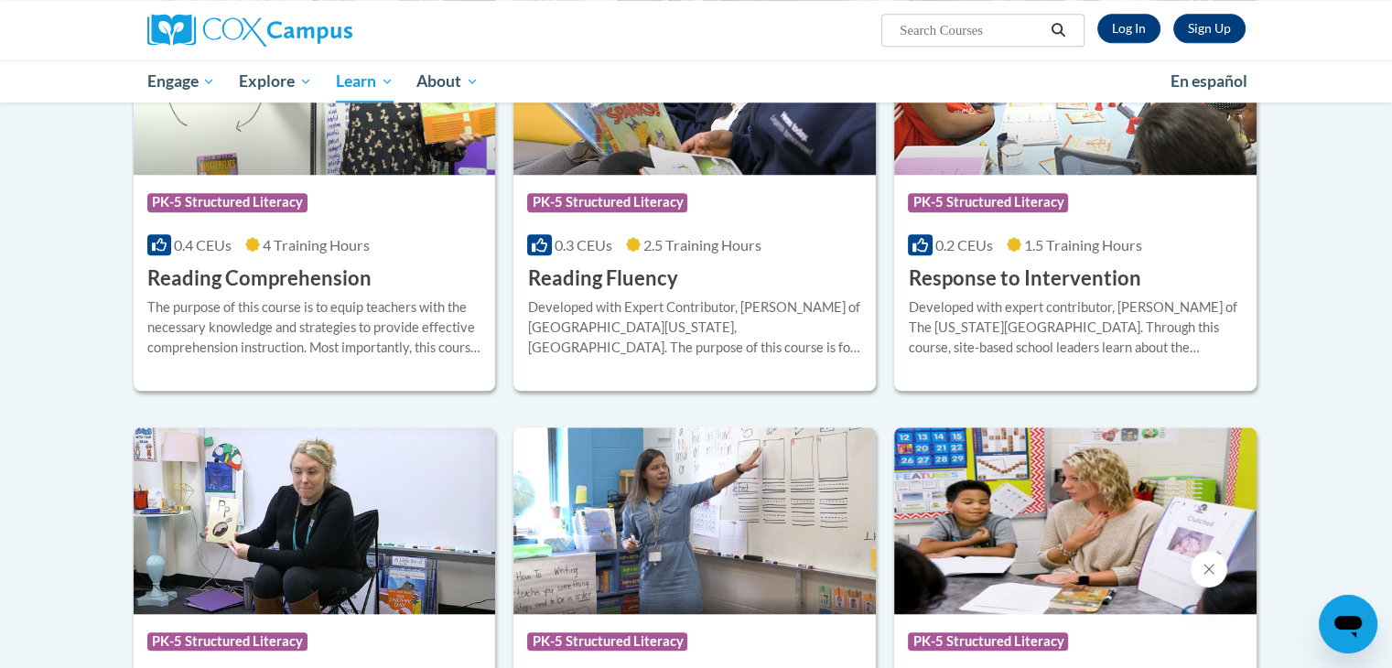
scroll to position [1614, 0]
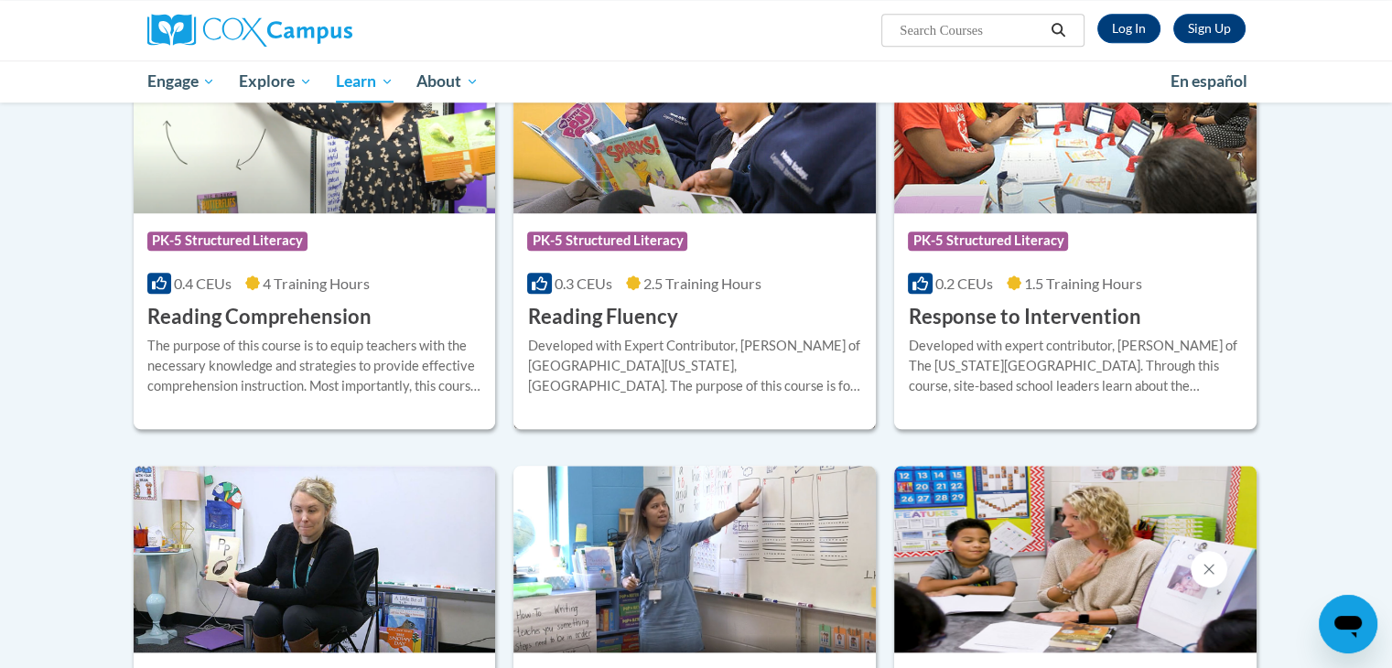
click at [637, 308] on h3 "Reading Fluency" at bounding box center [602, 317] width 150 height 28
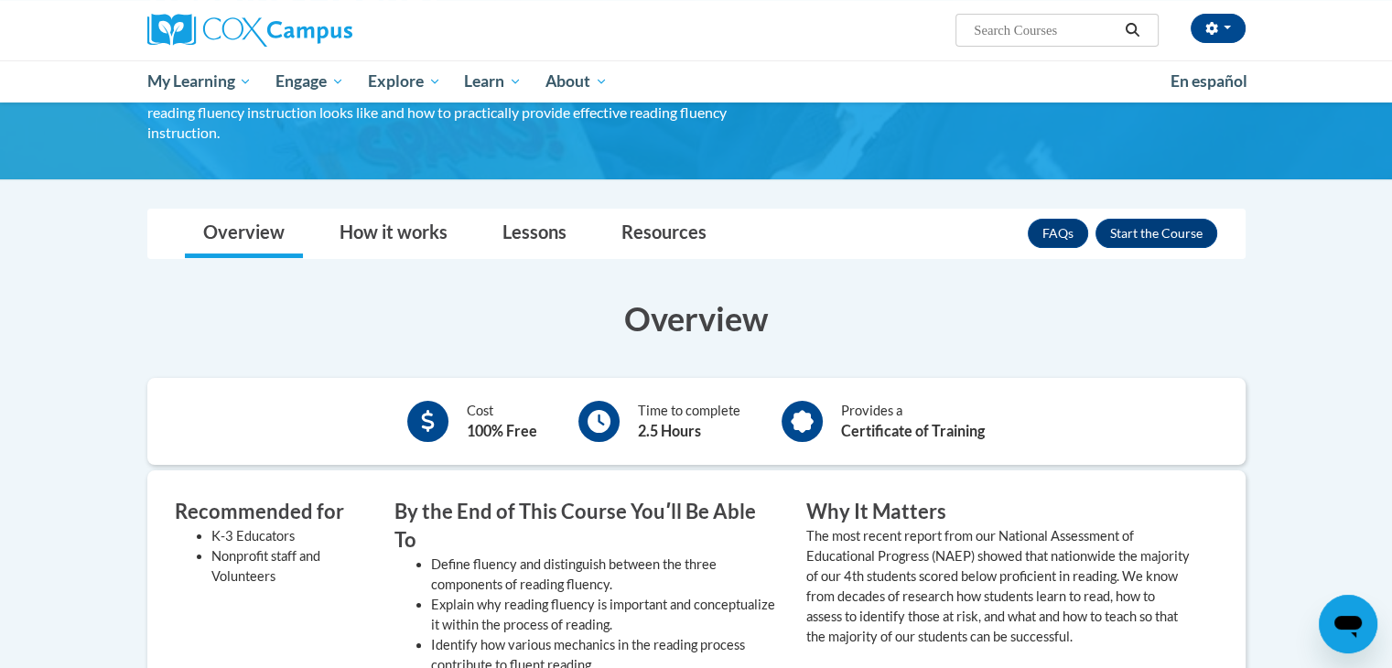
scroll to position [275, 0]
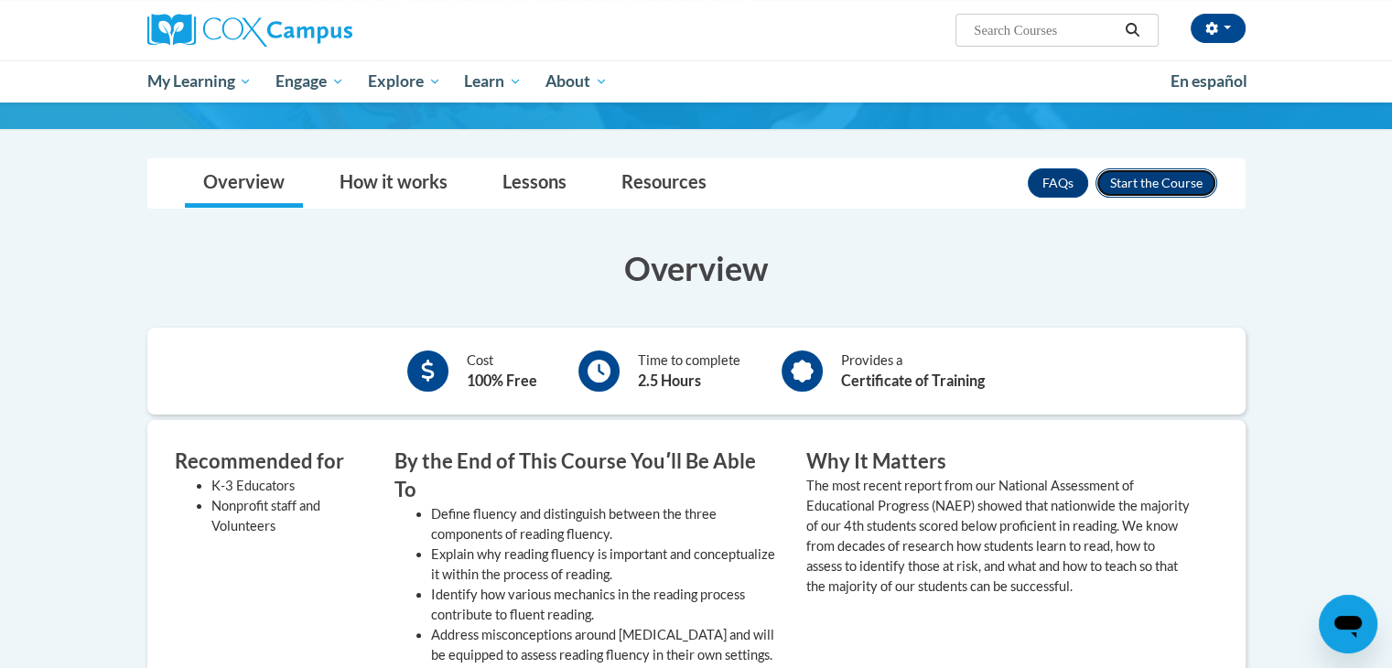
click at [1164, 168] on button "Enroll" at bounding box center [1157, 182] width 122 height 29
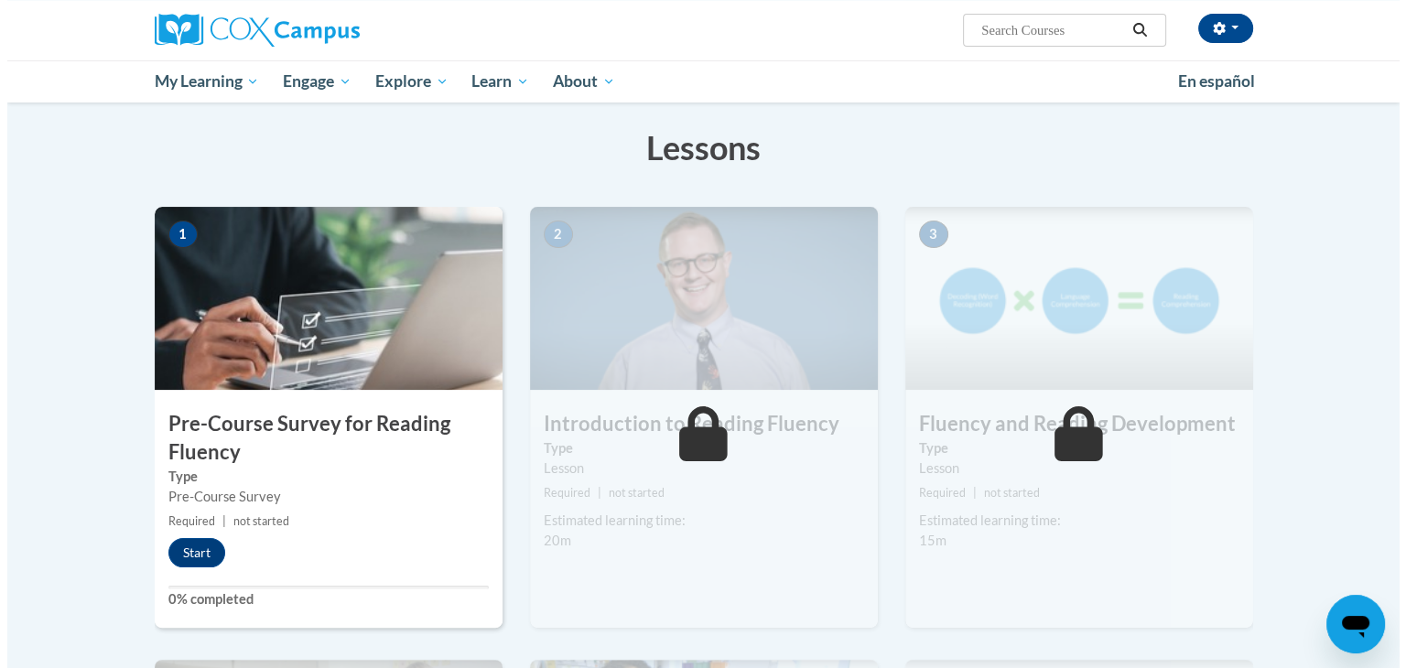
scroll to position [275, 0]
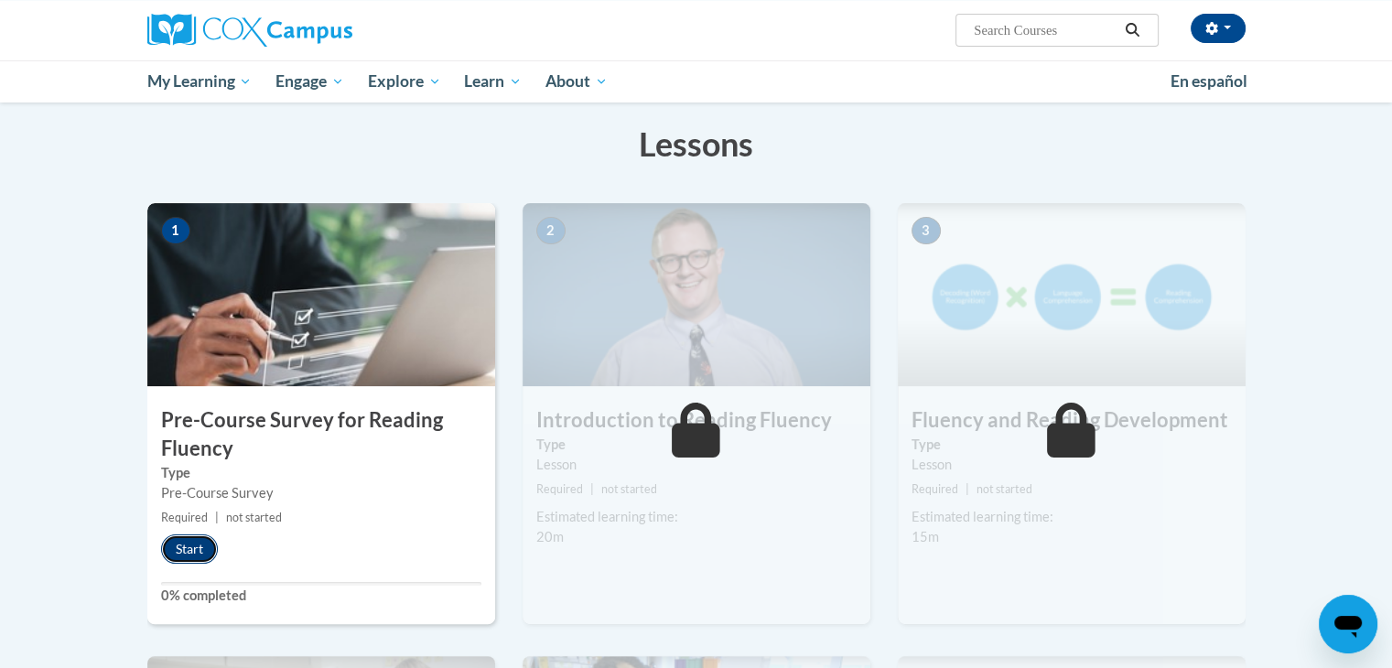
click at [177, 558] on button "Start" at bounding box center [189, 549] width 57 height 29
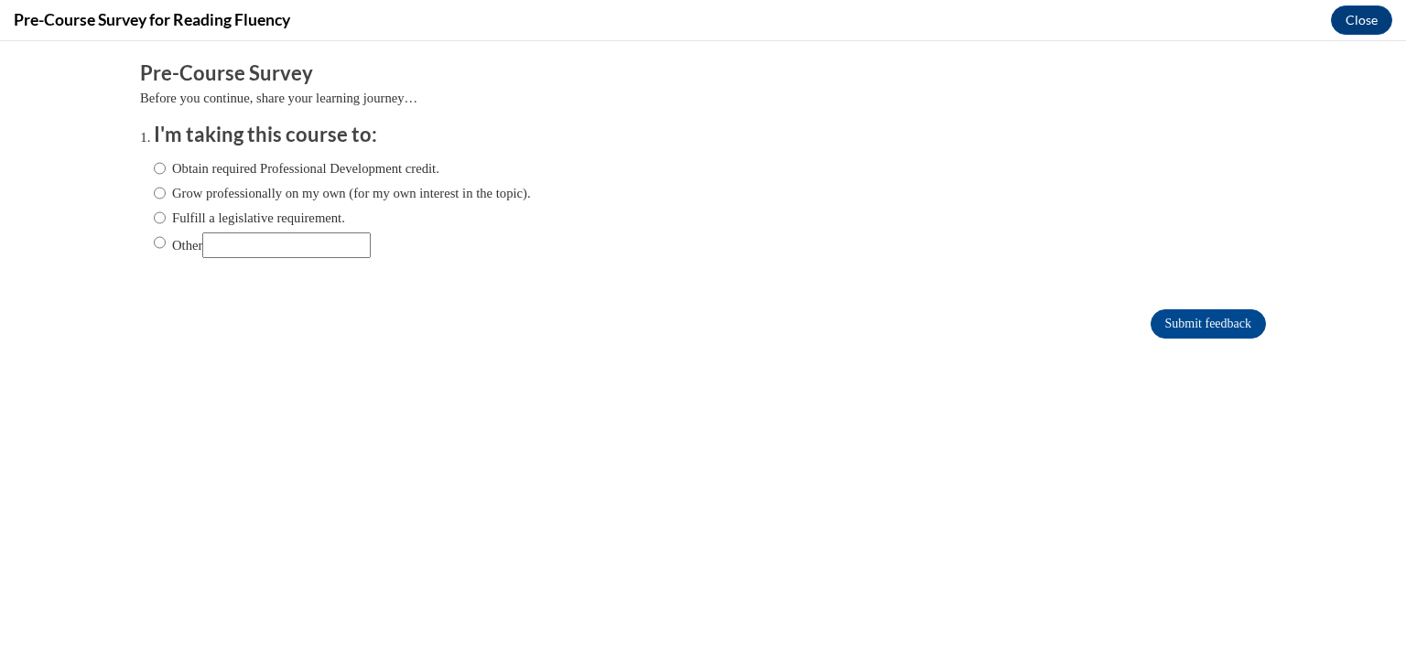
scroll to position [0, 0]
click at [434, 167] on label "Obtain required Professional Development credit." at bounding box center [297, 168] width 286 height 20
click at [166, 167] on input "Obtain required Professional Development credit." at bounding box center [160, 168] width 12 height 20
radio input "true"
click at [1190, 316] on input "Submit feedback" at bounding box center [1208, 323] width 115 height 29
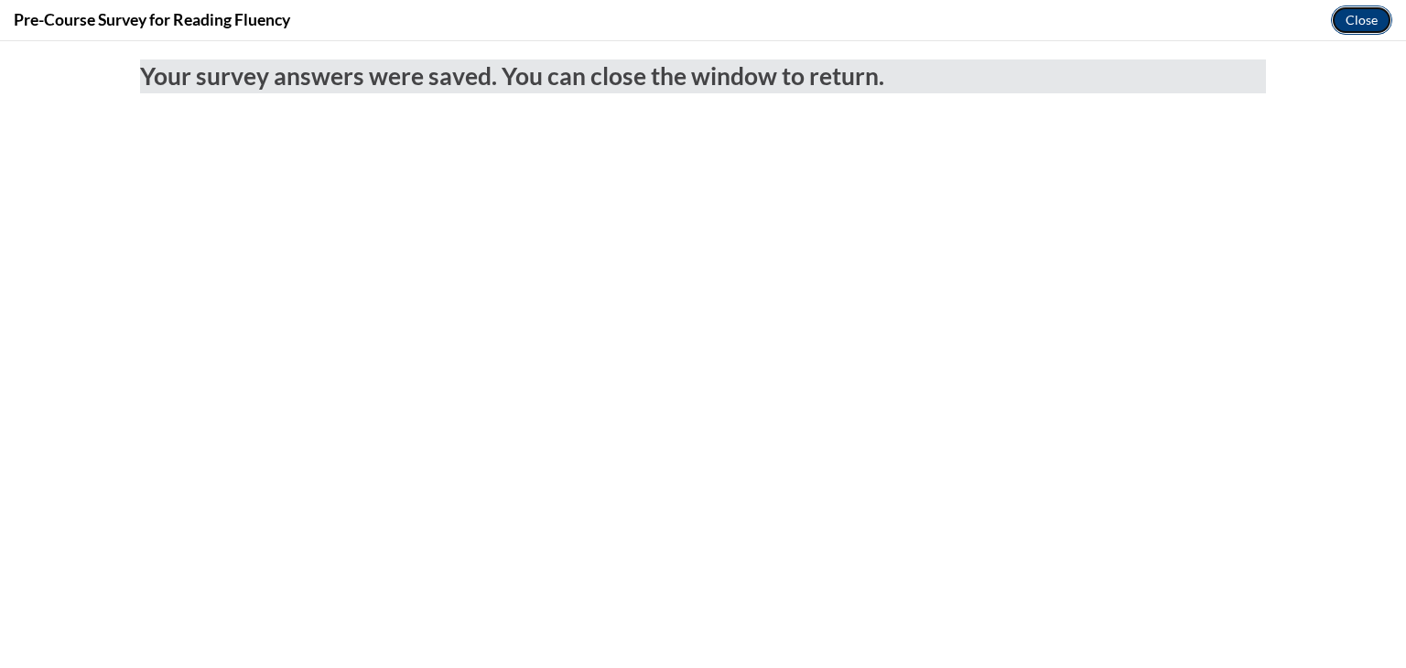
click at [1370, 18] on button "Close" at bounding box center [1361, 19] width 61 height 29
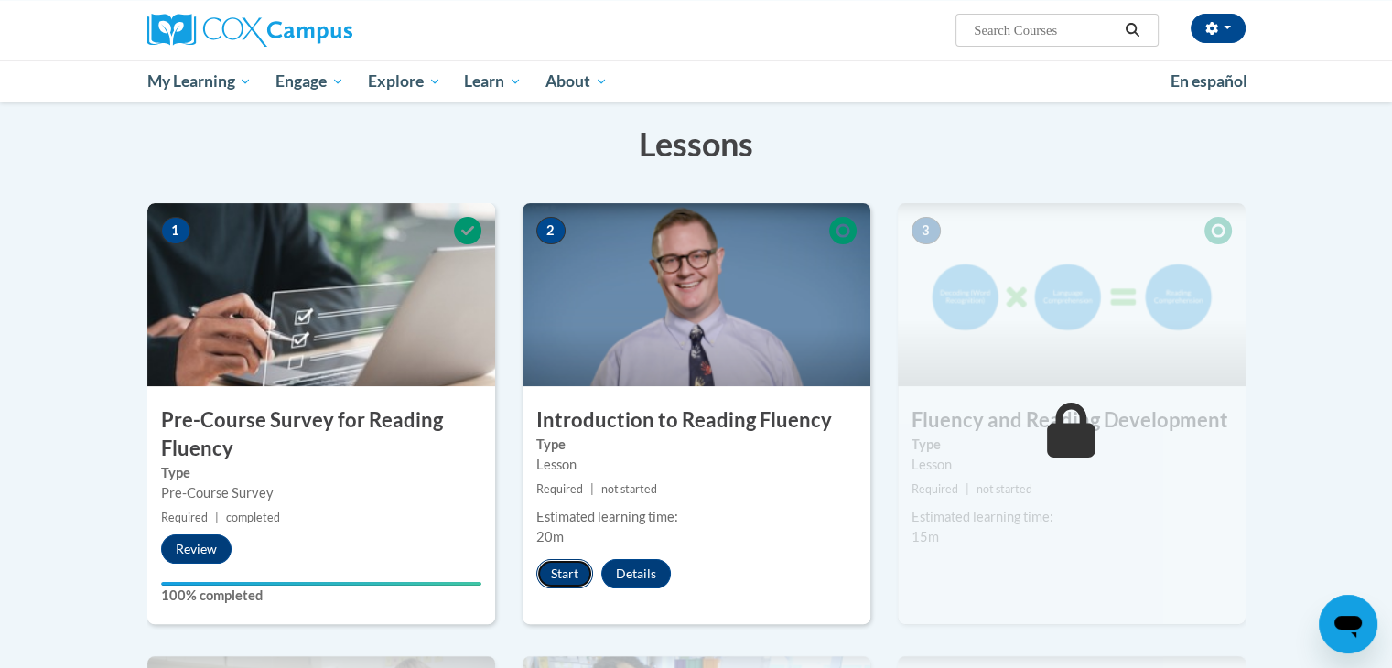
click at [576, 573] on button "Start" at bounding box center [564, 573] width 57 height 29
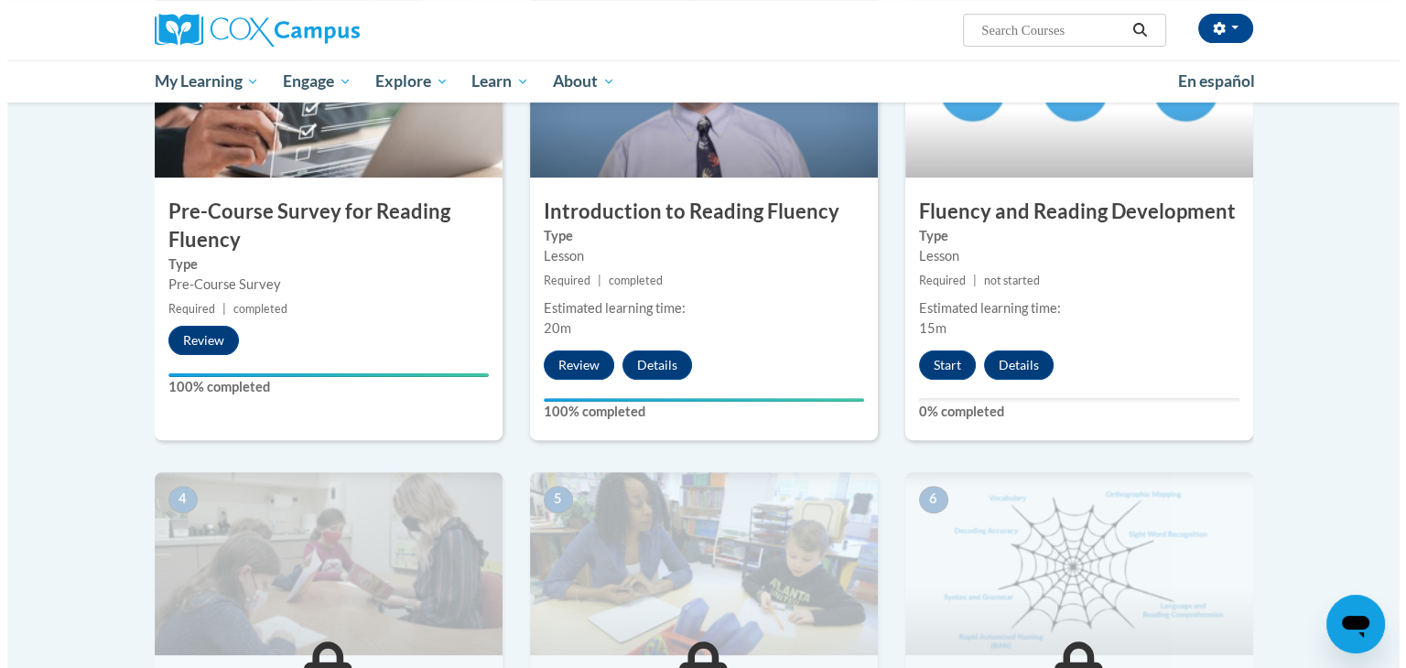
scroll to position [458, 0]
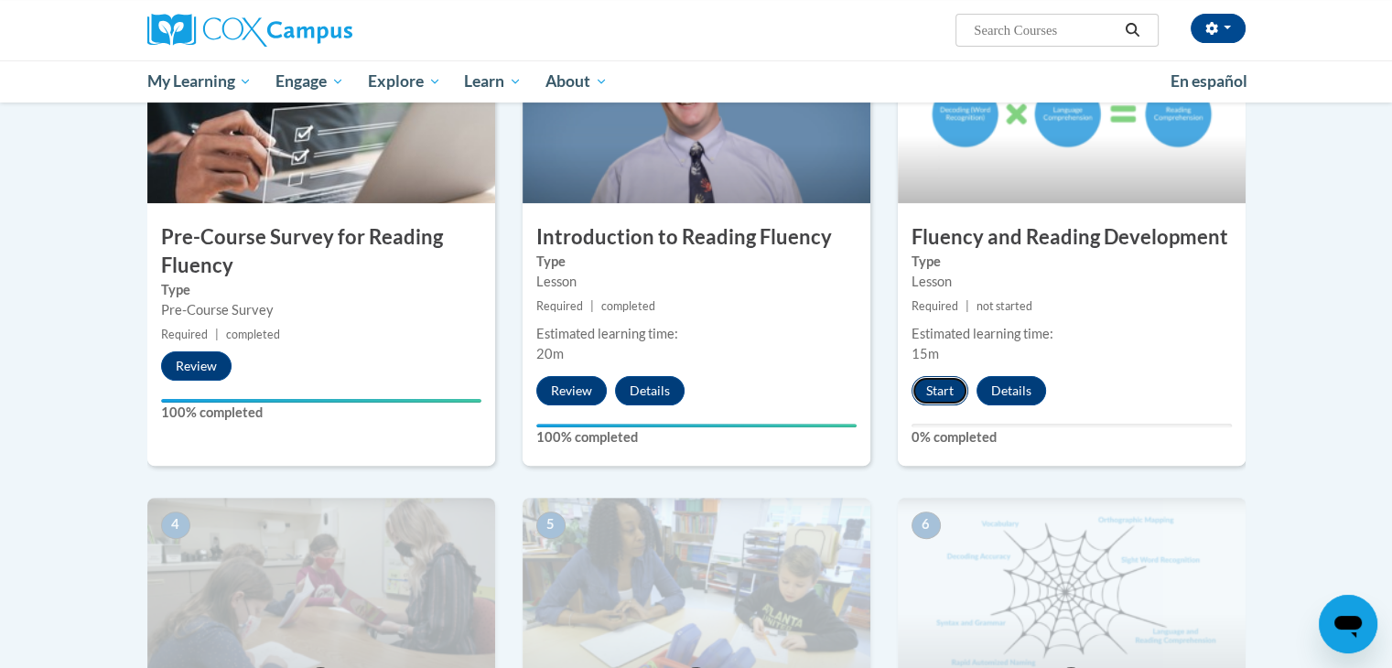
click at [923, 395] on button "Start" at bounding box center [940, 390] width 57 height 29
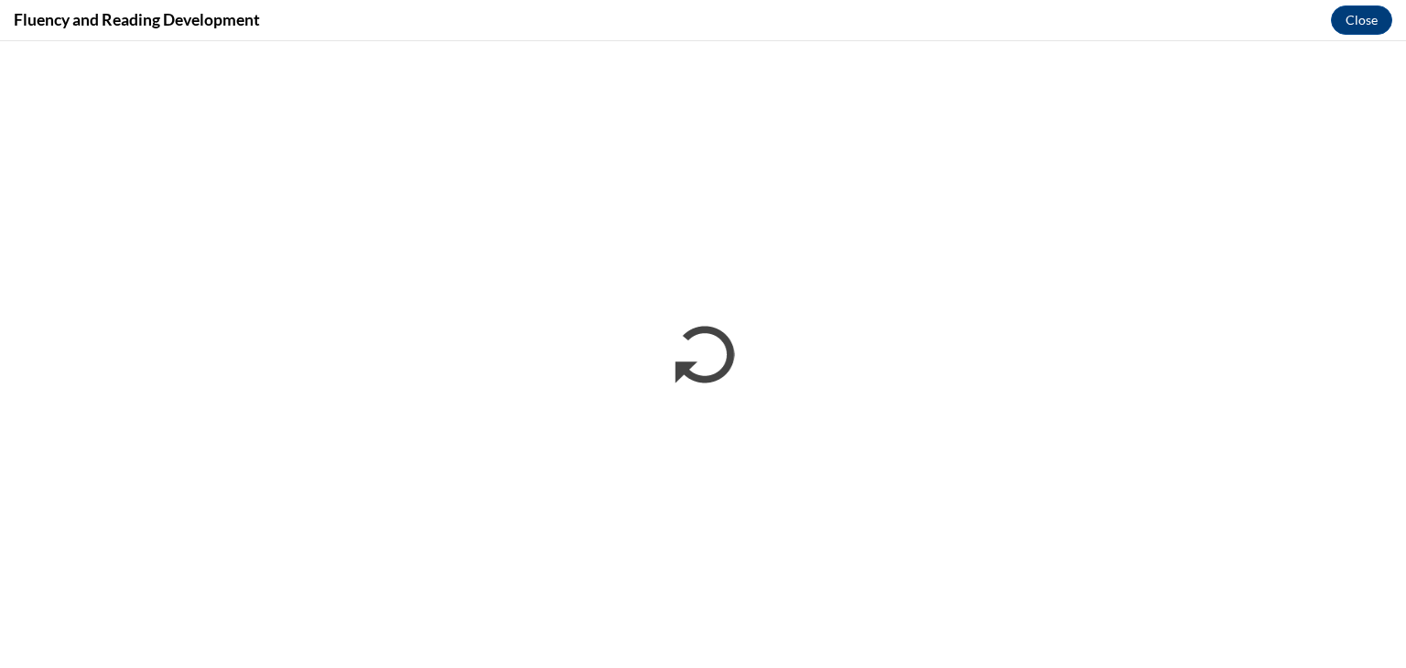
scroll to position [0, 0]
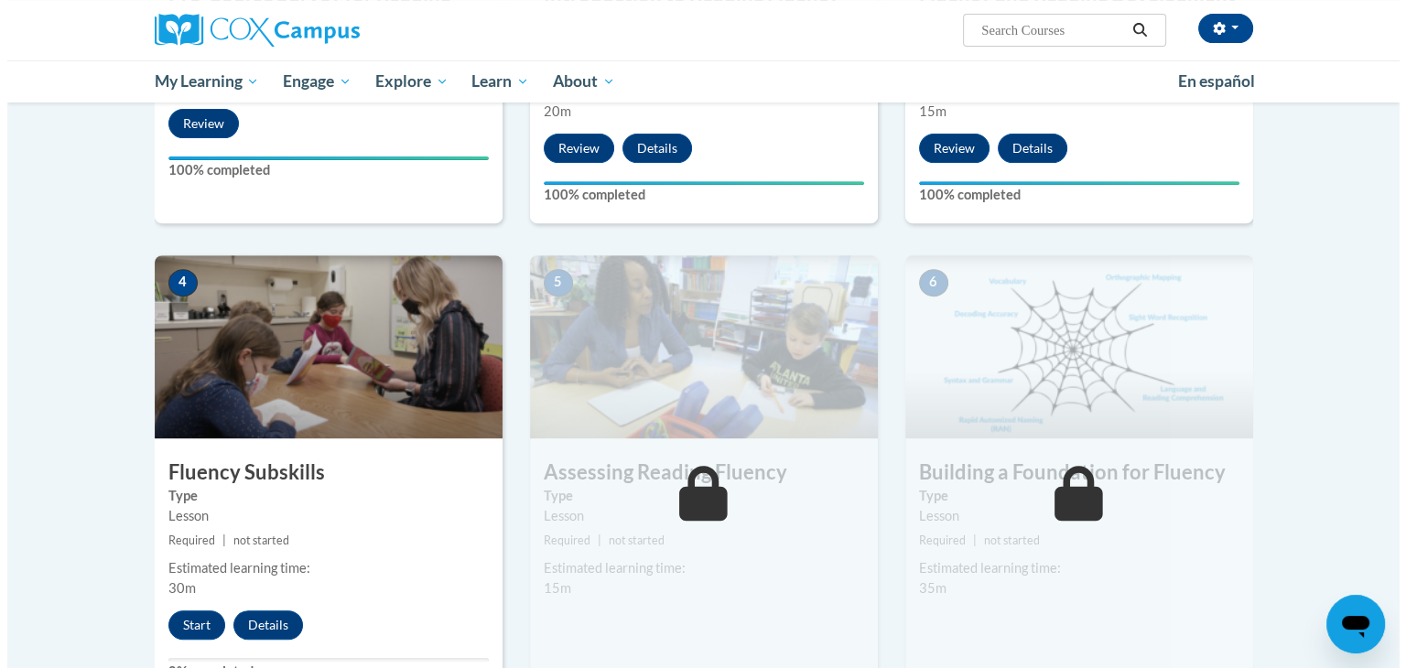
scroll to position [732, 0]
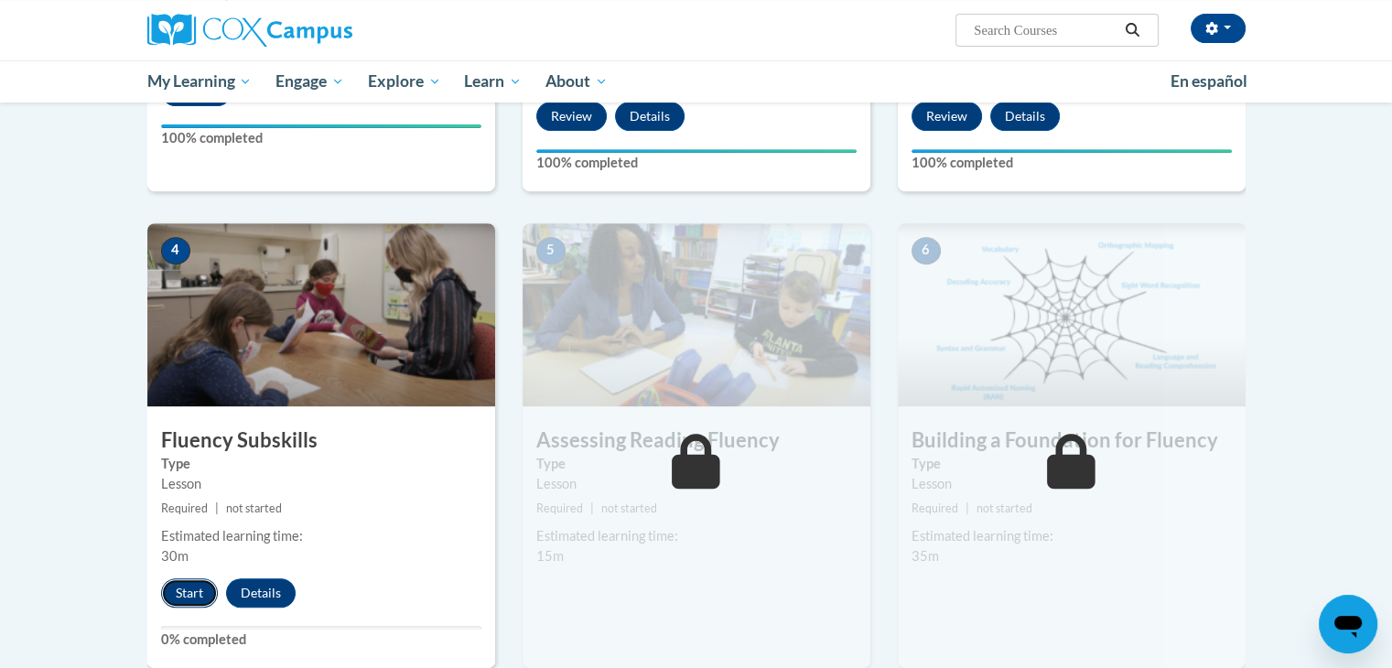
click at [189, 590] on button "Start" at bounding box center [189, 593] width 57 height 29
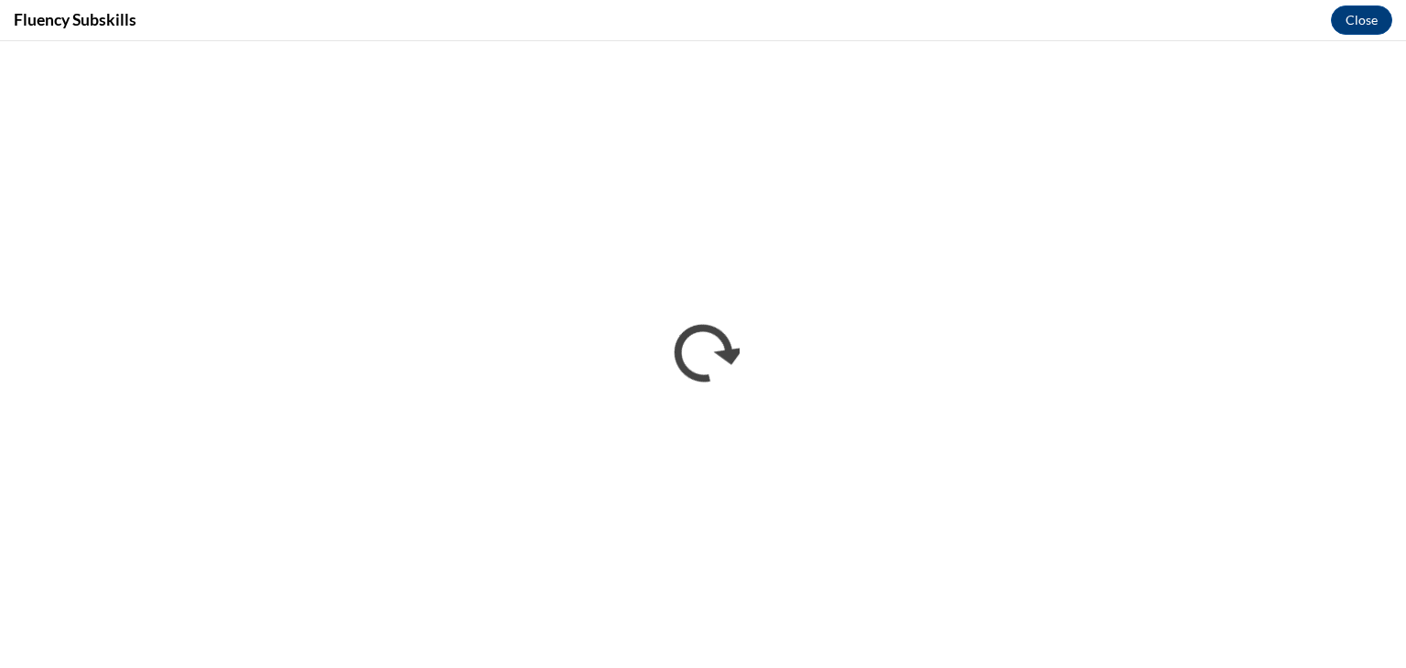
scroll to position [0, 0]
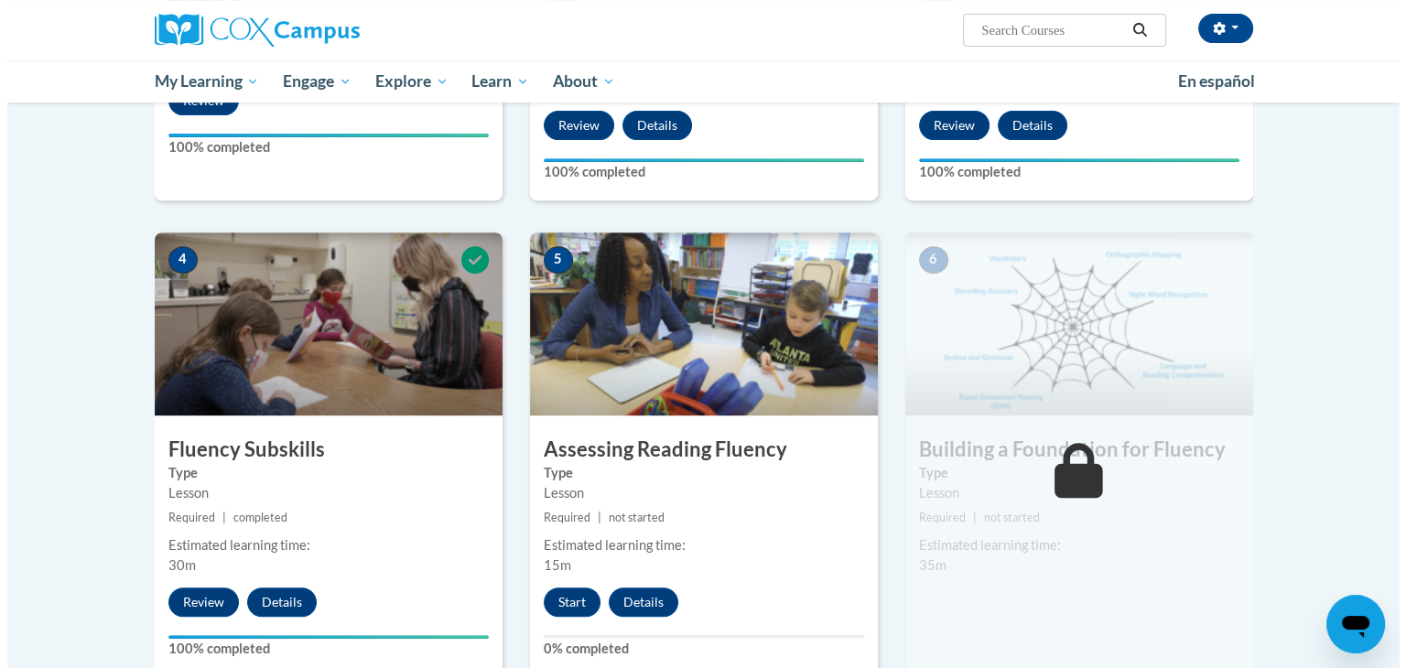
scroll to position [732, 0]
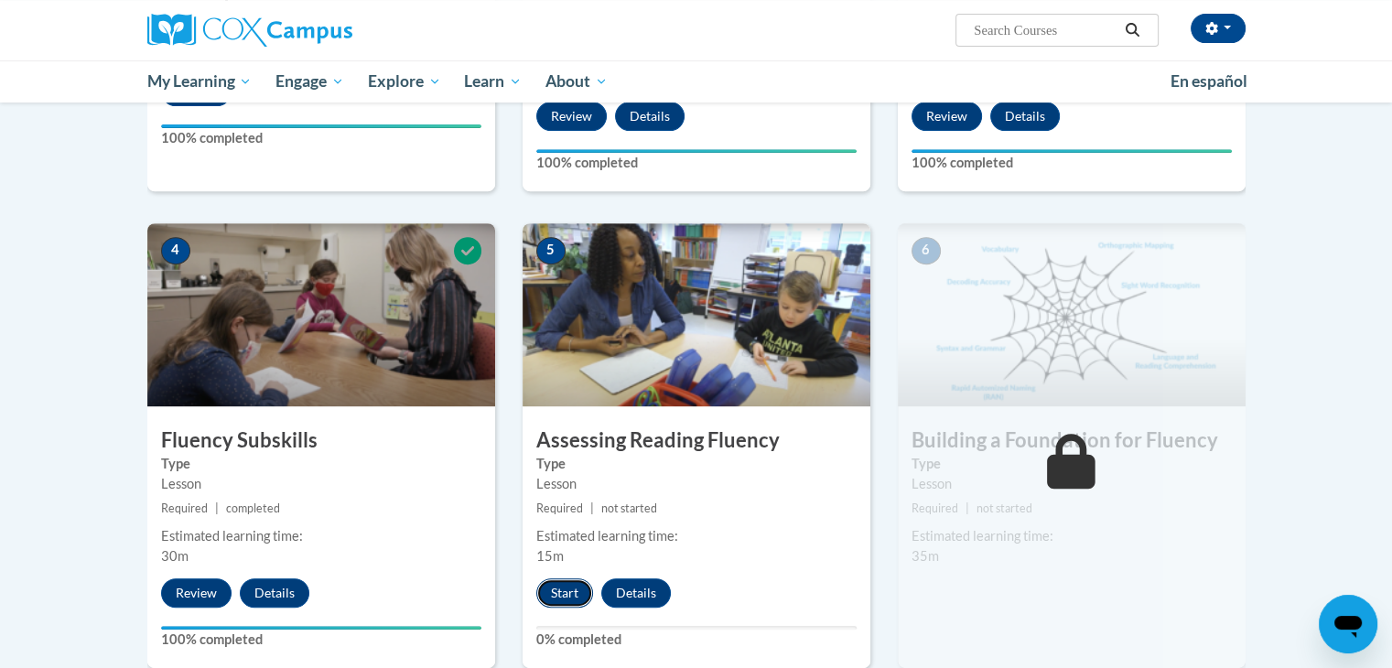
click at [576, 590] on button "Start" at bounding box center [564, 593] width 57 height 29
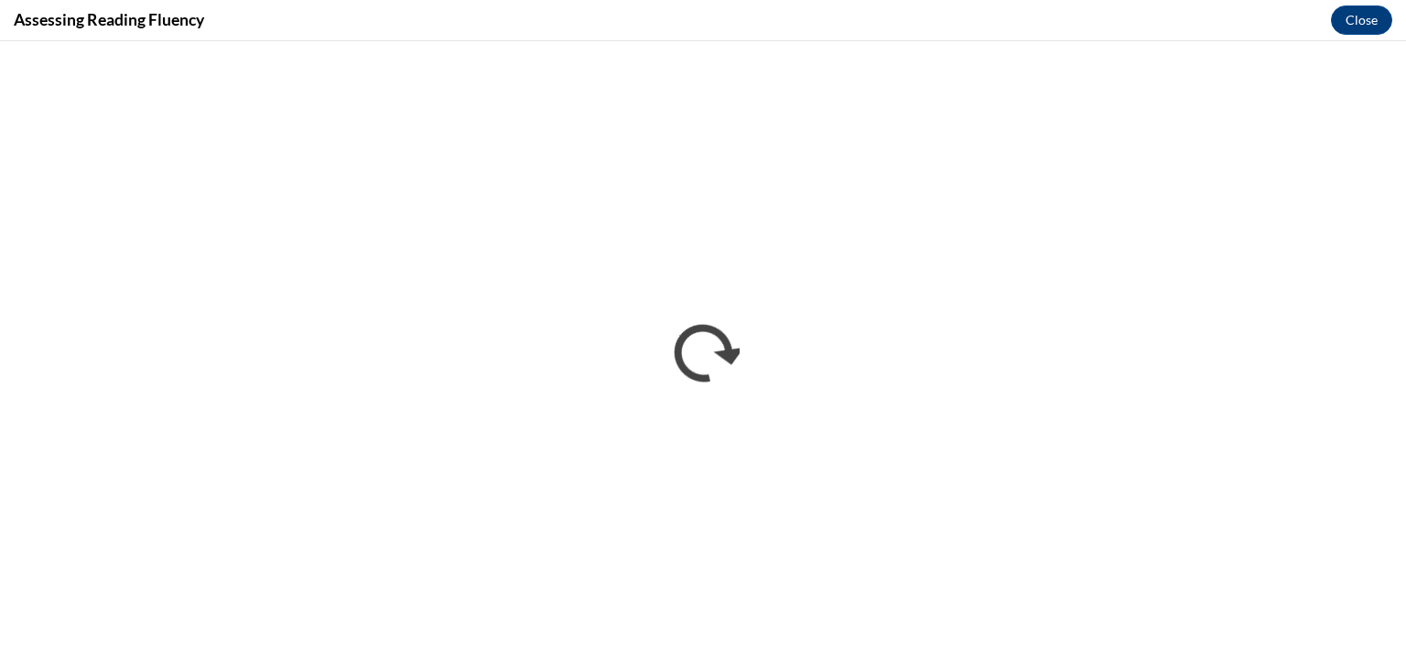
scroll to position [0, 0]
